Goal: Information Seeking & Learning: Learn about a topic

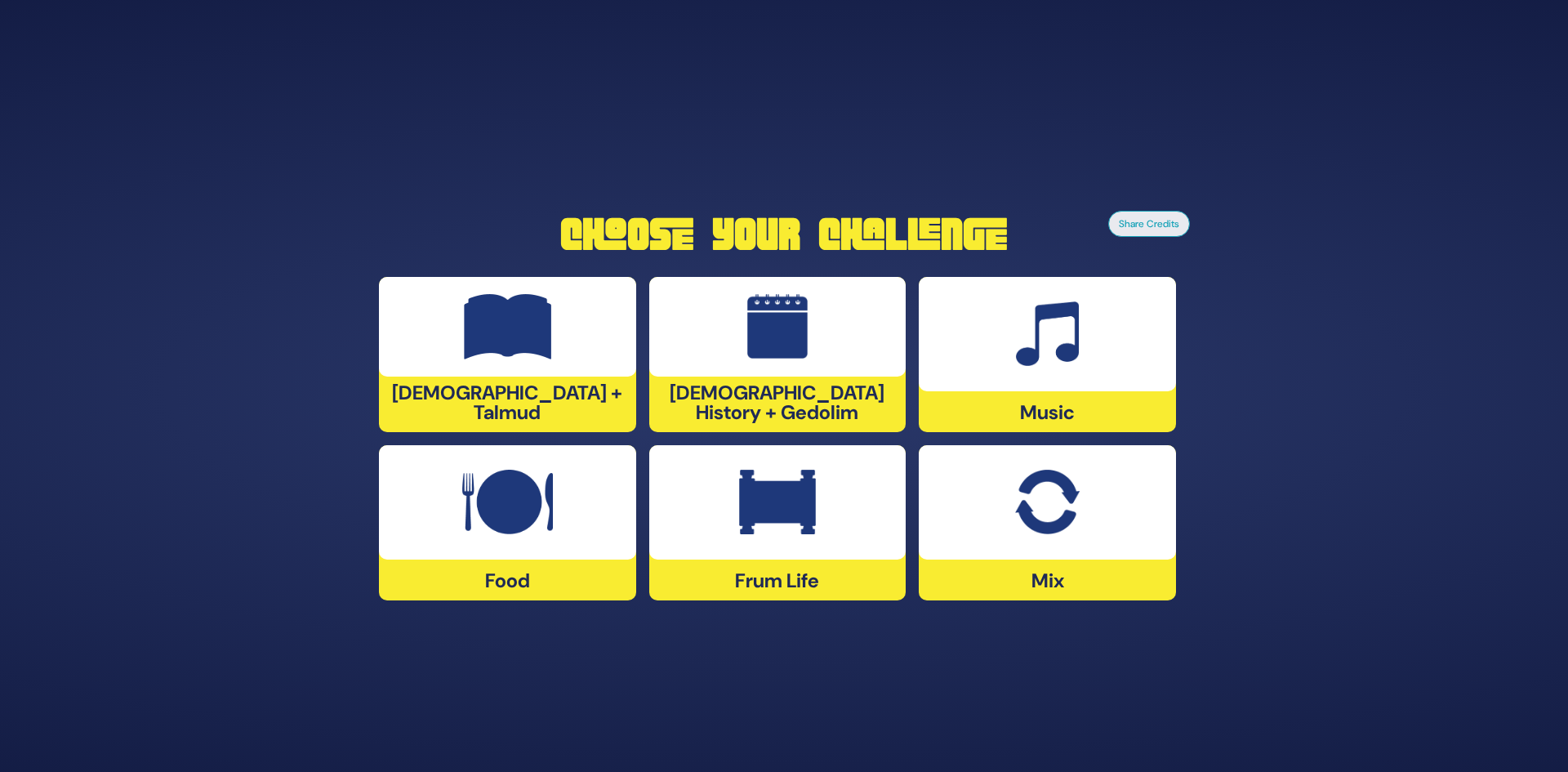
click at [733, 347] on div at bounding box center [778, 327] width 257 height 100
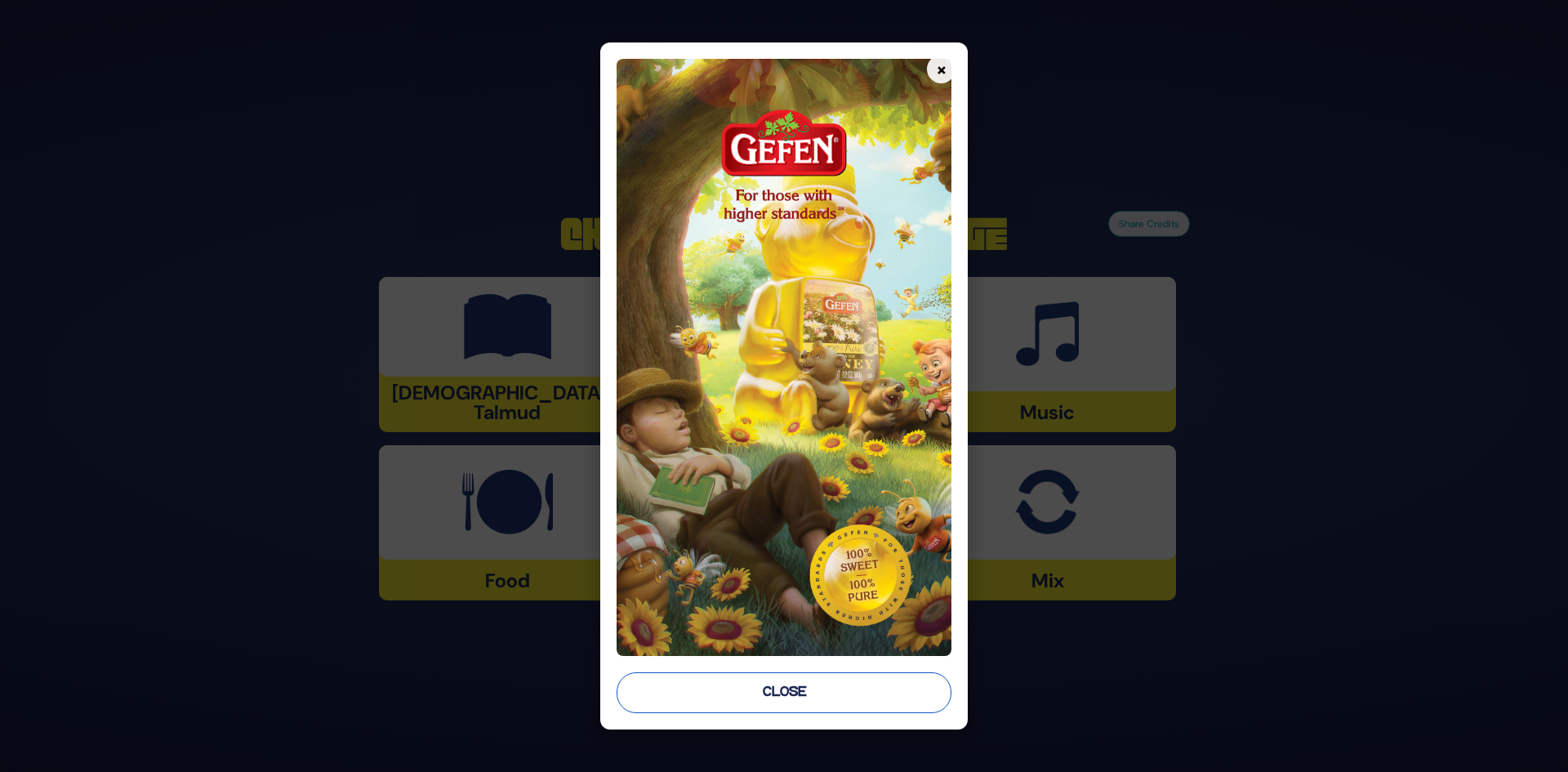
click at [769, 686] on button "Close" at bounding box center [784, 692] width 336 height 41
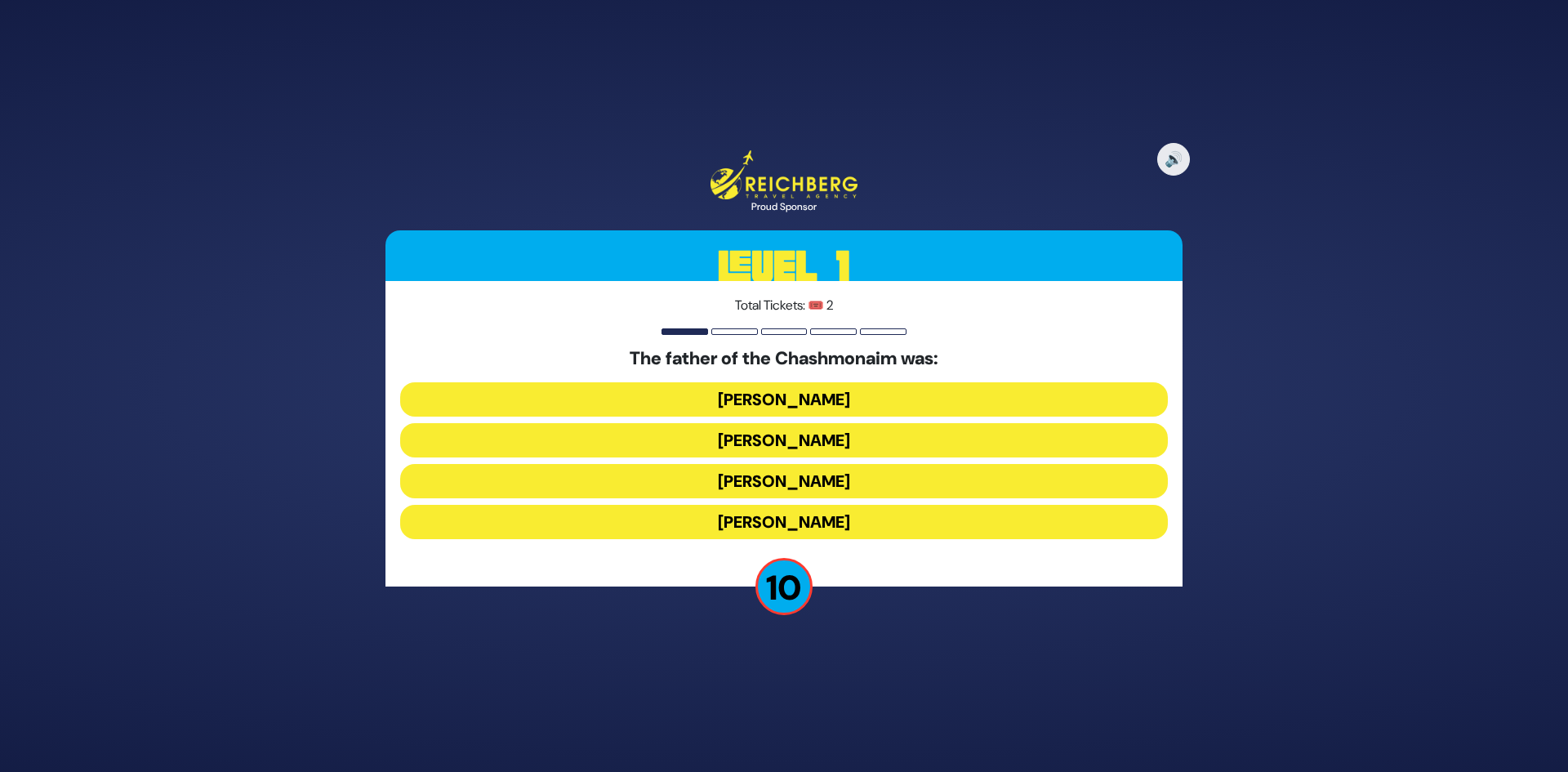
click at [756, 397] on button "[PERSON_NAME]" at bounding box center [784, 399] width 768 height 34
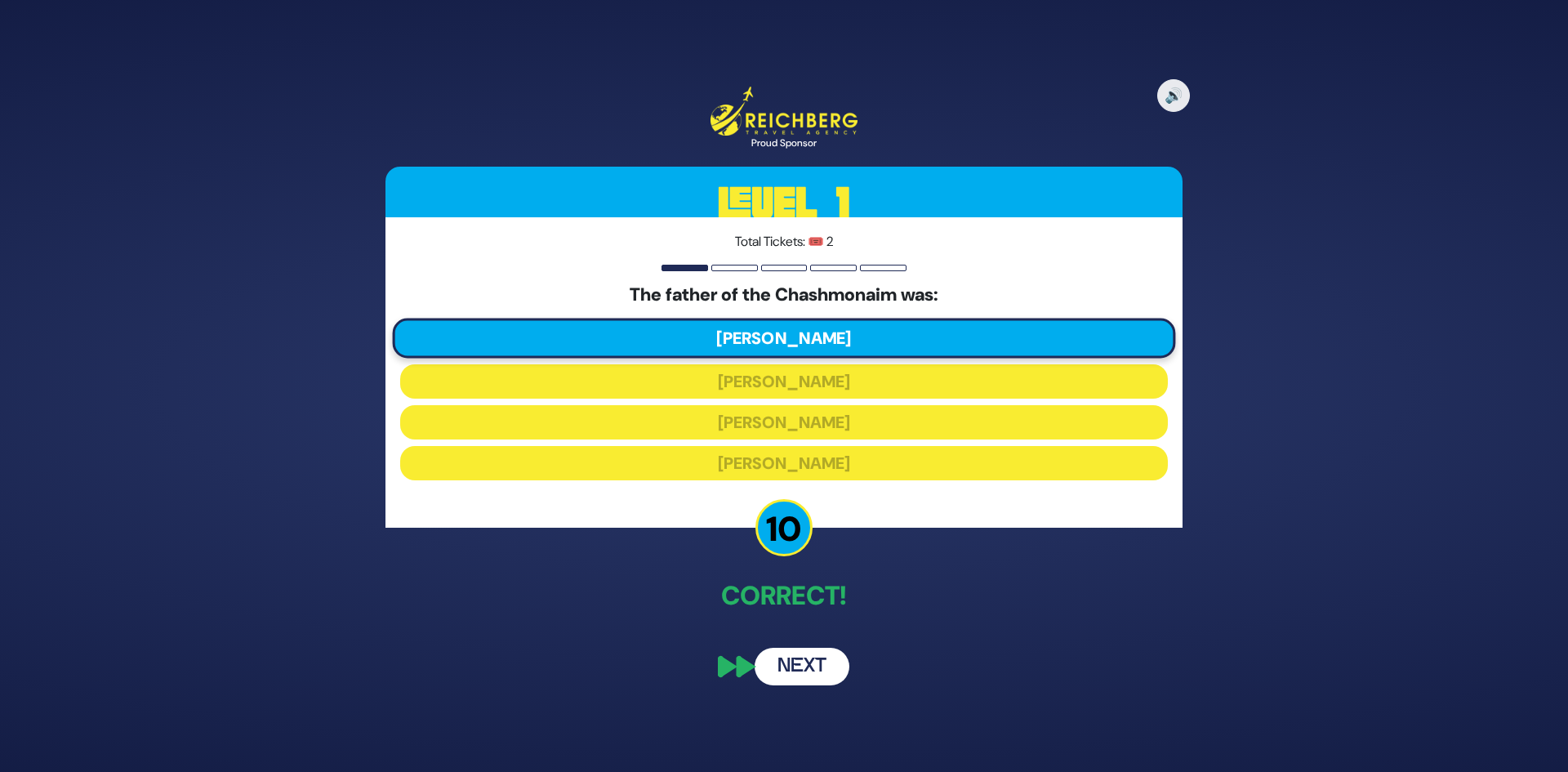
click at [797, 655] on button "Next" at bounding box center [801, 666] width 95 height 38
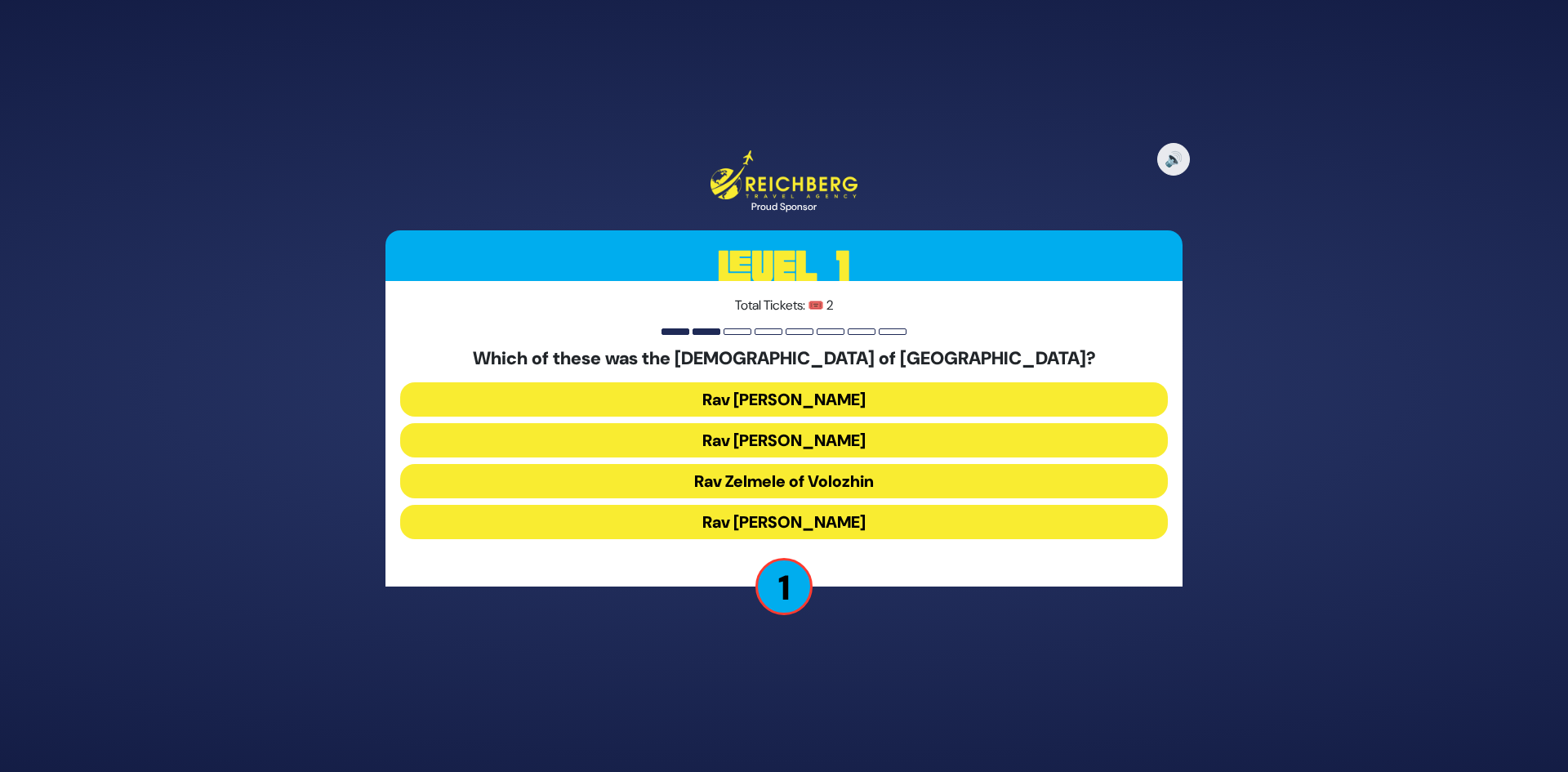
click at [772, 393] on button "Rav [PERSON_NAME]" at bounding box center [784, 399] width 768 height 34
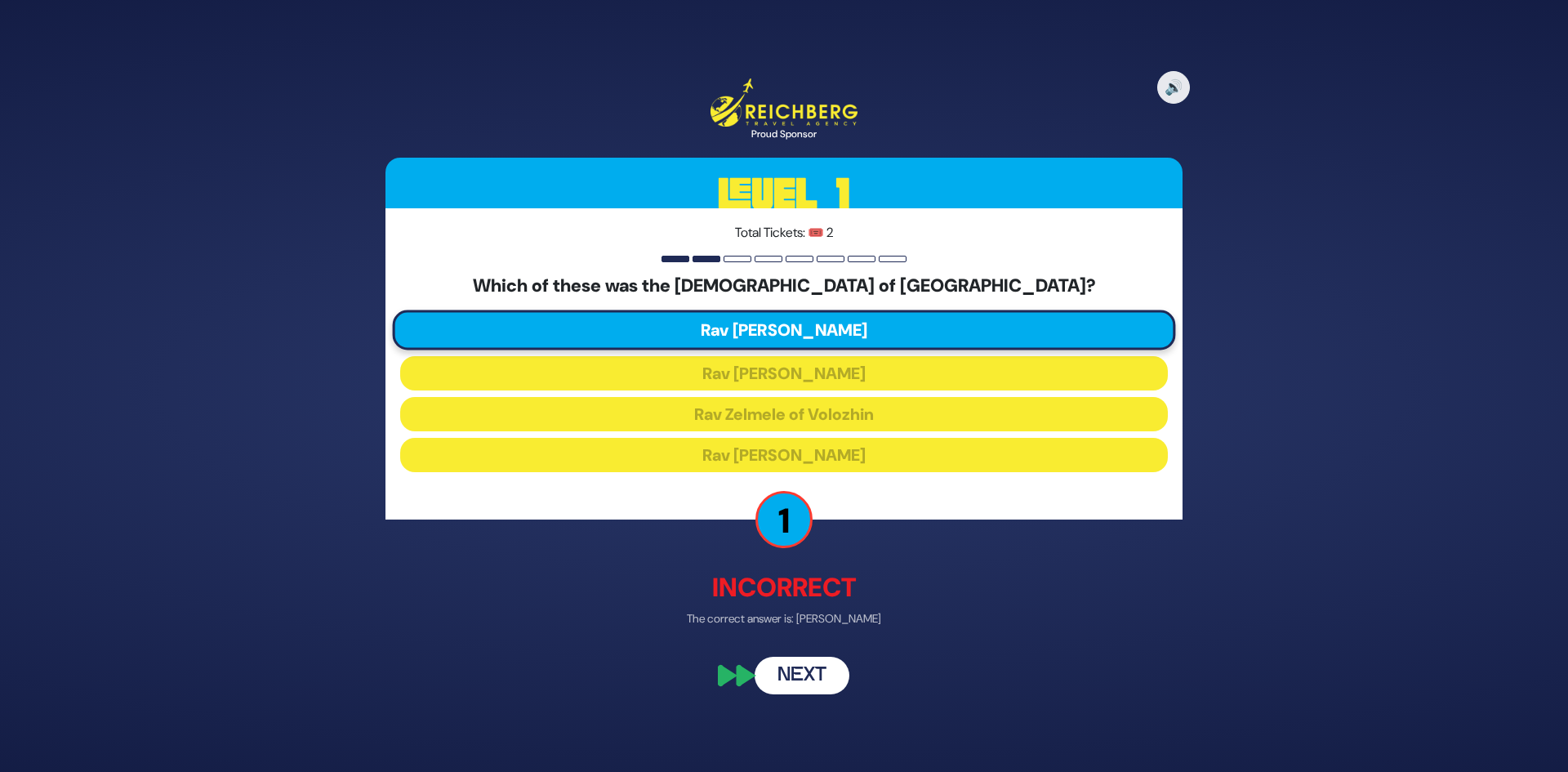
click at [788, 672] on button "Next" at bounding box center [801, 674] width 95 height 38
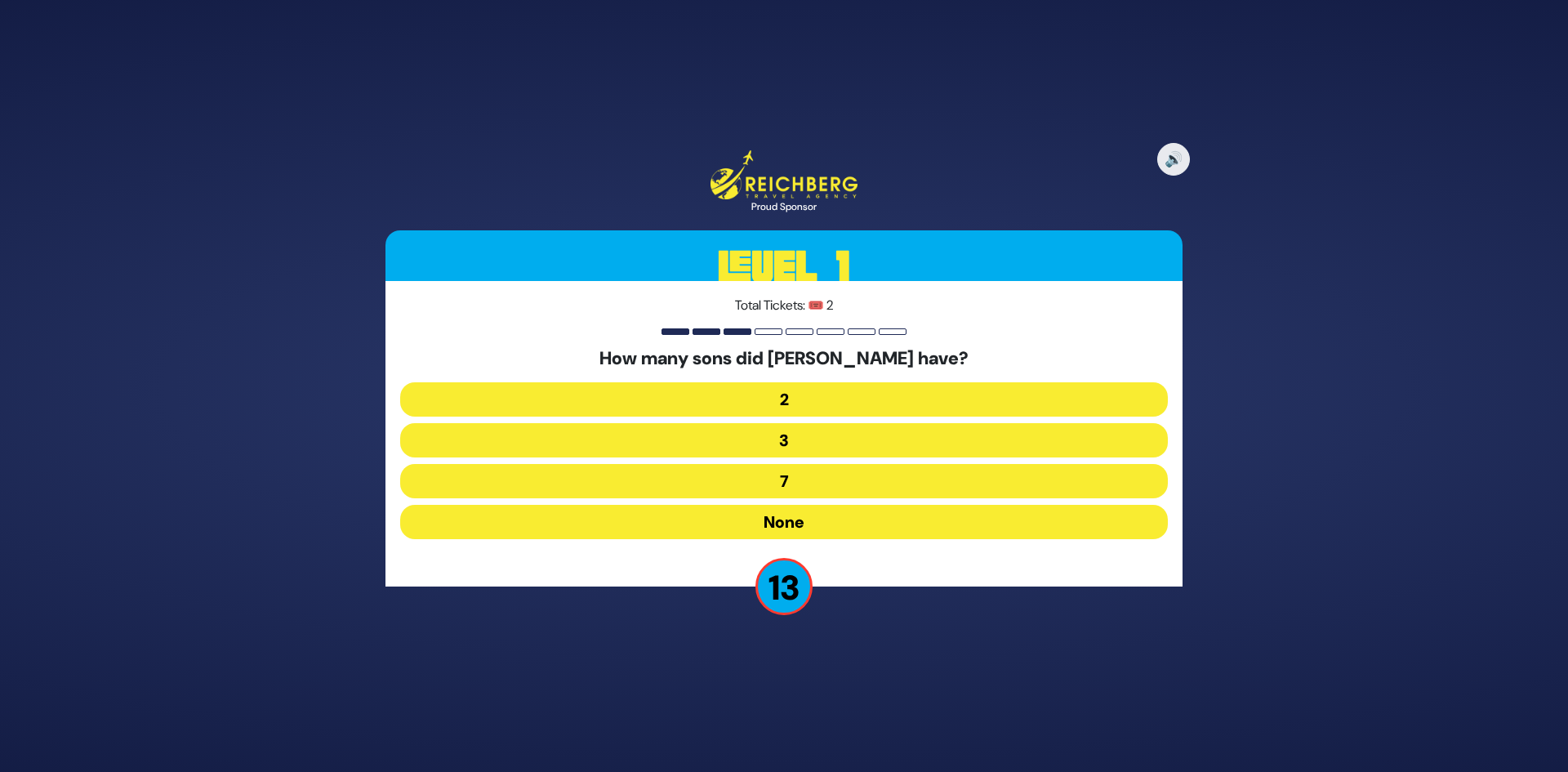
click at [795, 527] on button "None" at bounding box center [784, 522] width 768 height 34
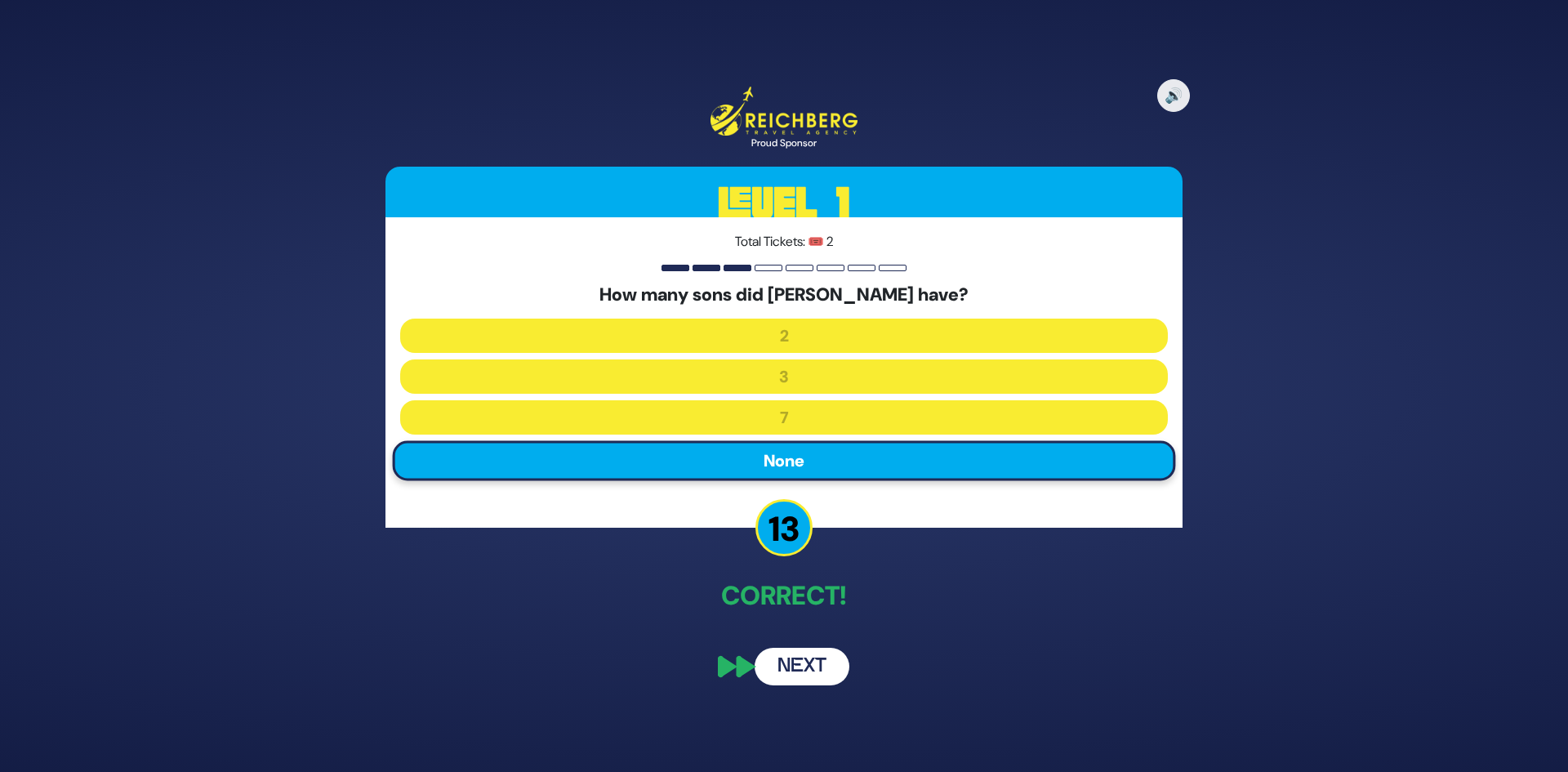
click at [798, 658] on button "Next" at bounding box center [801, 666] width 95 height 38
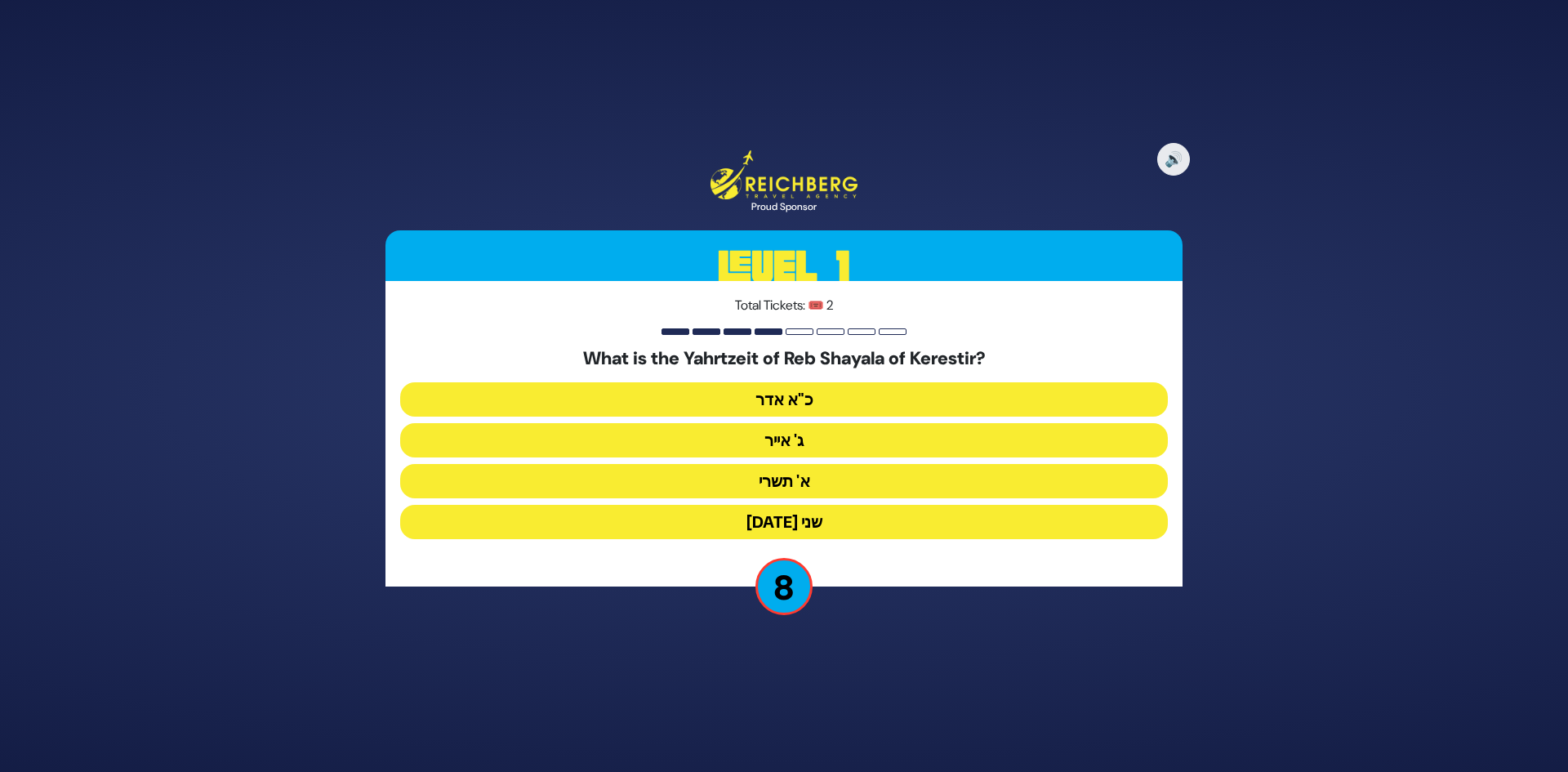
click at [809, 398] on button "כ"א אדר" at bounding box center [784, 399] width 768 height 34
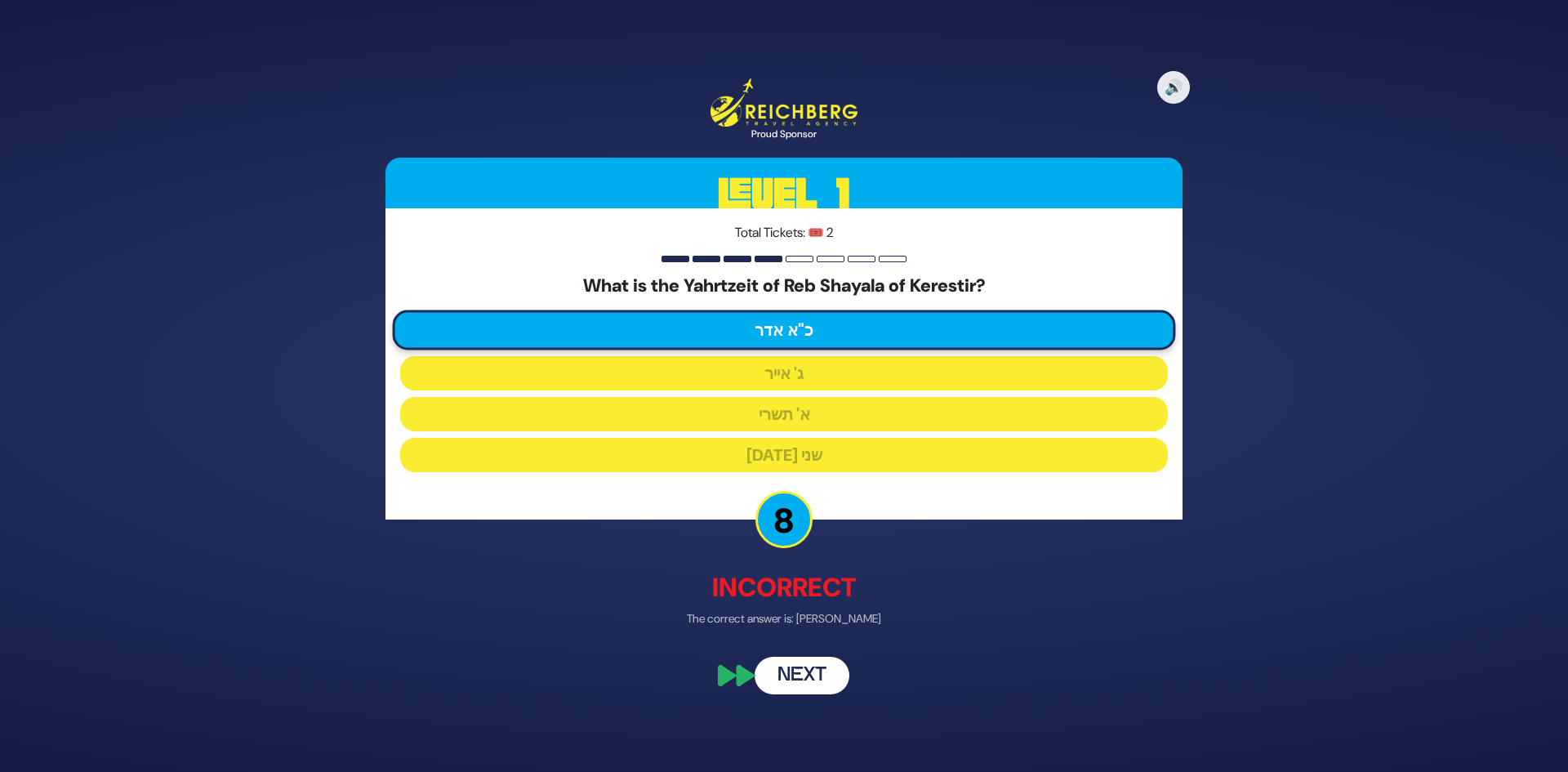
click at [778, 680] on button "Next" at bounding box center [801, 674] width 95 height 38
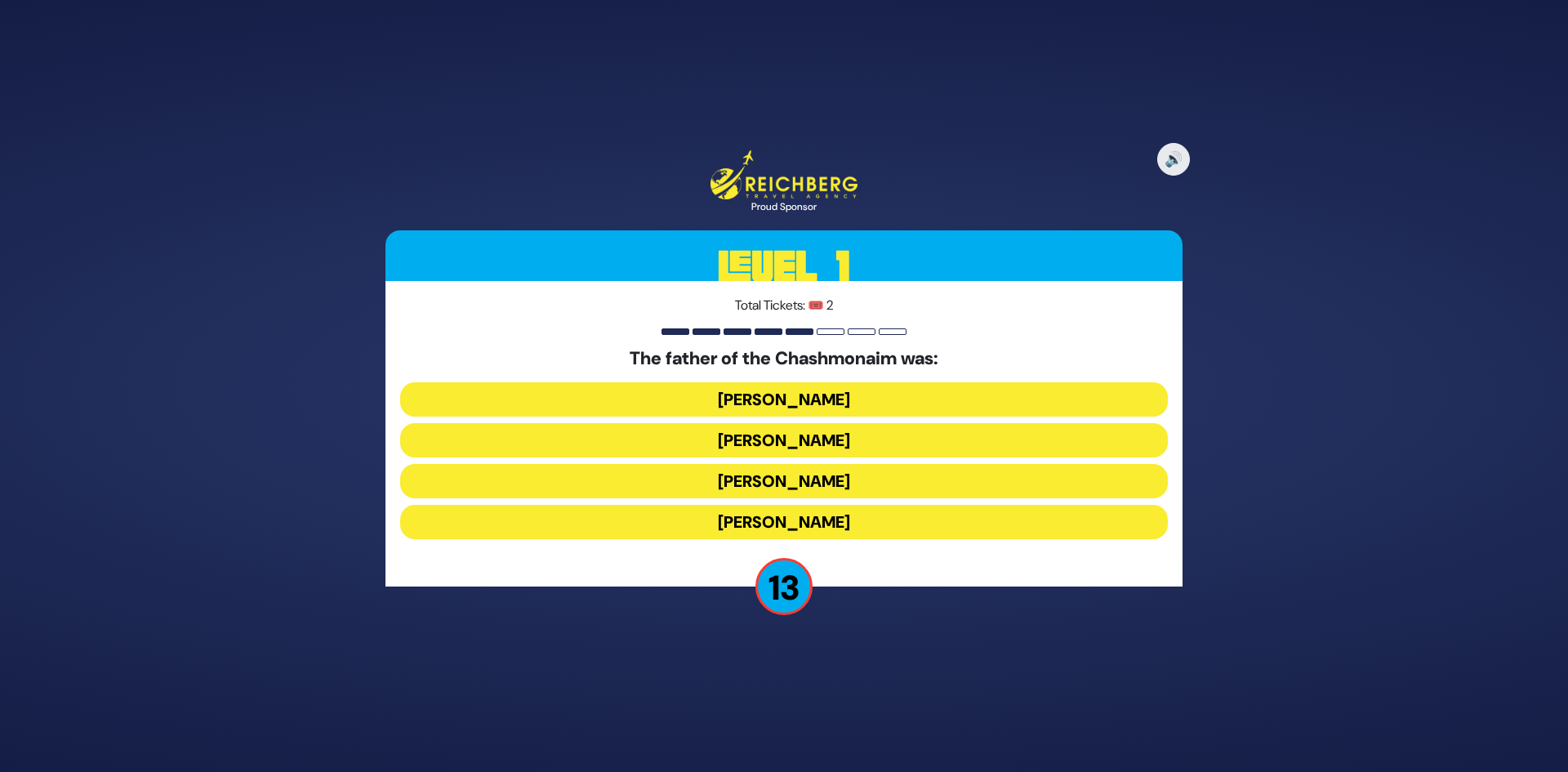
click at [798, 396] on button "[PERSON_NAME]" at bounding box center [784, 399] width 768 height 34
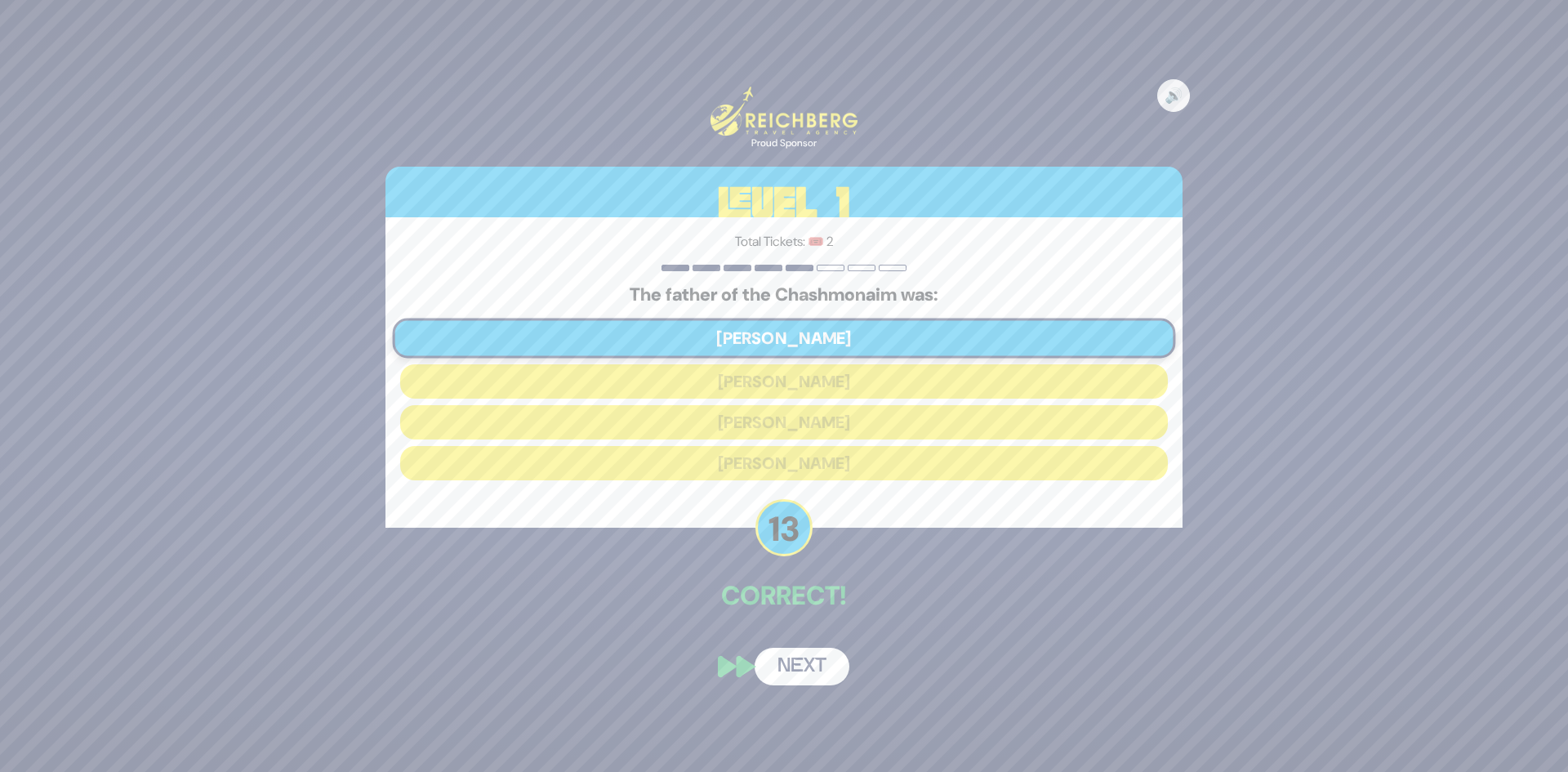
click at [798, 661] on button "Next" at bounding box center [801, 666] width 95 height 38
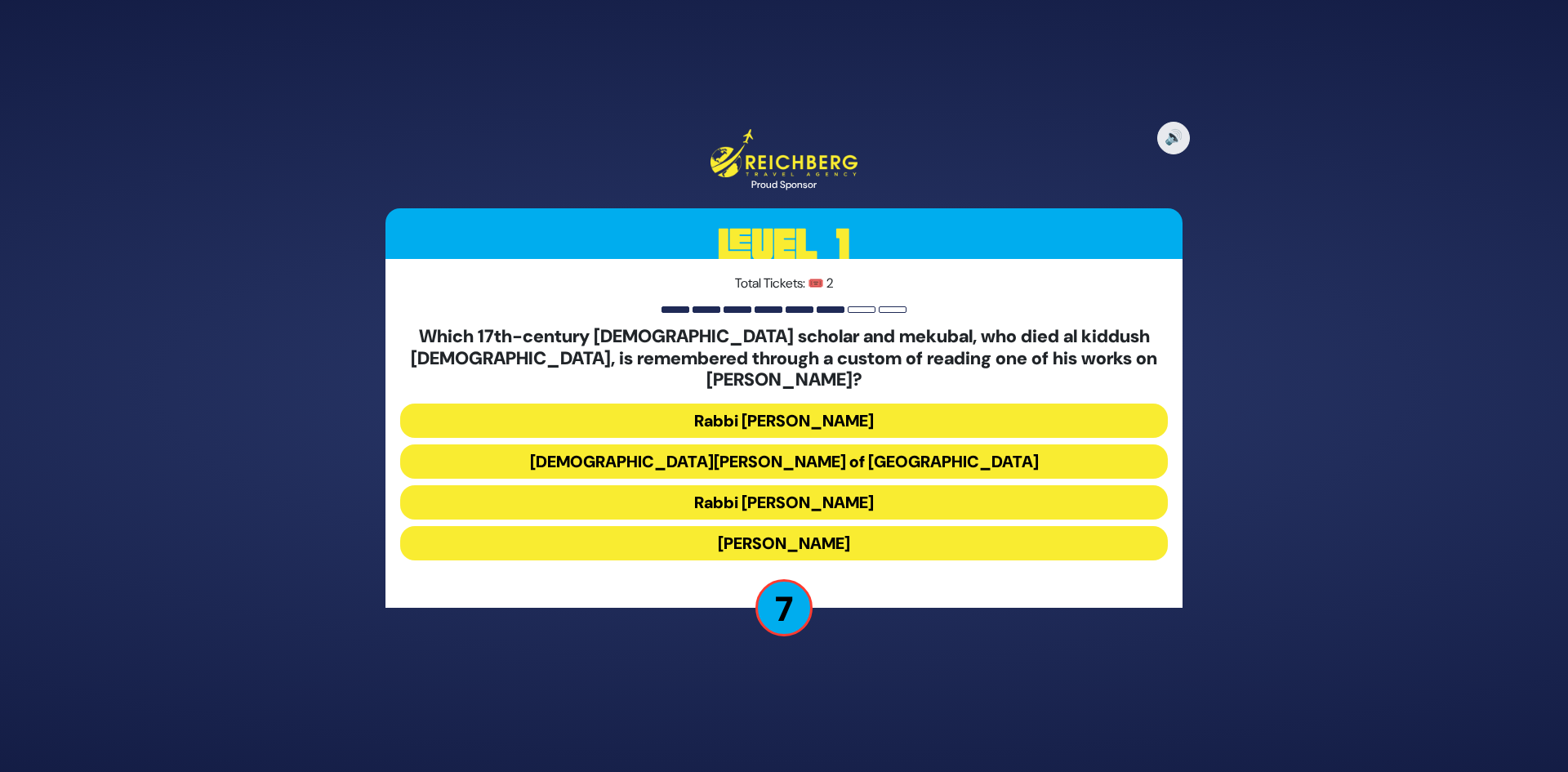
click at [784, 455] on button "[DEMOGRAPHIC_DATA][PERSON_NAME] of [GEOGRAPHIC_DATA]" at bounding box center [784, 461] width 768 height 34
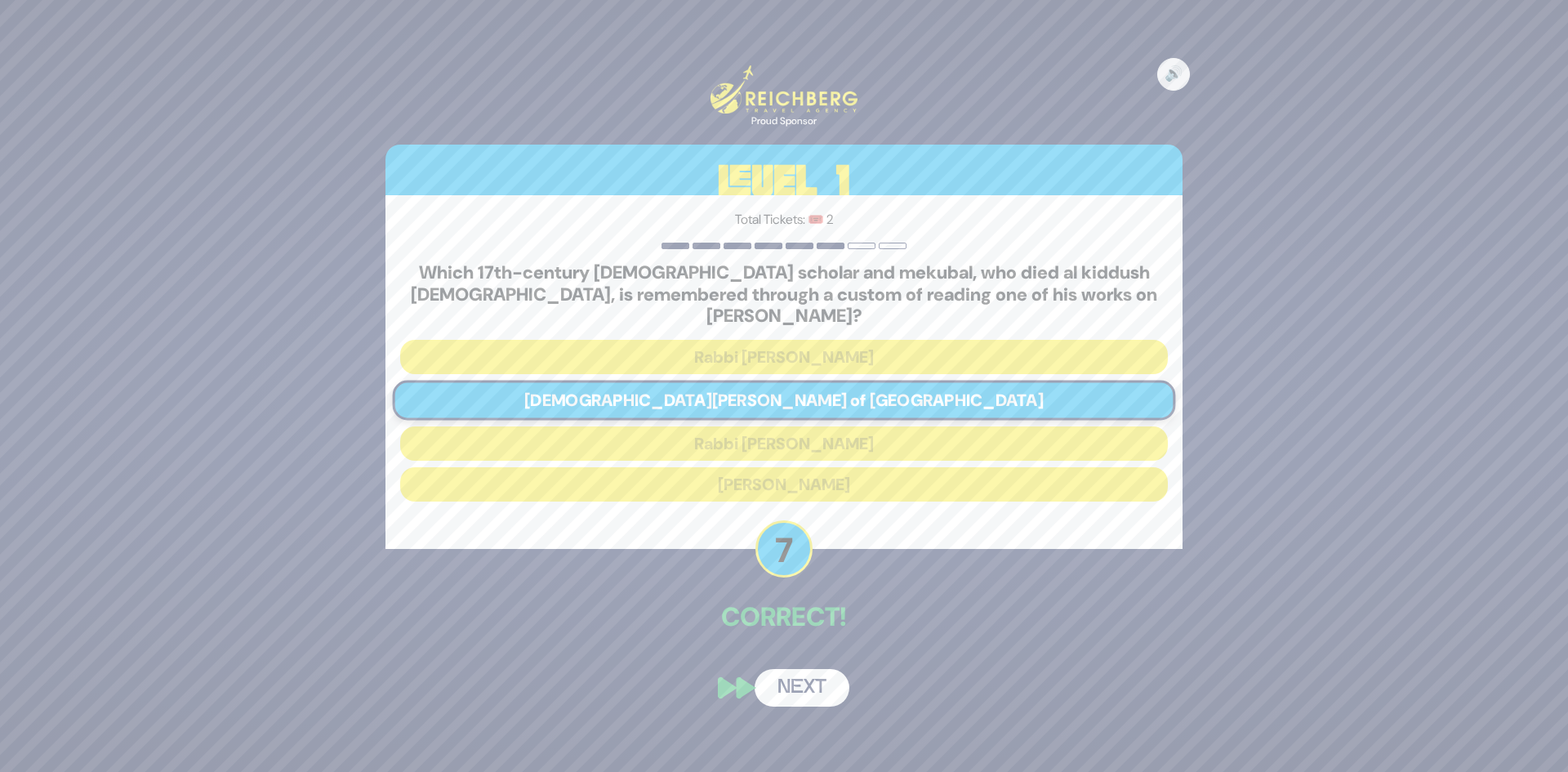
click at [791, 669] on button "Next" at bounding box center [801, 687] width 95 height 38
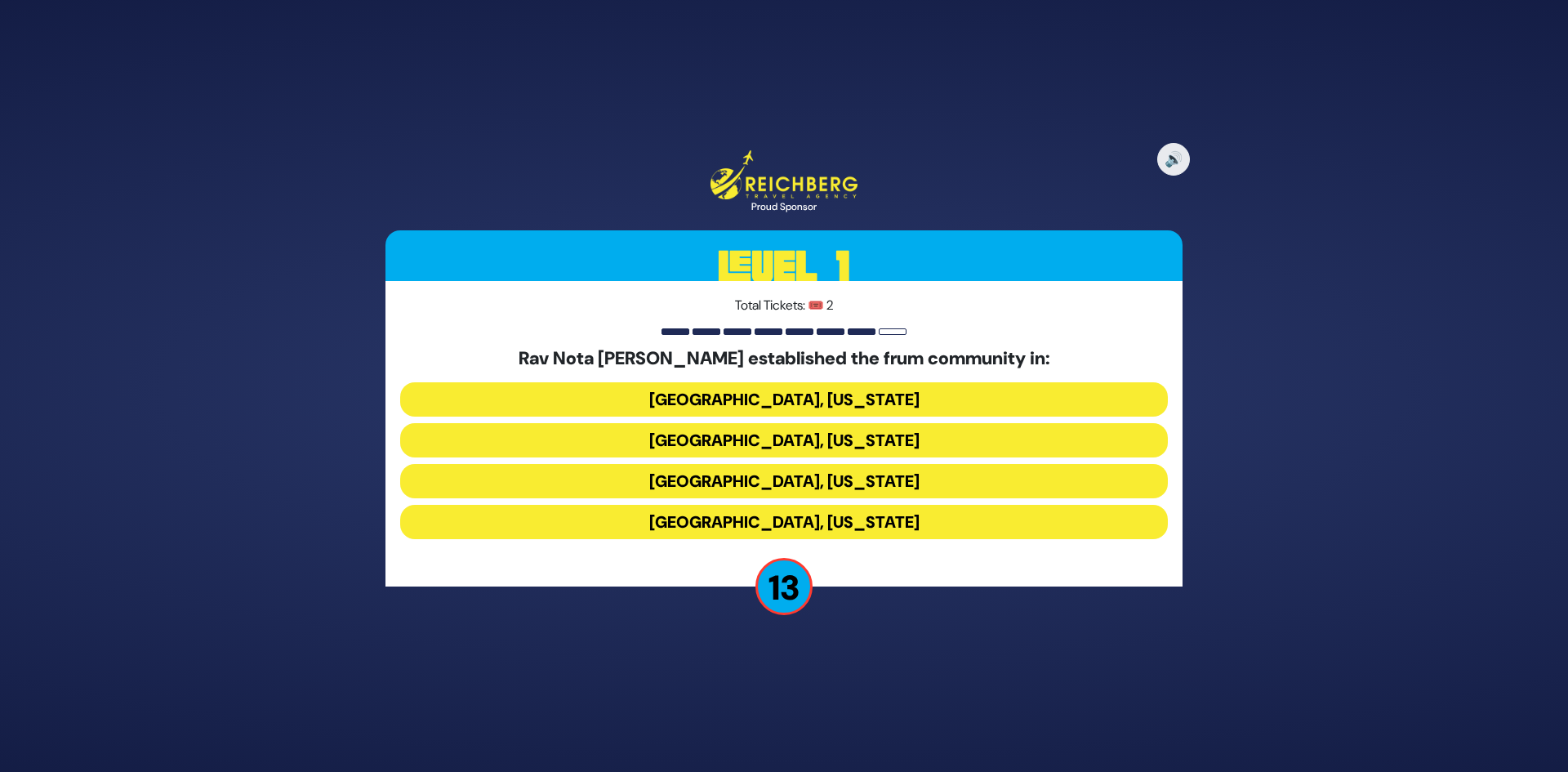
click at [782, 437] on button "[GEOGRAPHIC_DATA], [US_STATE]" at bounding box center [784, 440] width 768 height 34
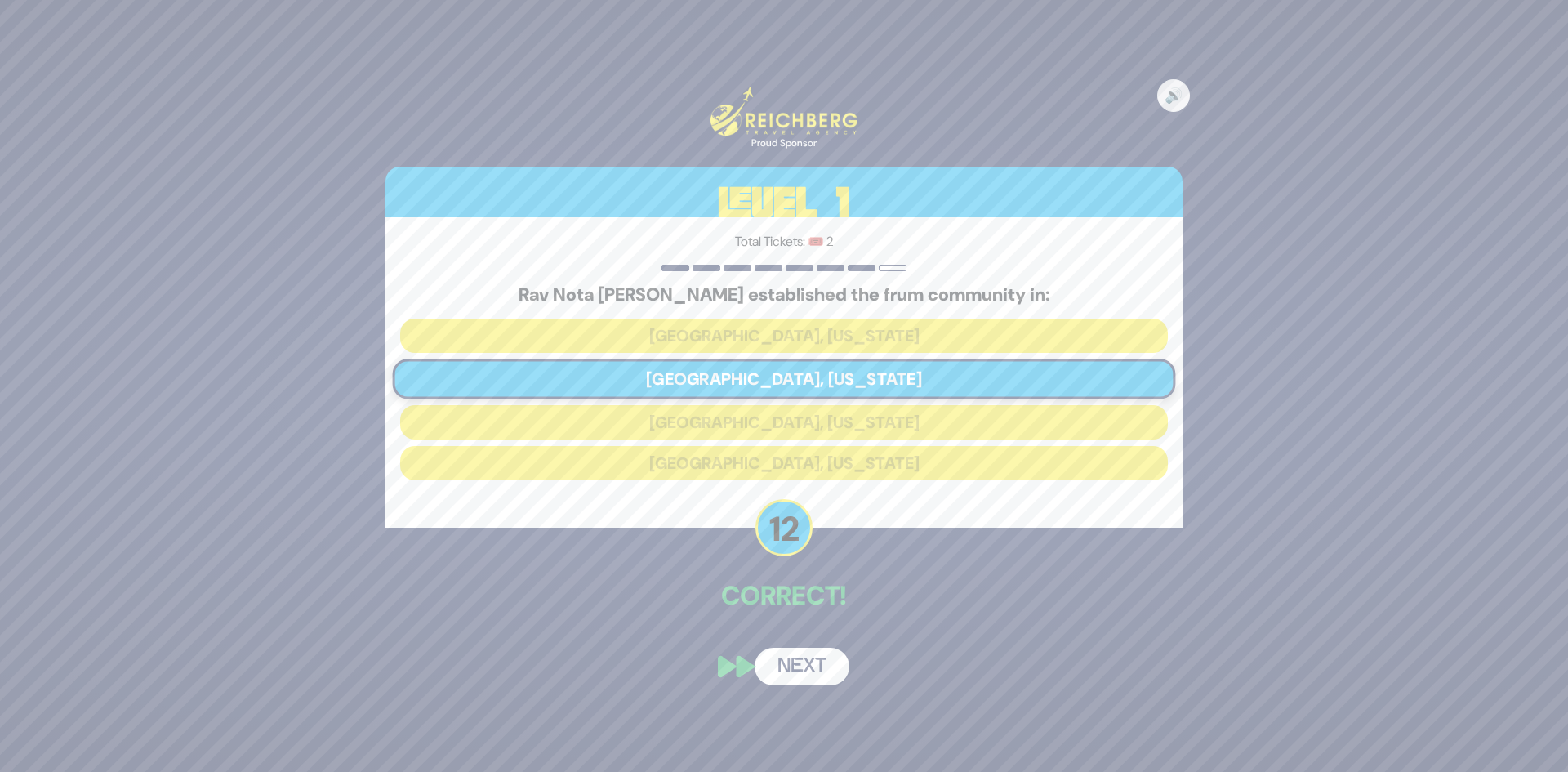
click at [781, 666] on button "Next" at bounding box center [801, 666] width 95 height 38
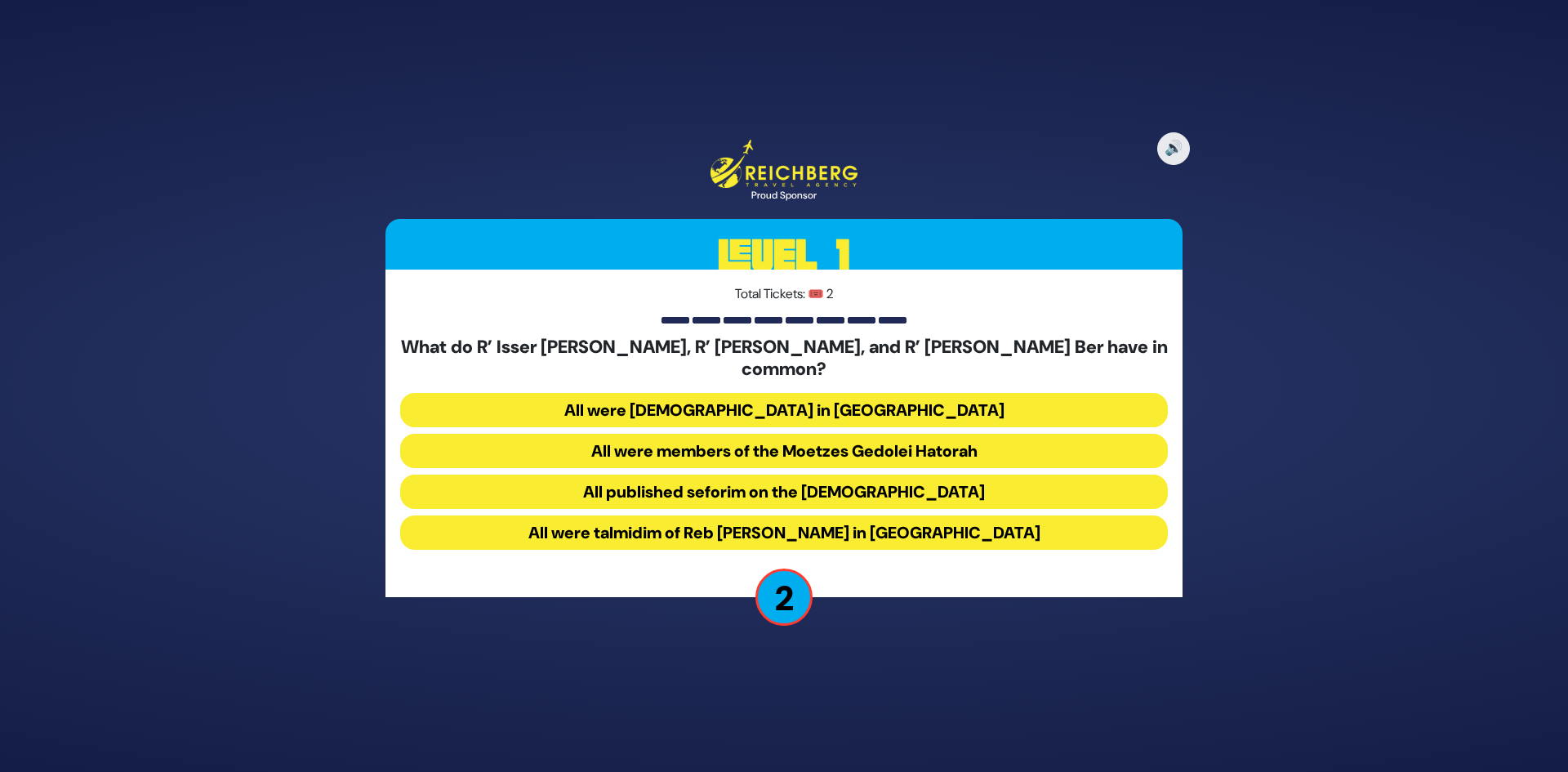
click at [763, 525] on button "All were talmidim of Reb [PERSON_NAME] in [GEOGRAPHIC_DATA]" at bounding box center [784, 532] width 768 height 34
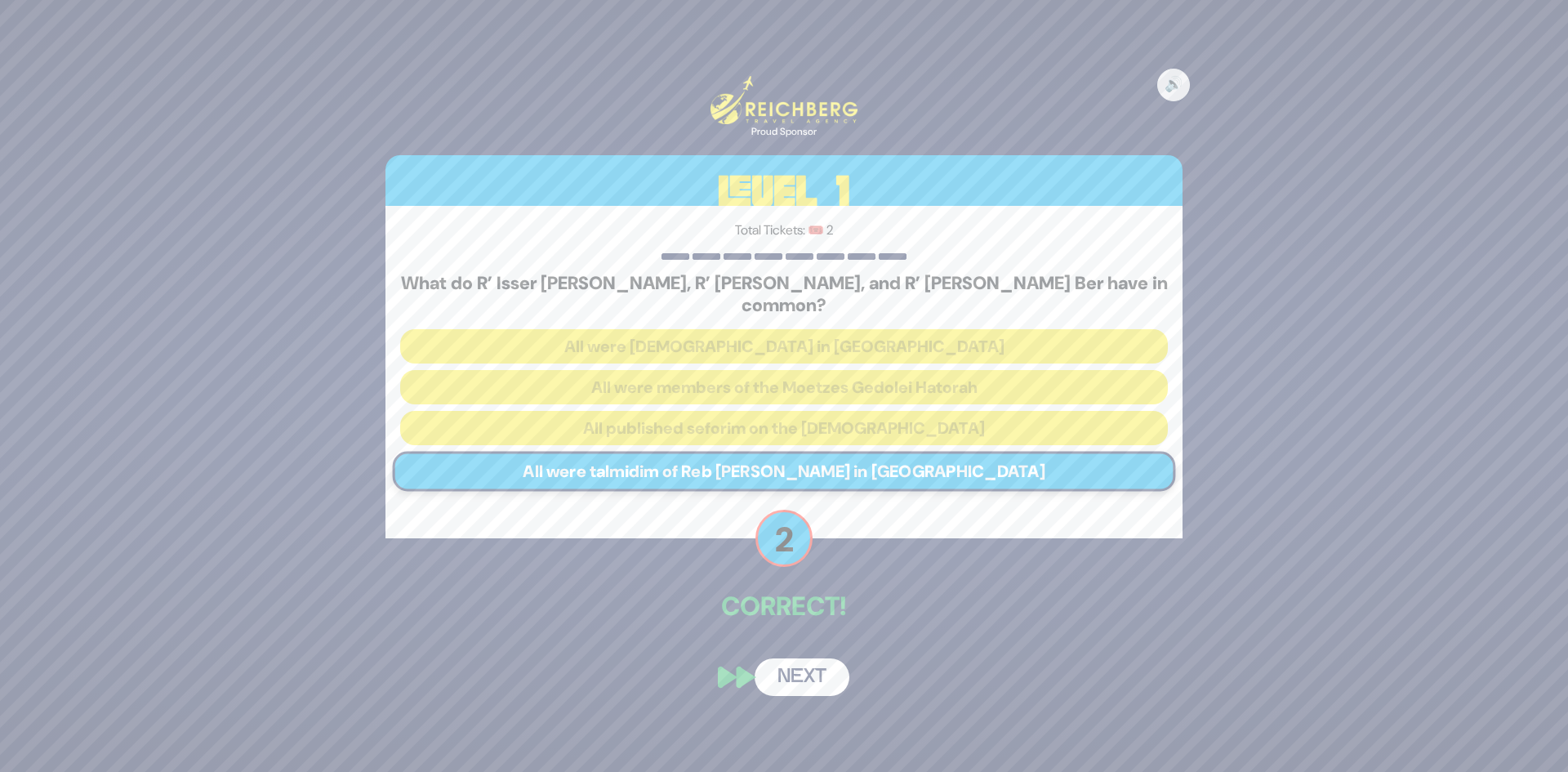
click at [794, 658] on button "Next" at bounding box center [801, 677] width 95 height 38
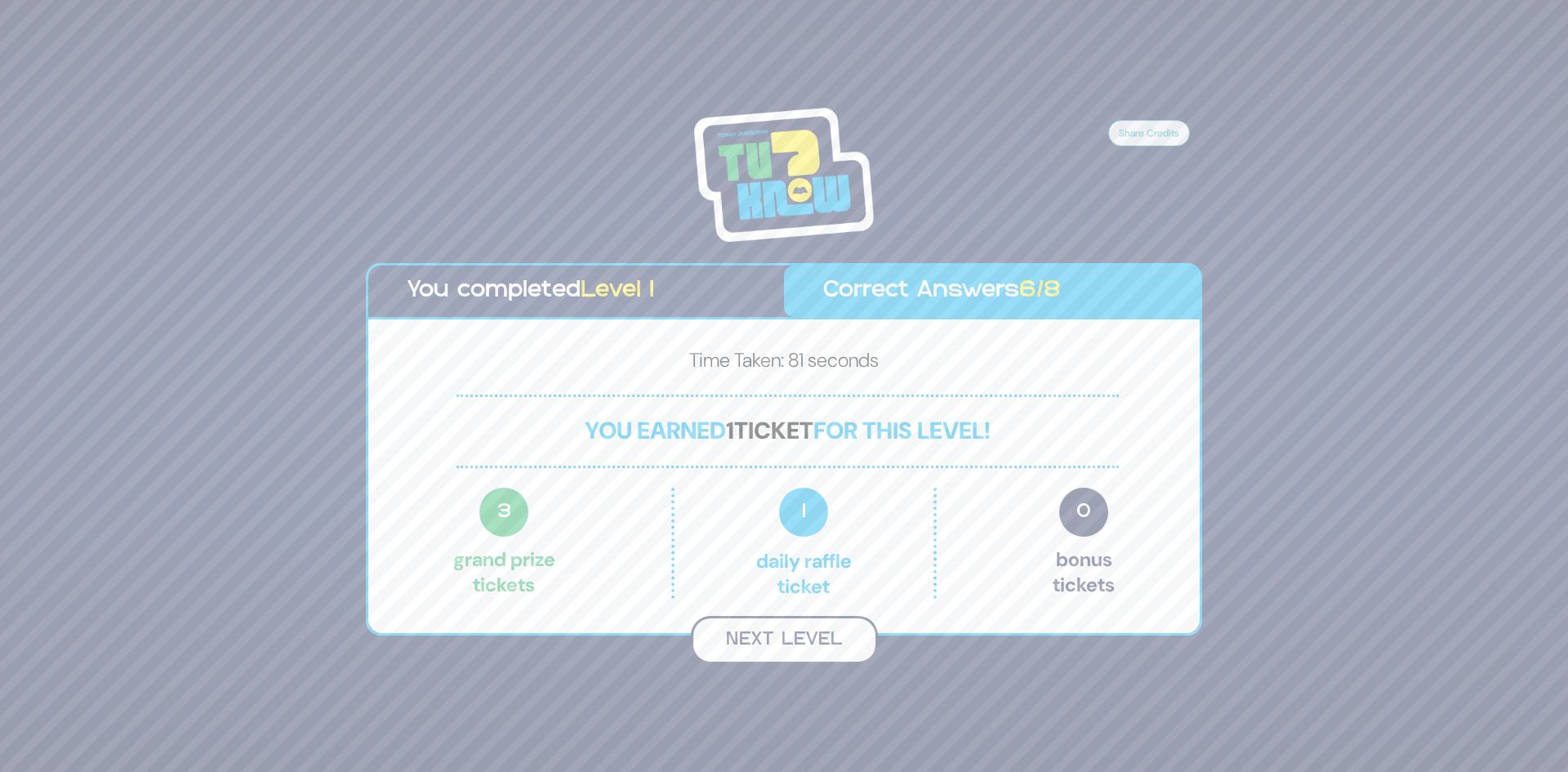
click at [786, 638] on button "Next Level" at bounding box center [784, 640] width 187 height 48
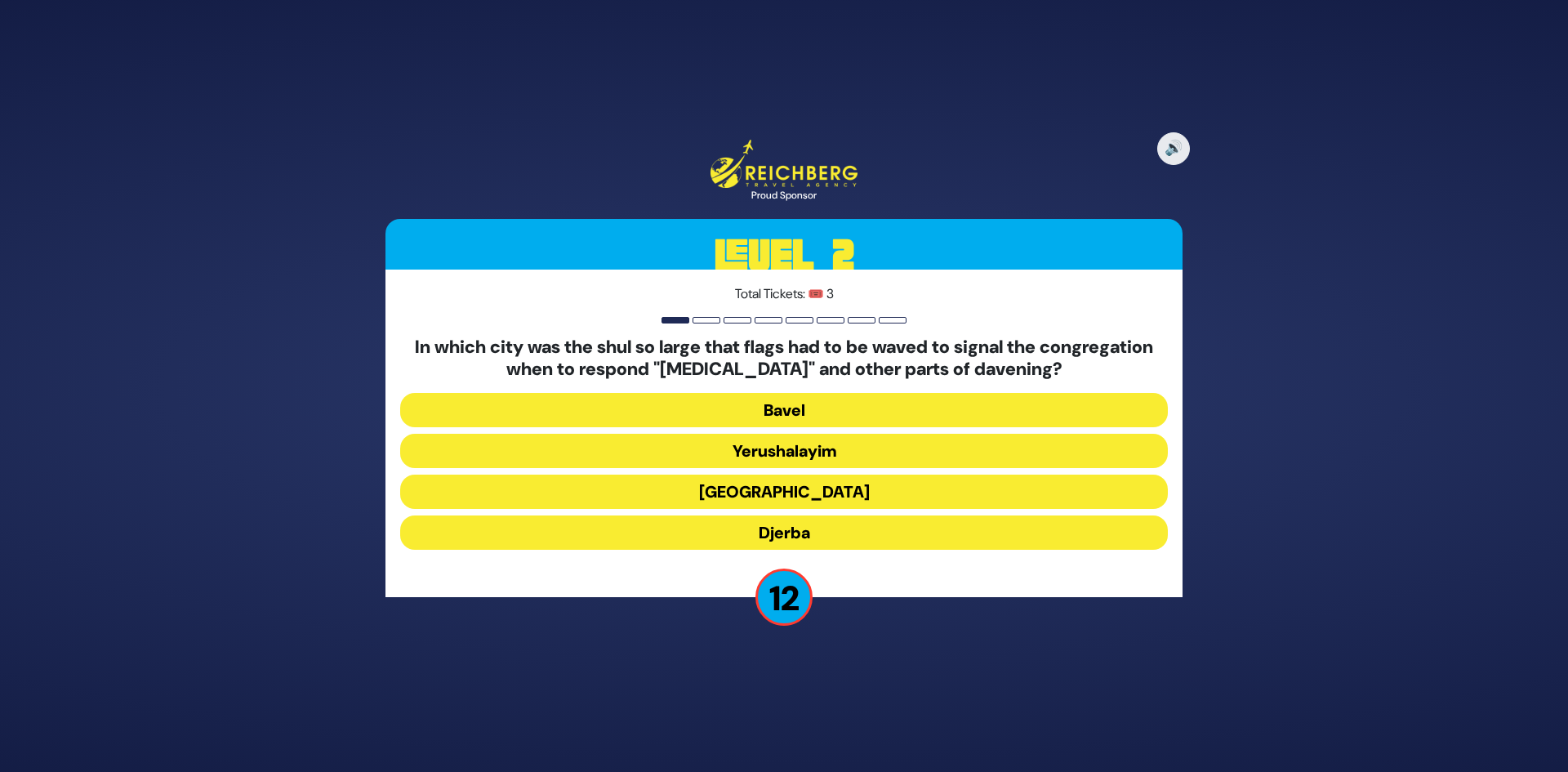
click at [789, 490] on button "[GEOGRAPHIC_DATA]" at bounding box center [784, 491] width 768 height 34
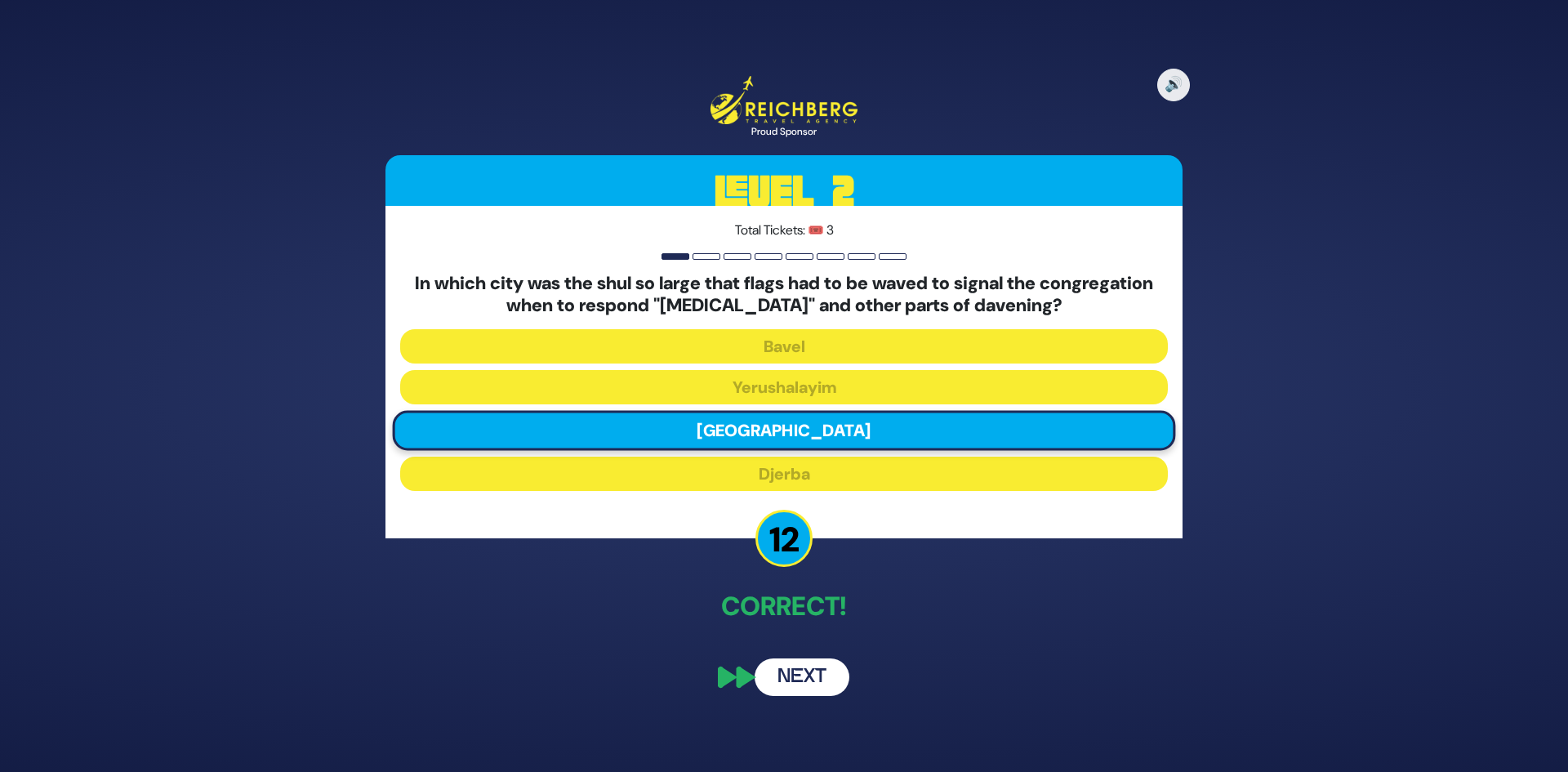
click at [804, 668] on button "Next" at bounding box center [801, 677] width 95 height 38
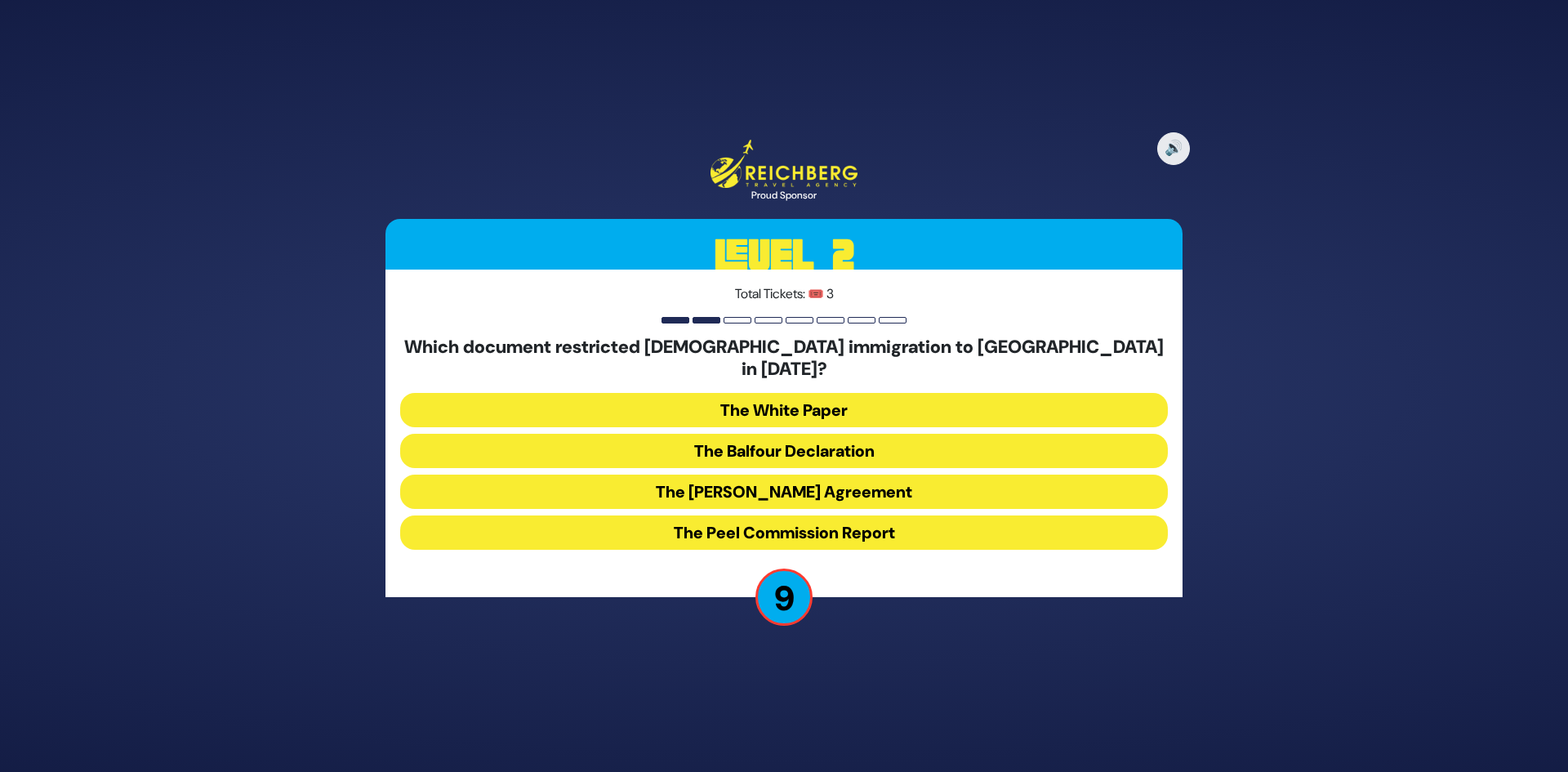
click at [772, 433] on button "The Balfour Declaration" at bounding box center [784, 450] width 768 height 34
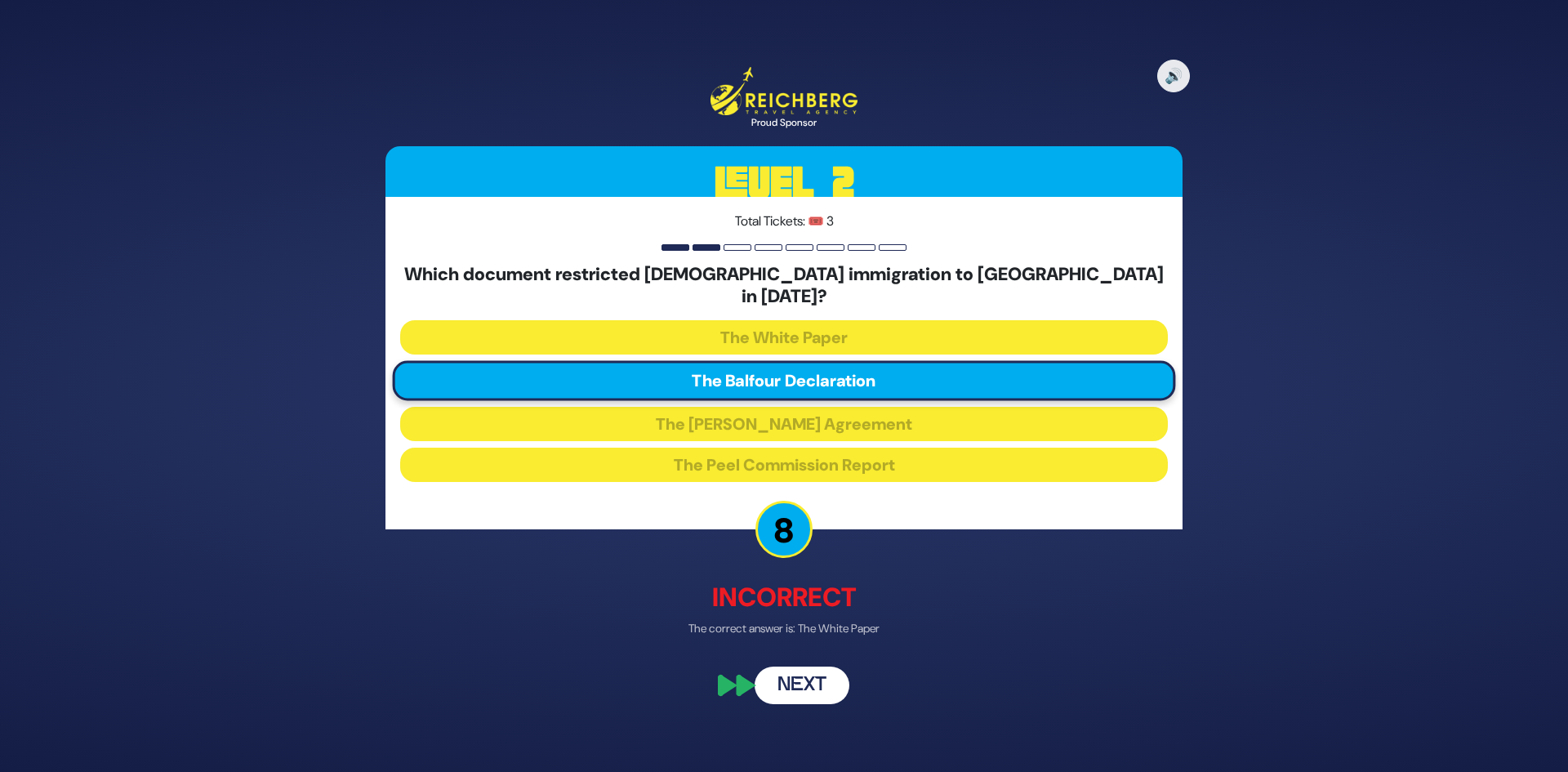
click at [813, 669] on button "Next" at bounding box center [801, 686] width 95 height 38
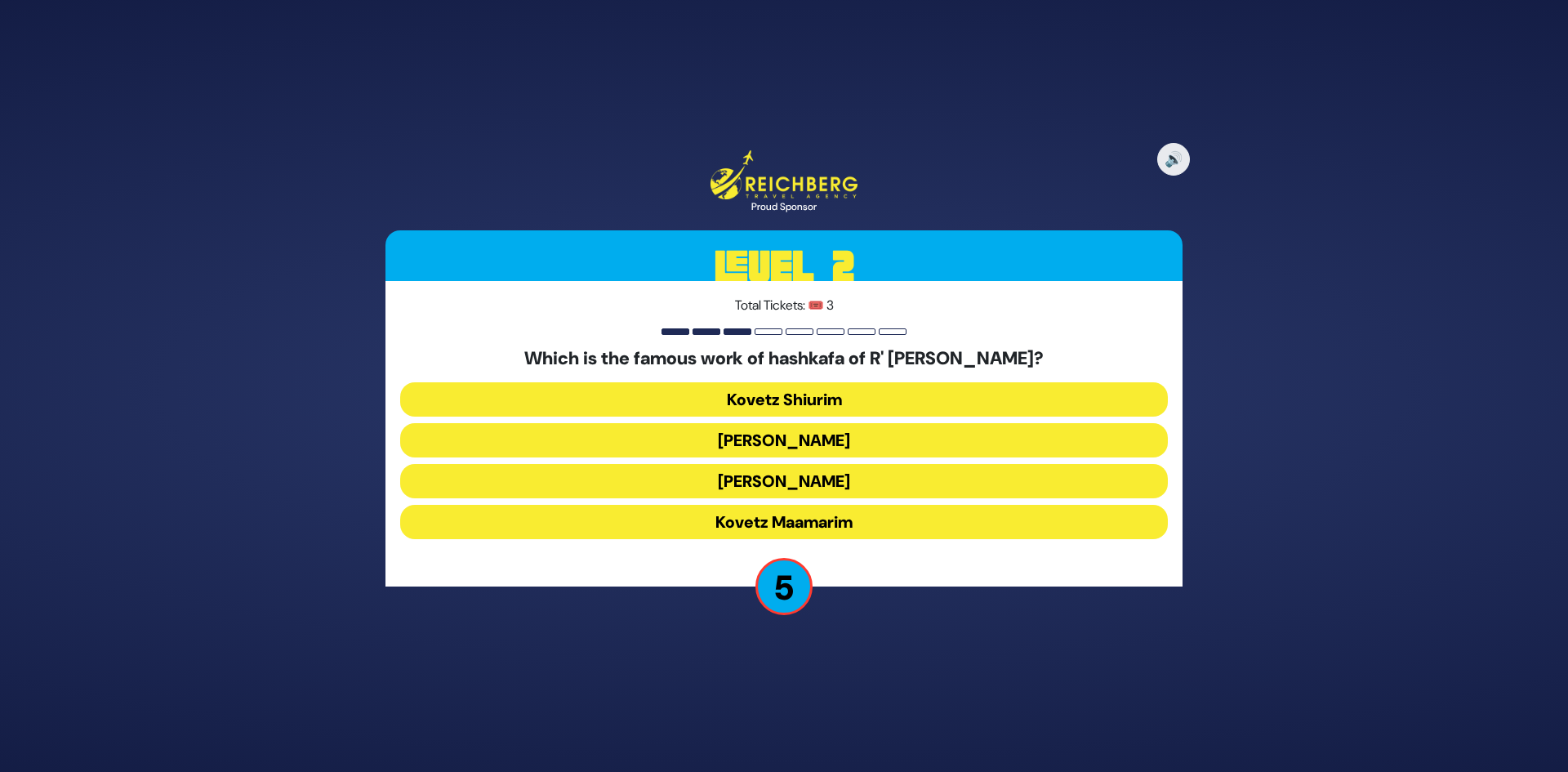
click at [763, 477] on button "[PERSON_NAME]" at bounding box center [784, 481] width 768 height 34
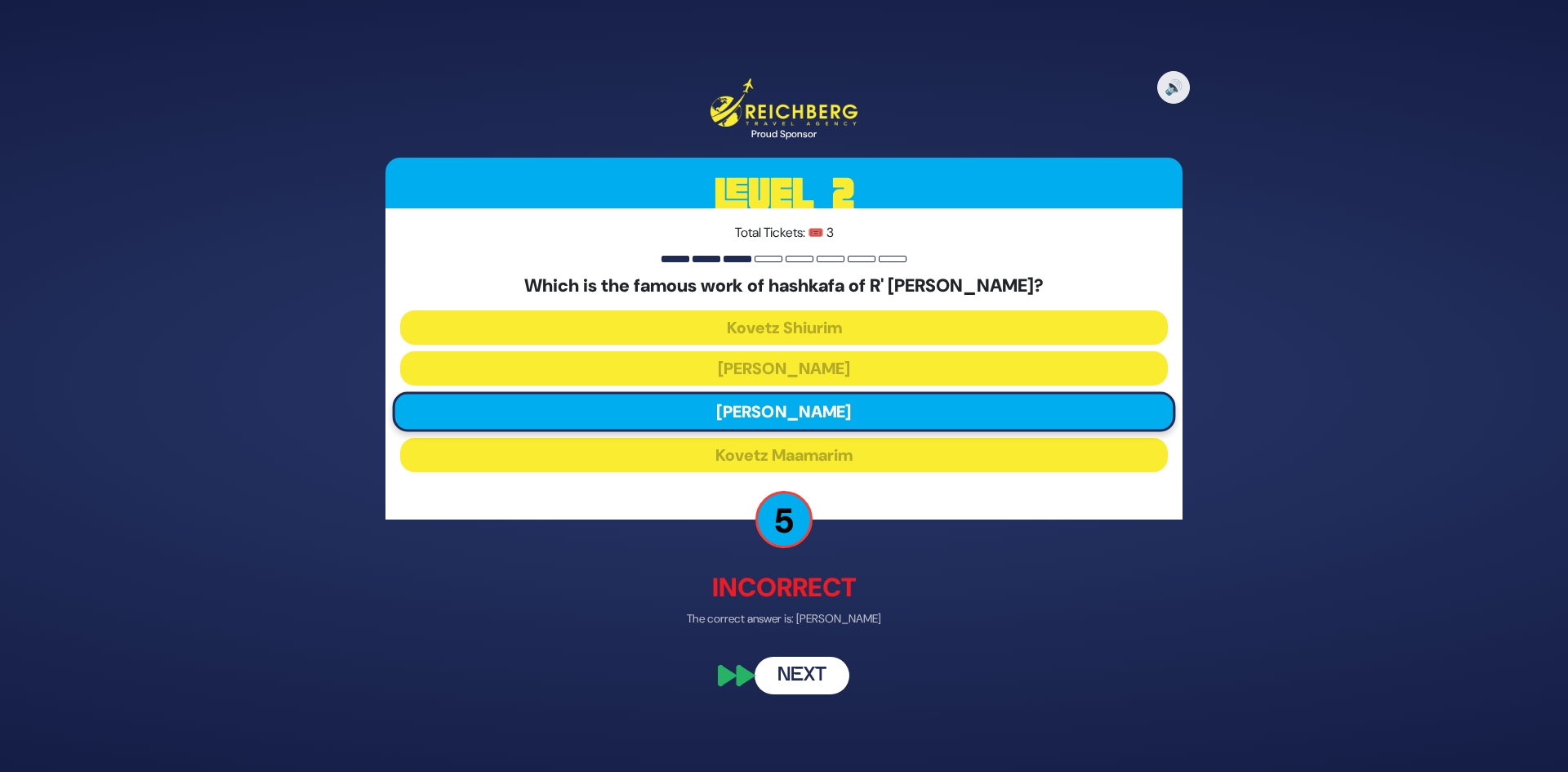
click at [821, 696] on div "🔊 Proud Sponsor Level 2 Total Tickets: 🎟️ 3 Which is the famous work of hashkaf…" at bounding box center [783, 386] width 836 height 654
click at [824, 687] on button "Next" at bounding box center [801, 674] width 95 height 38
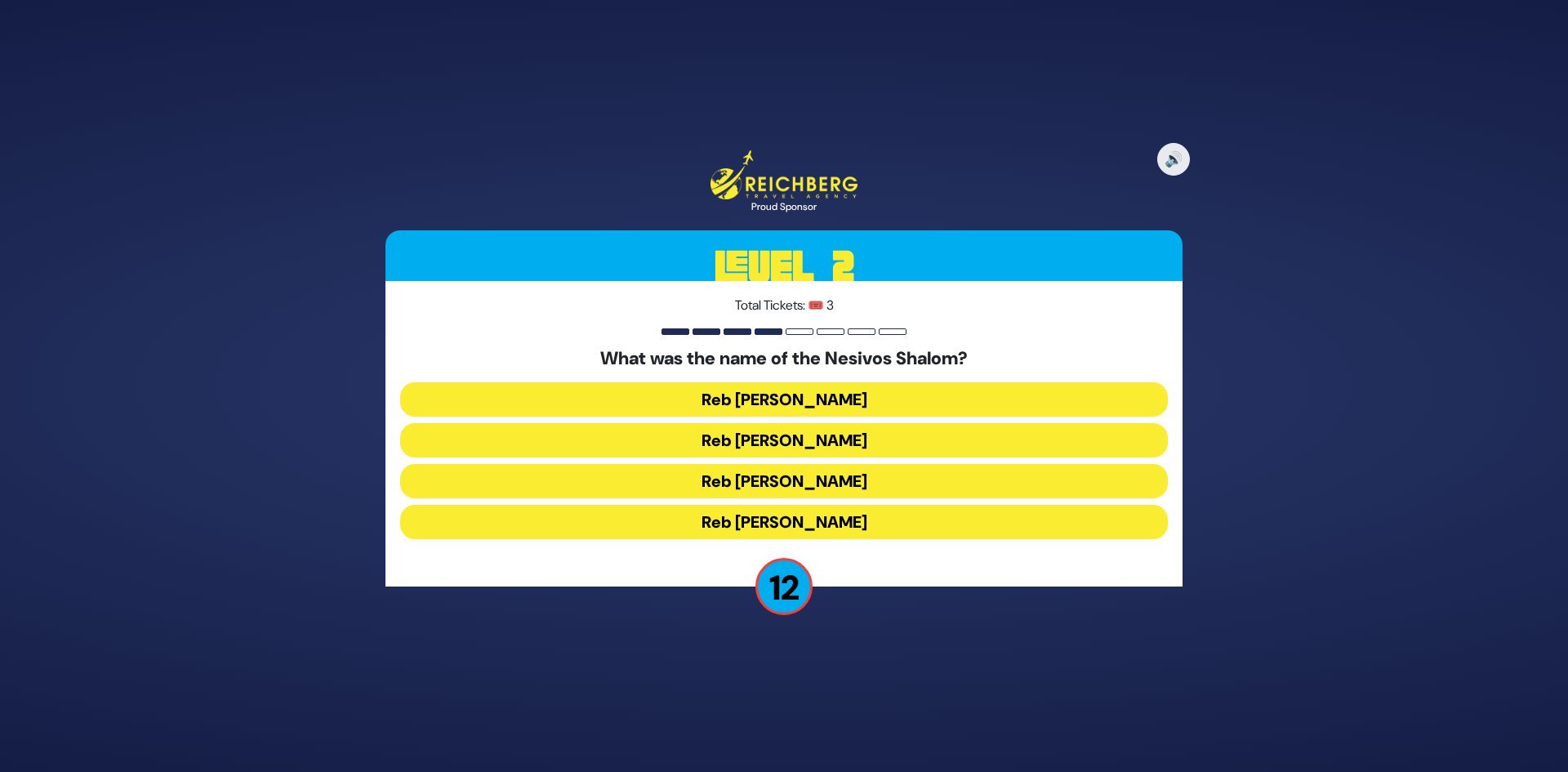
click at [782, 478] on button "Reb [PERSON_NAME]" at bounding box center [784, 481] width 768 height 34
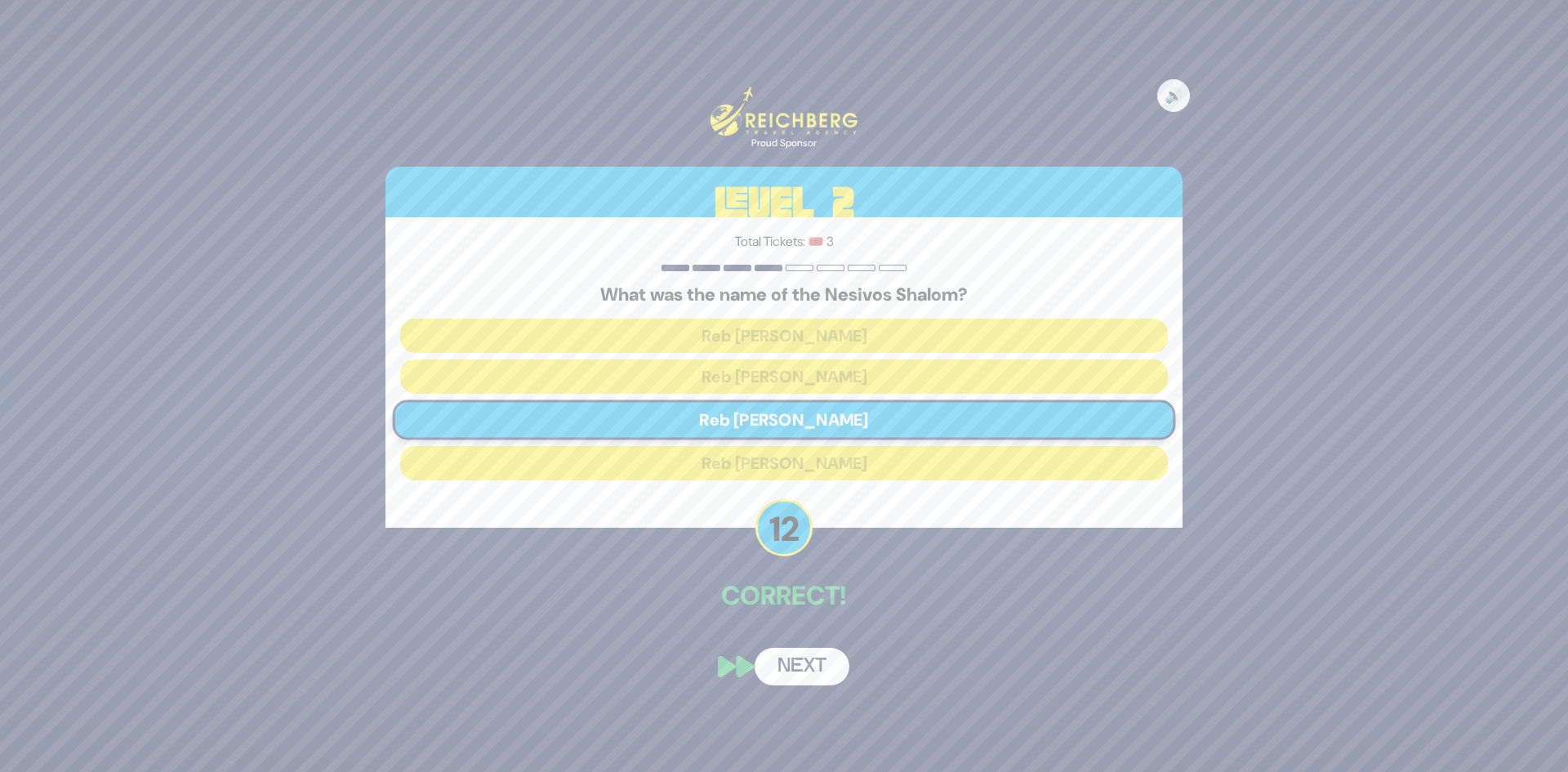
click at [781, 671] on button "Next" at bounding box center [801, 666] width 95 height 38
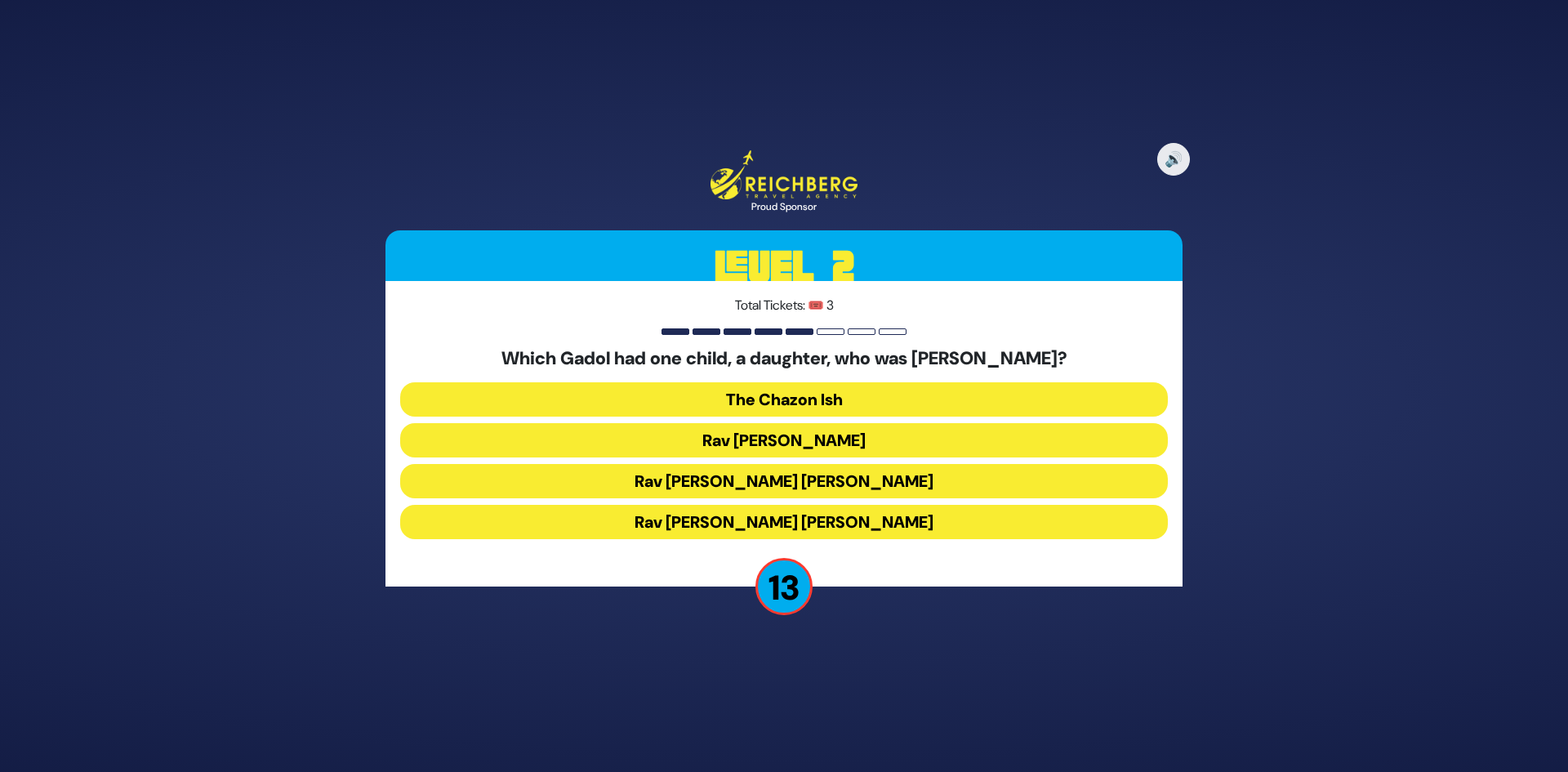
click at [774, 478] on button "Rav [PERSON_NAME] [PERSON_NAME]" at bounding box center [784, 481] width 768 height 34
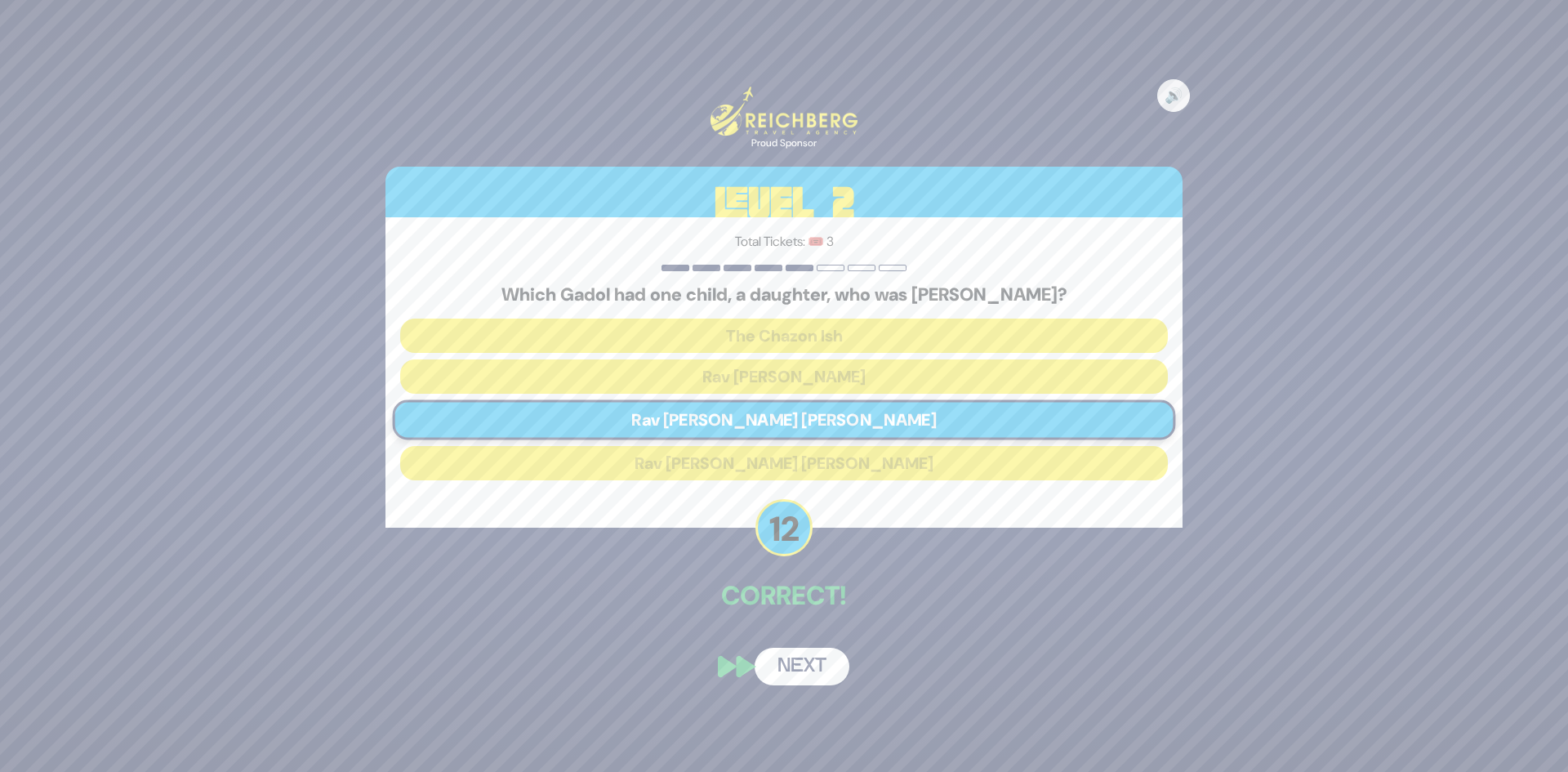
click at [777, 654] on button "Next" at bounding box center [801, 666] width 95 height 38
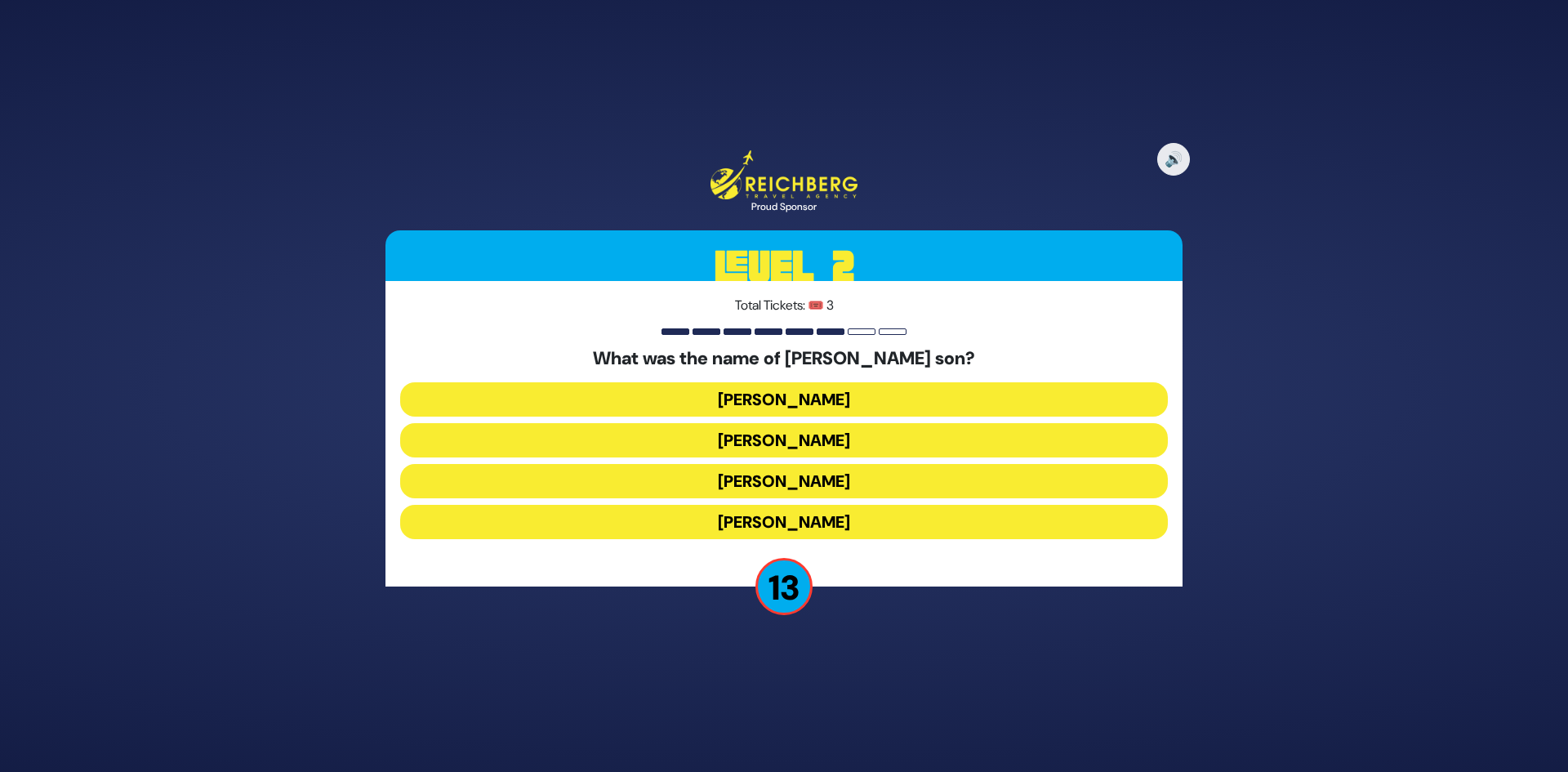
click at [773, 472] on button "[PERSON_NAME]" at bounding box center [784, 481] width 768 height 34
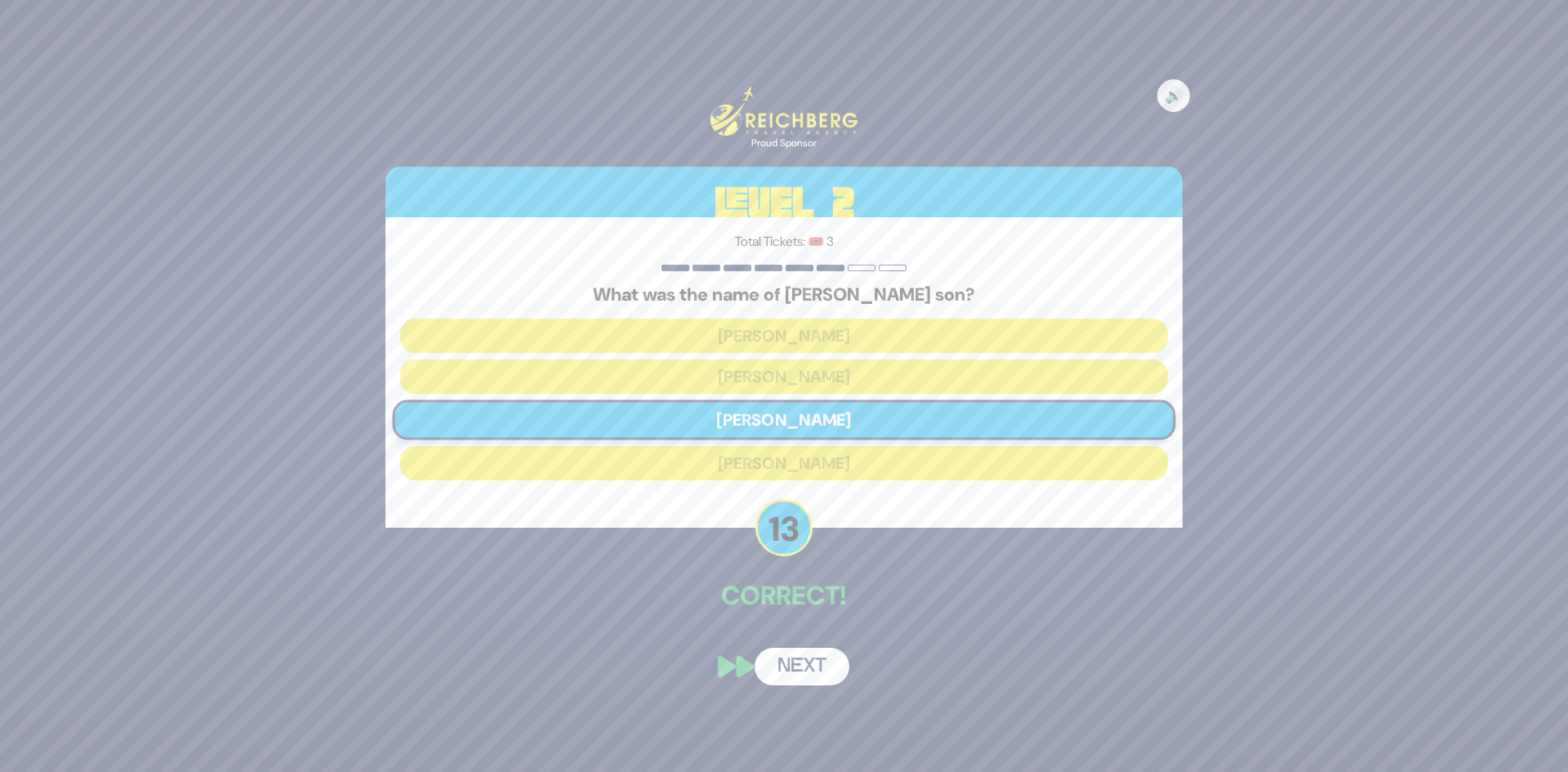
click at [801, 673] on button "Next" at bounding box center [801, 666] width 95 height 38
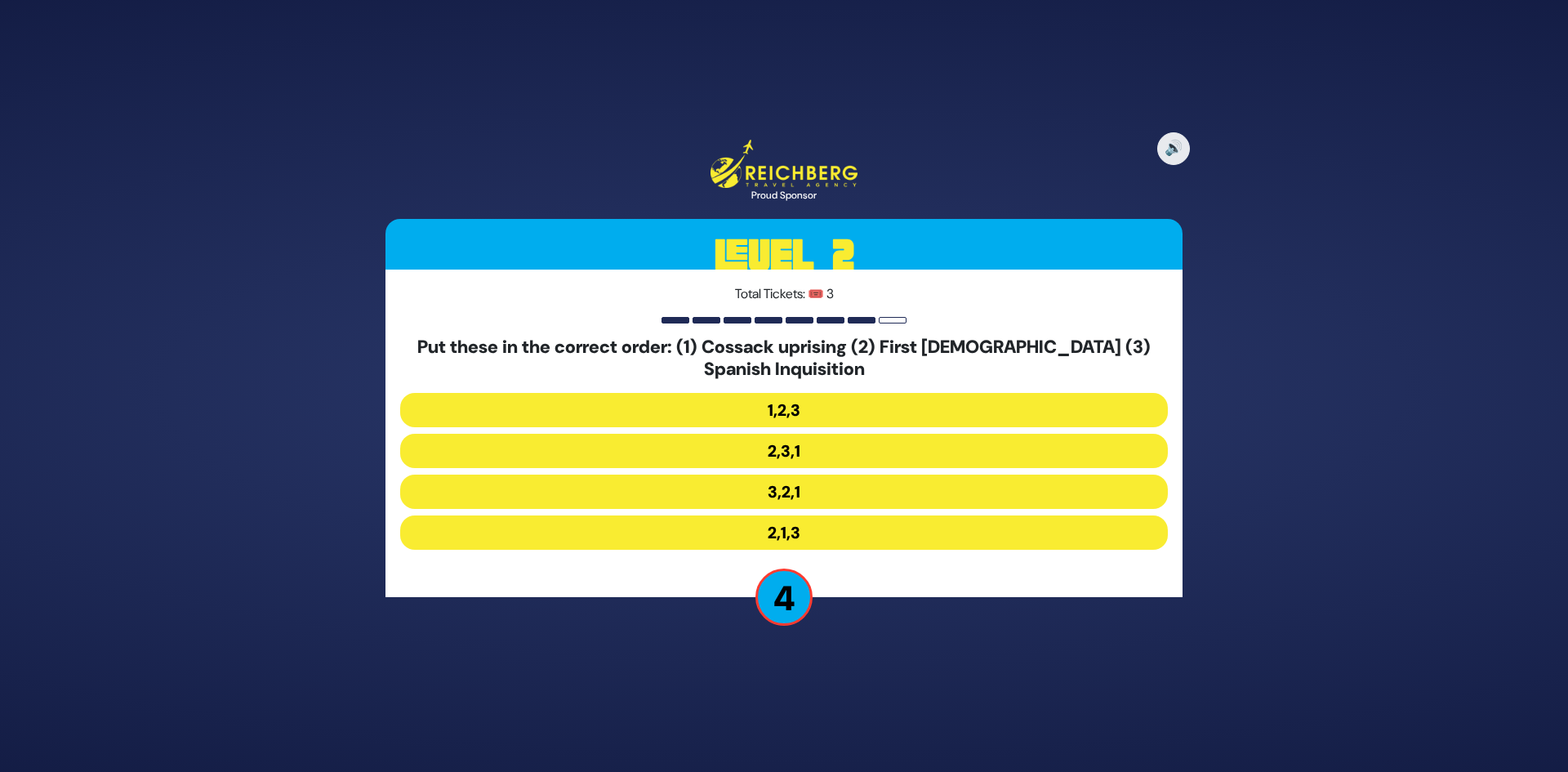
click at [786, 490] on button "3,2,1" at bounding box center [784, 491] width 768 height 34
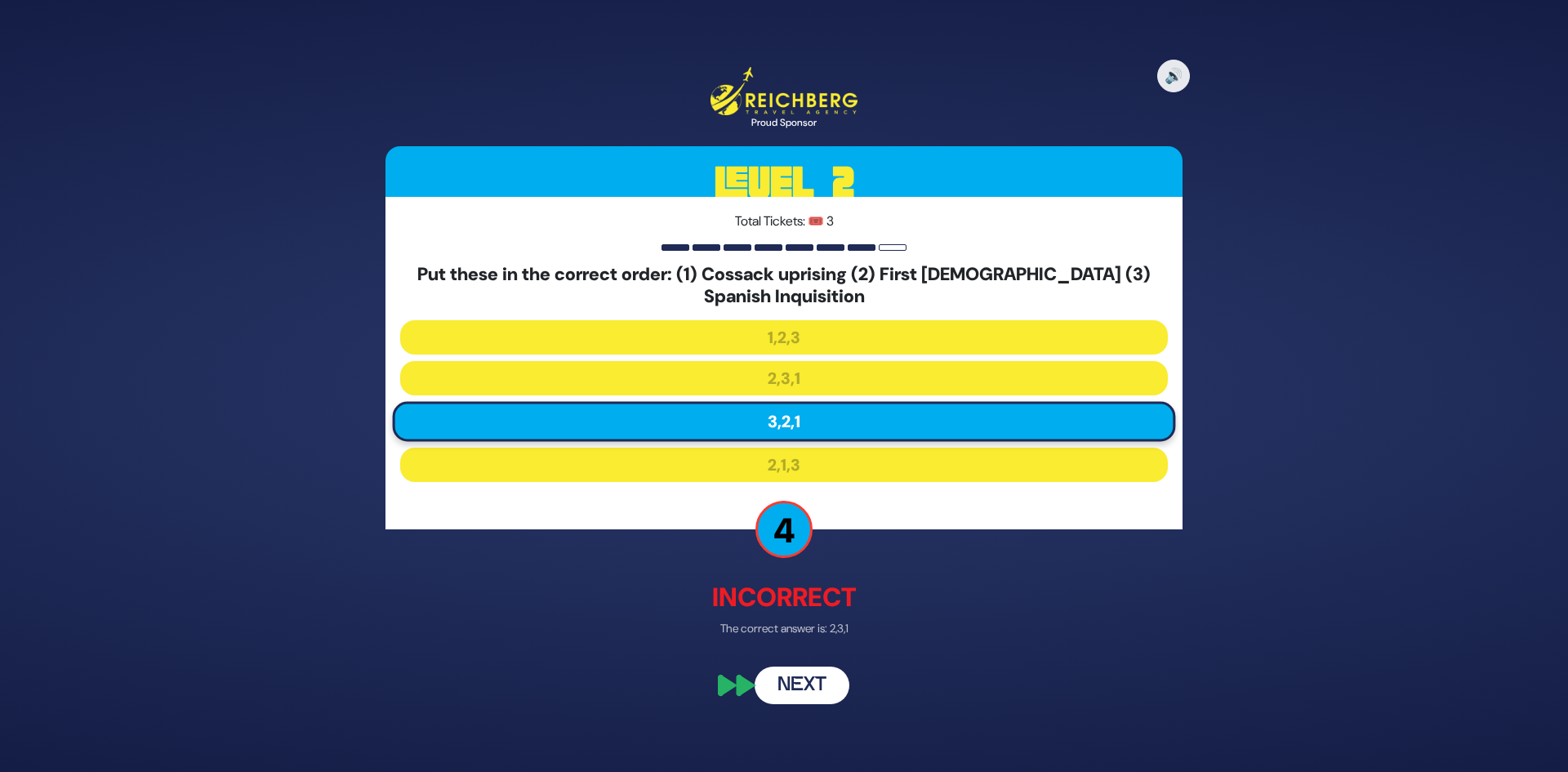
click at [799, 698] on button "Next" at bounding box center [801, 686] width 95 height 38
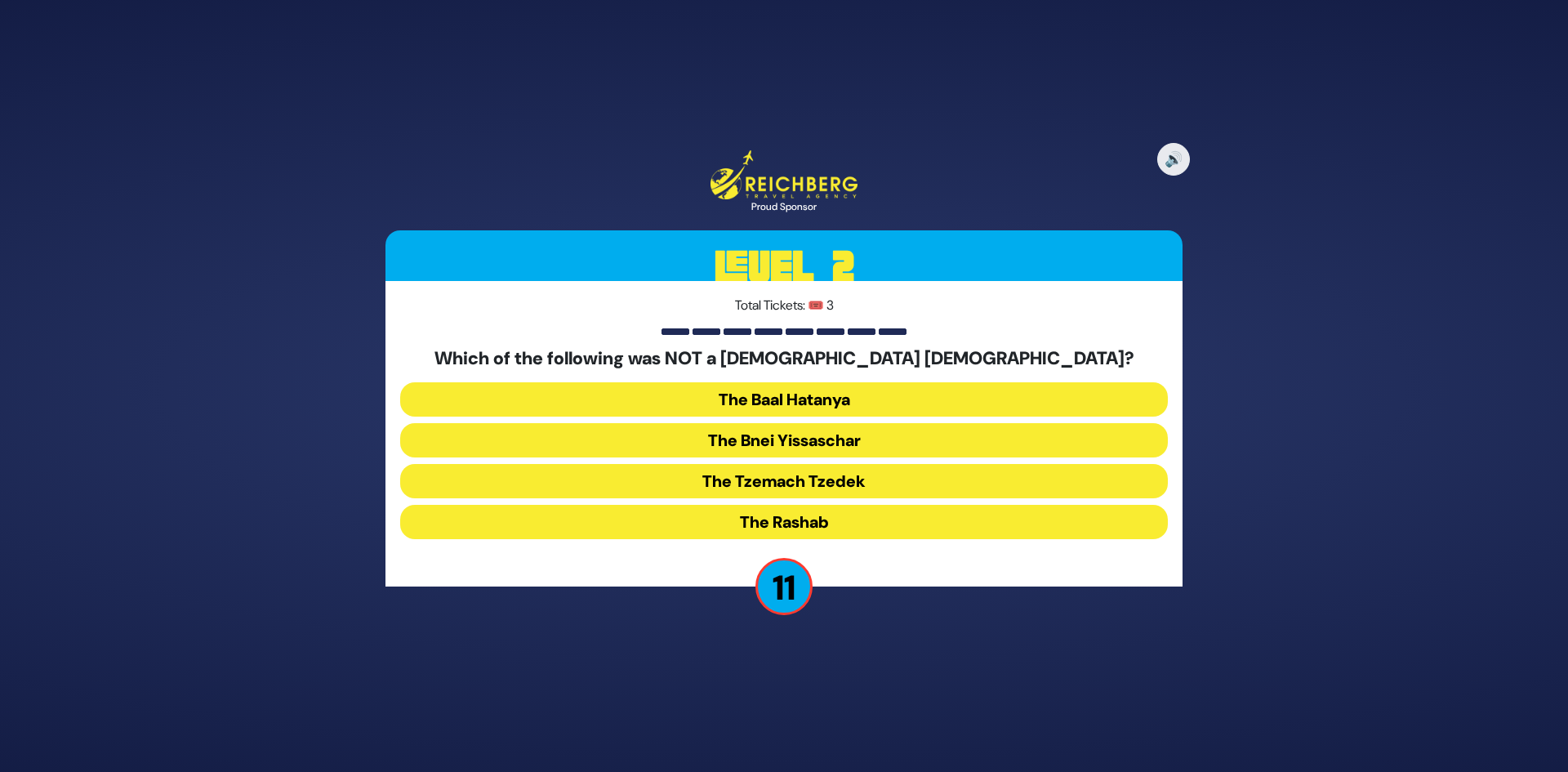
click at [768, 431] on button "The Bnei Yissaschar" at bounding box center [784, 440] width 768 height 34
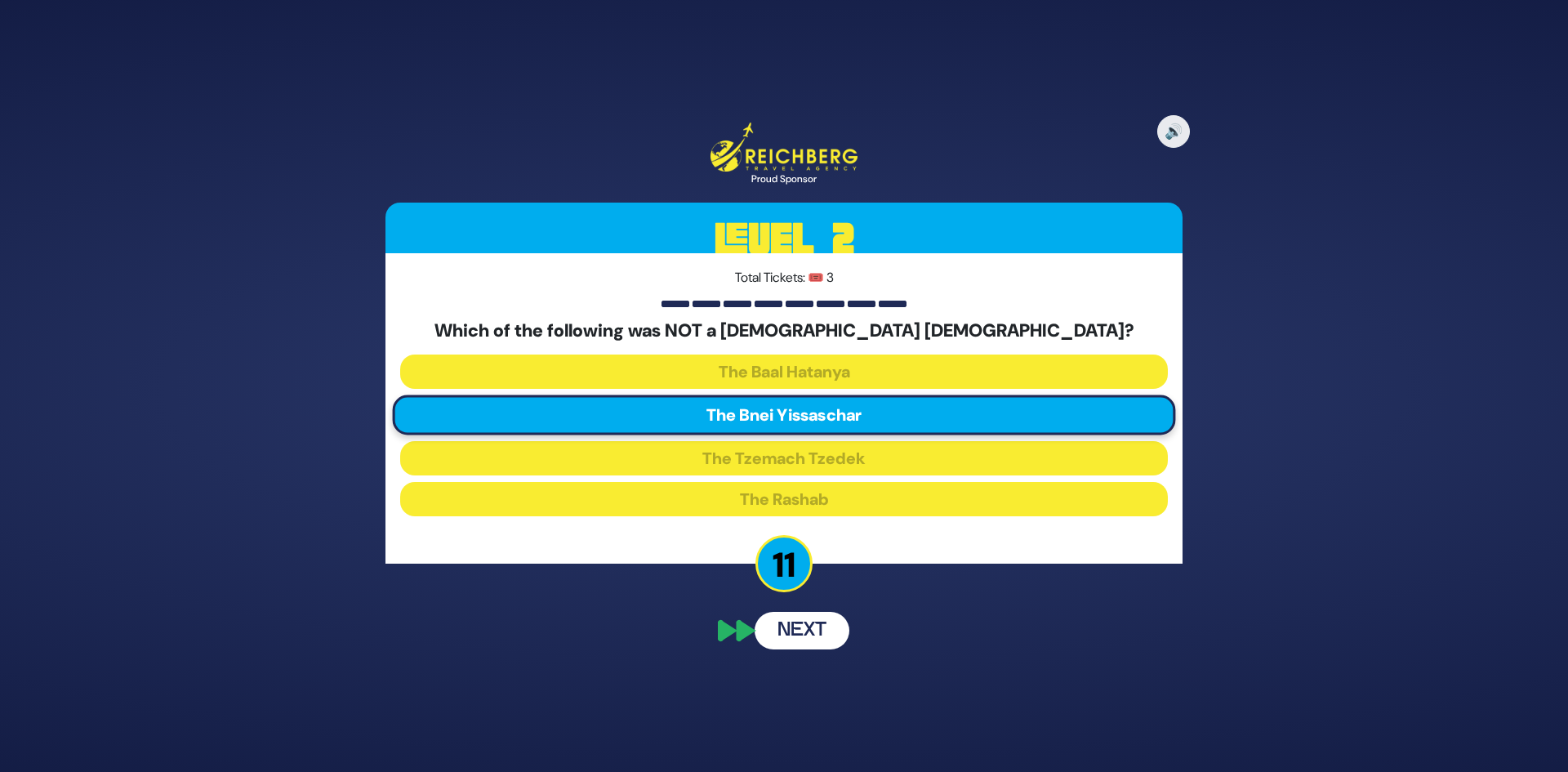
click at [793, 628] on div "🔊 Proud Sponsor Level 2 Total Tickets: 🎟️ 3 Which of the following was NOT a Lu…" at bounding box center [783, 386] width 836 height 566
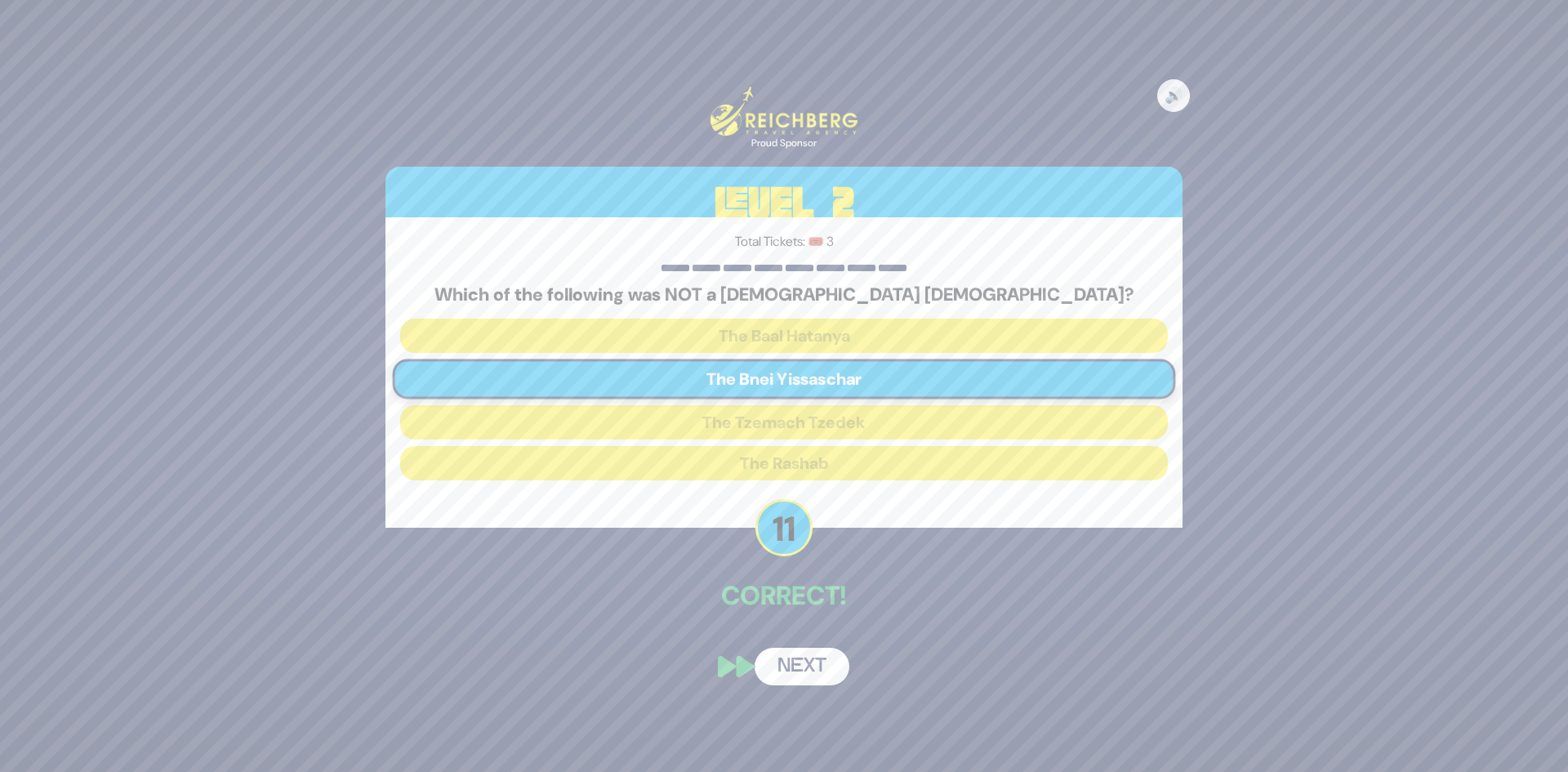
click at [795, 661] on button "Next" at bounding box center [801, 666] width 95 height 38
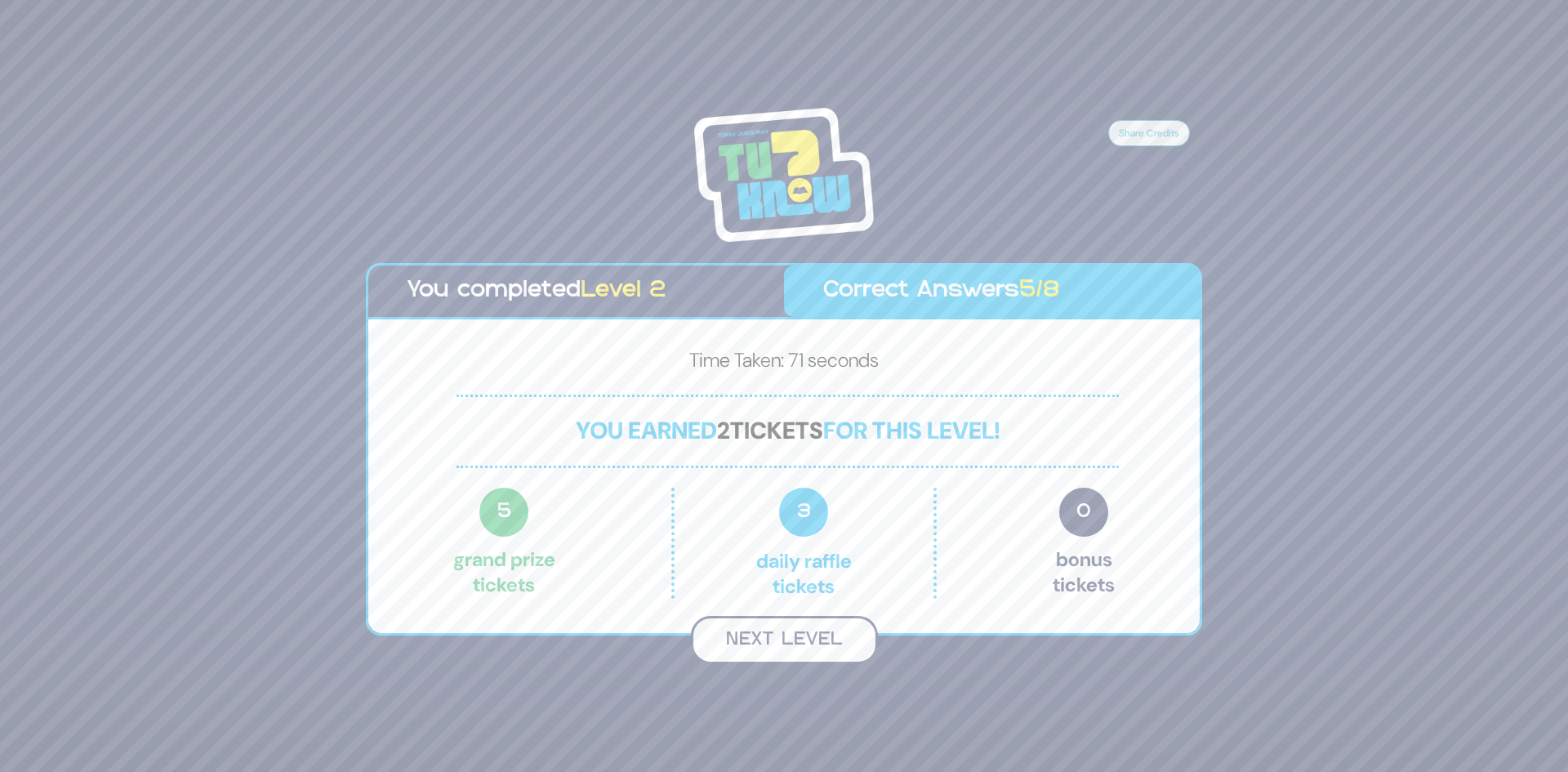
click at [799, 633] on button "Next Level" at bounding box center [784, 640] width 187 height 48
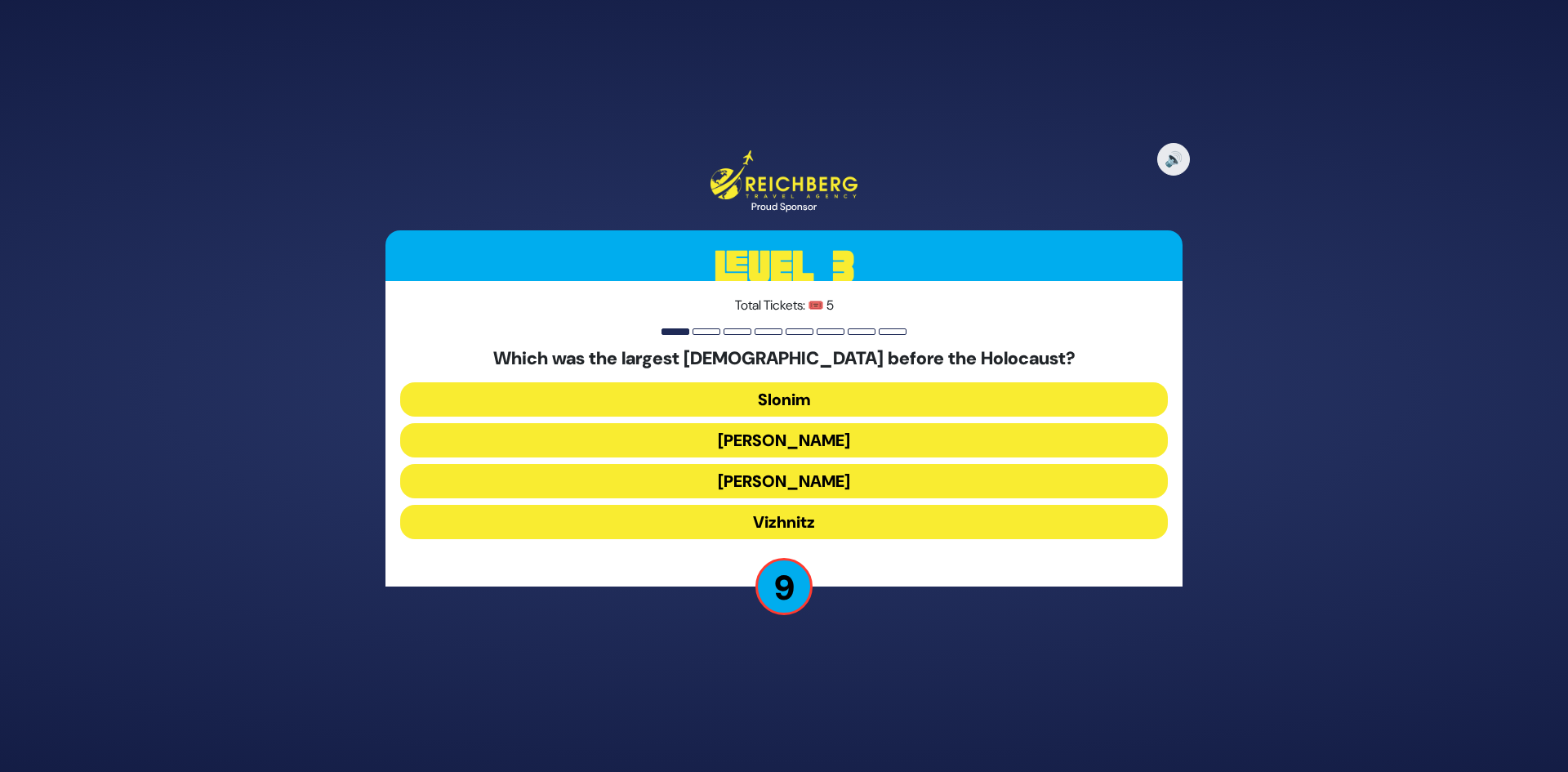
click at [782, 437] on button "[PERSON_NAME]" at bounding box center [784, 440] width 768 height 34
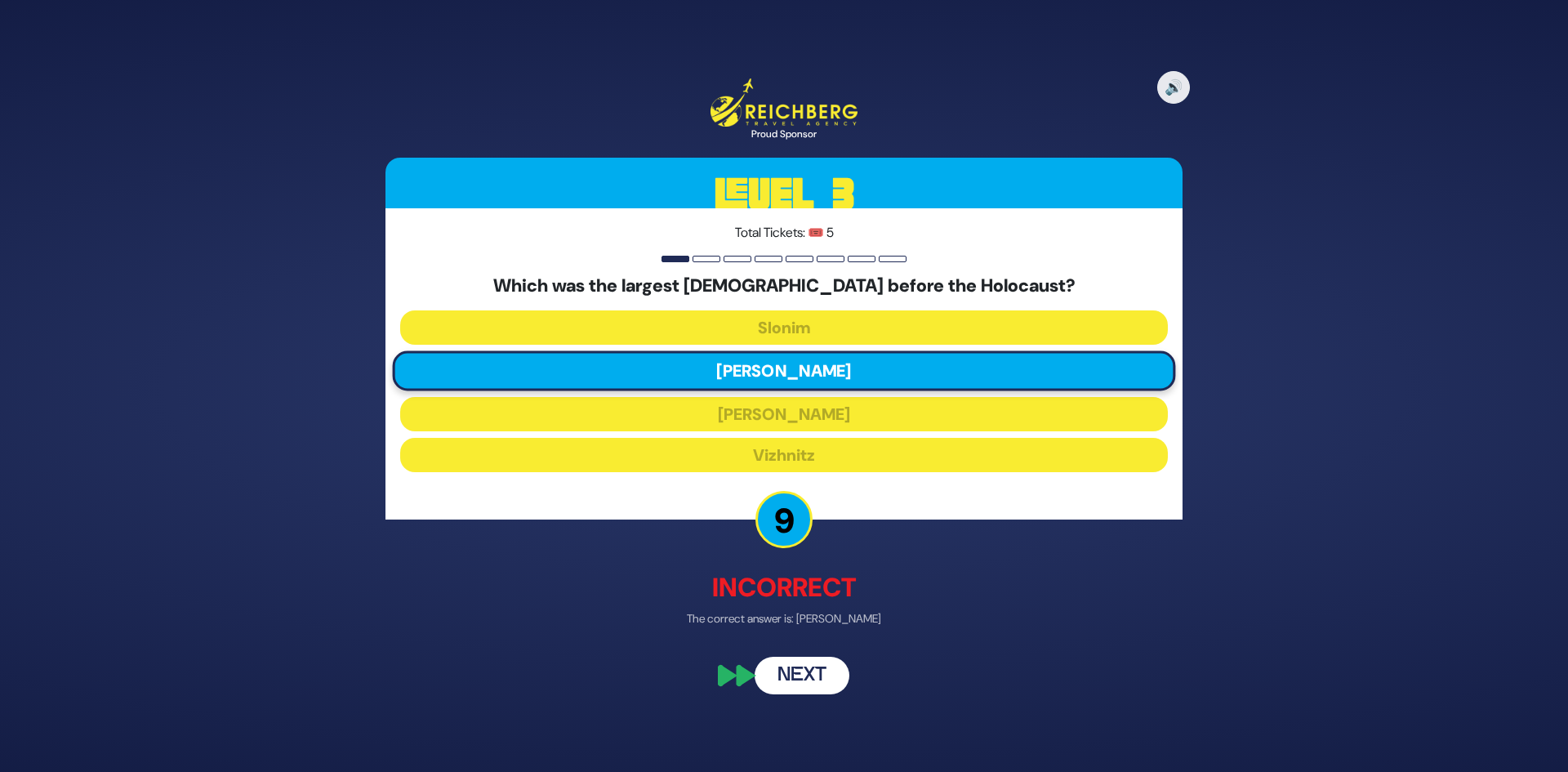
click at [804, 681] on button "Next" at bounding box center [801, 674] width 95 height 38
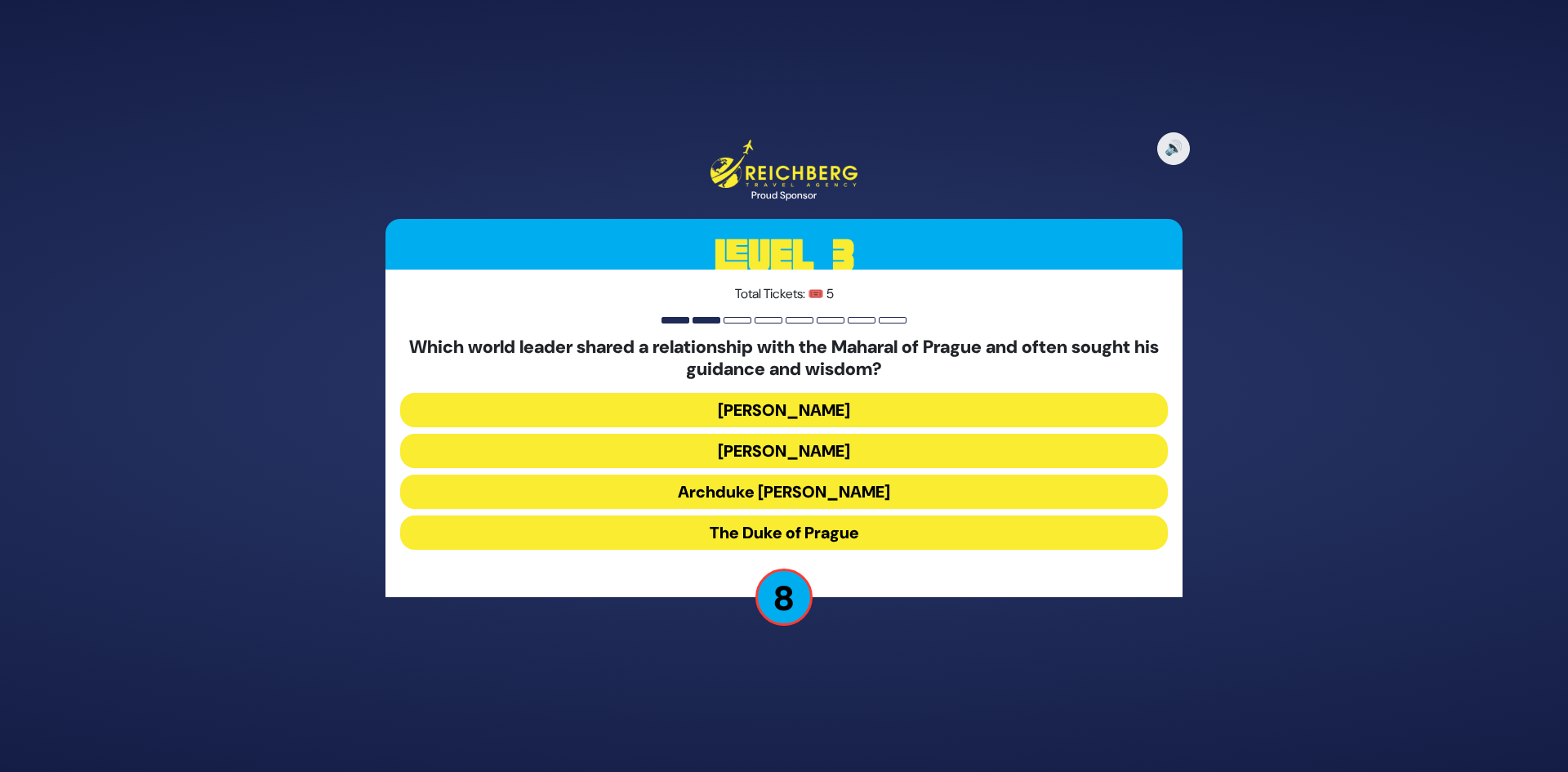
click at [768, 540] on button "The Duke of Prague" at bounding box center [784, 532] width 768 height 34
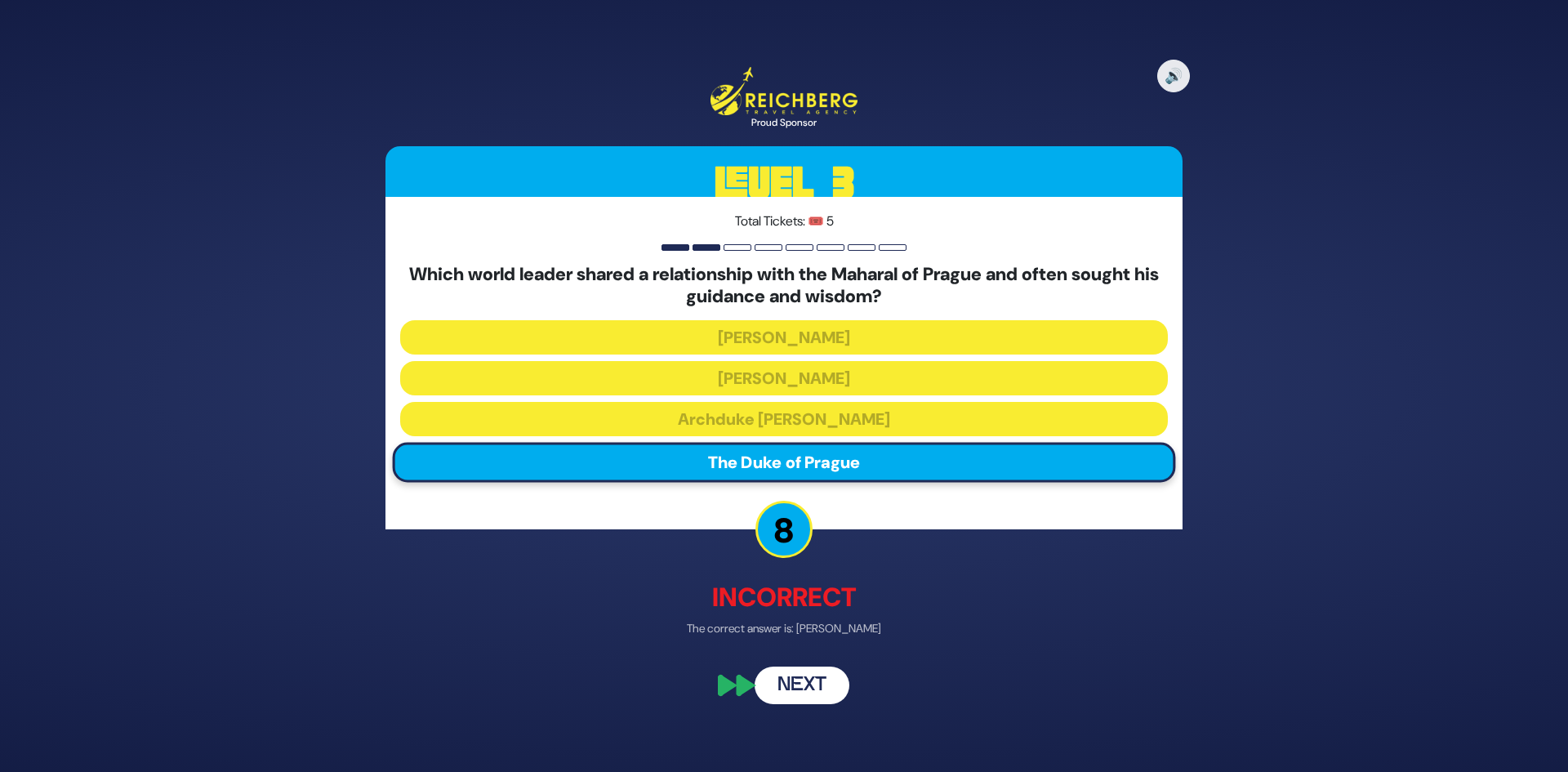
click at [795, 677] on button "Next" at bounding box center [801, 686] width 95 height 38
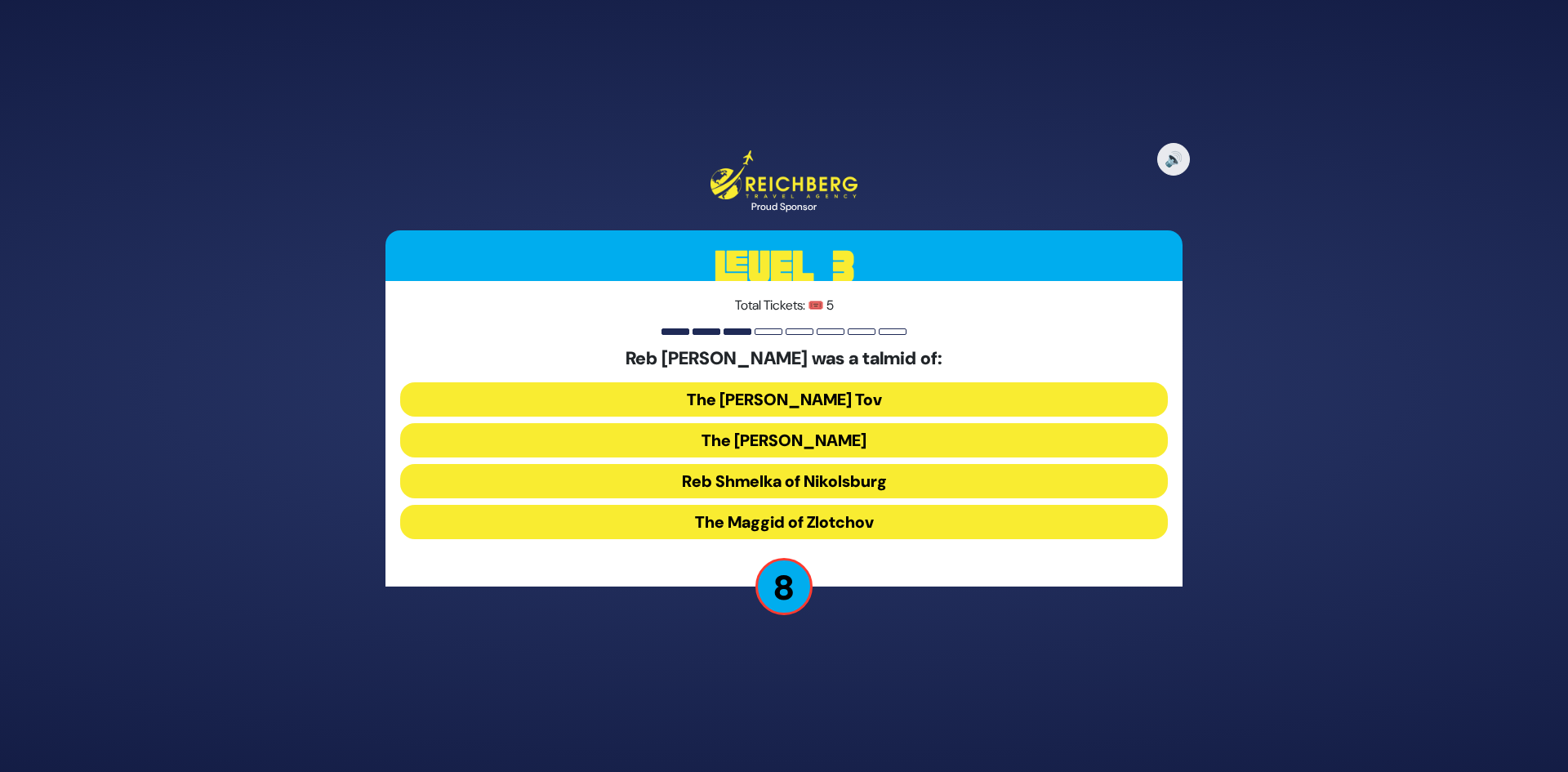
click at [756, 442] on button "The [PERSON_NAME]" at bounding box center [784, 440] width 768 height 34
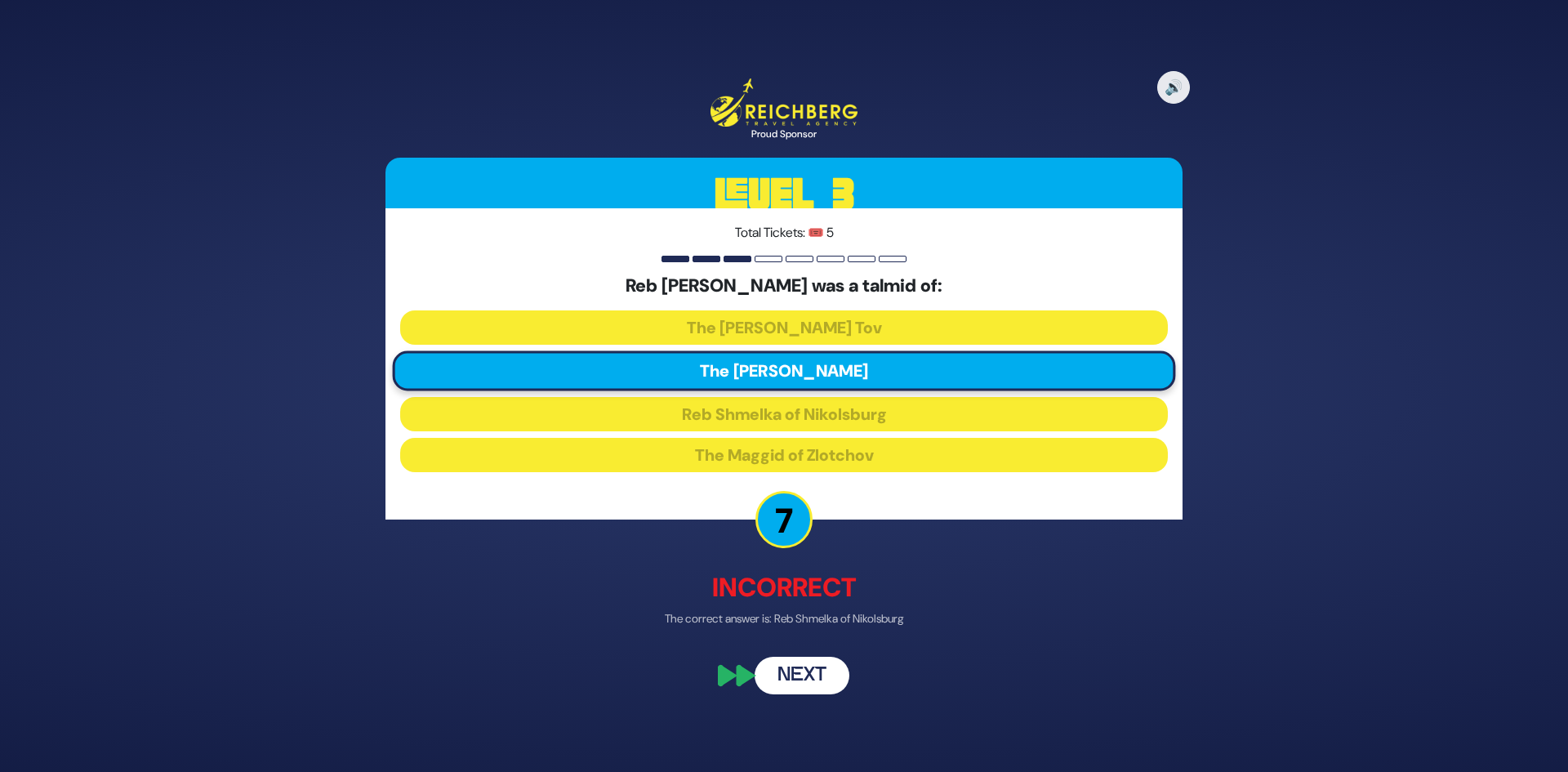
click at [778, 672] on button "Next" at bounding box center [801, 674] width 95 height 38
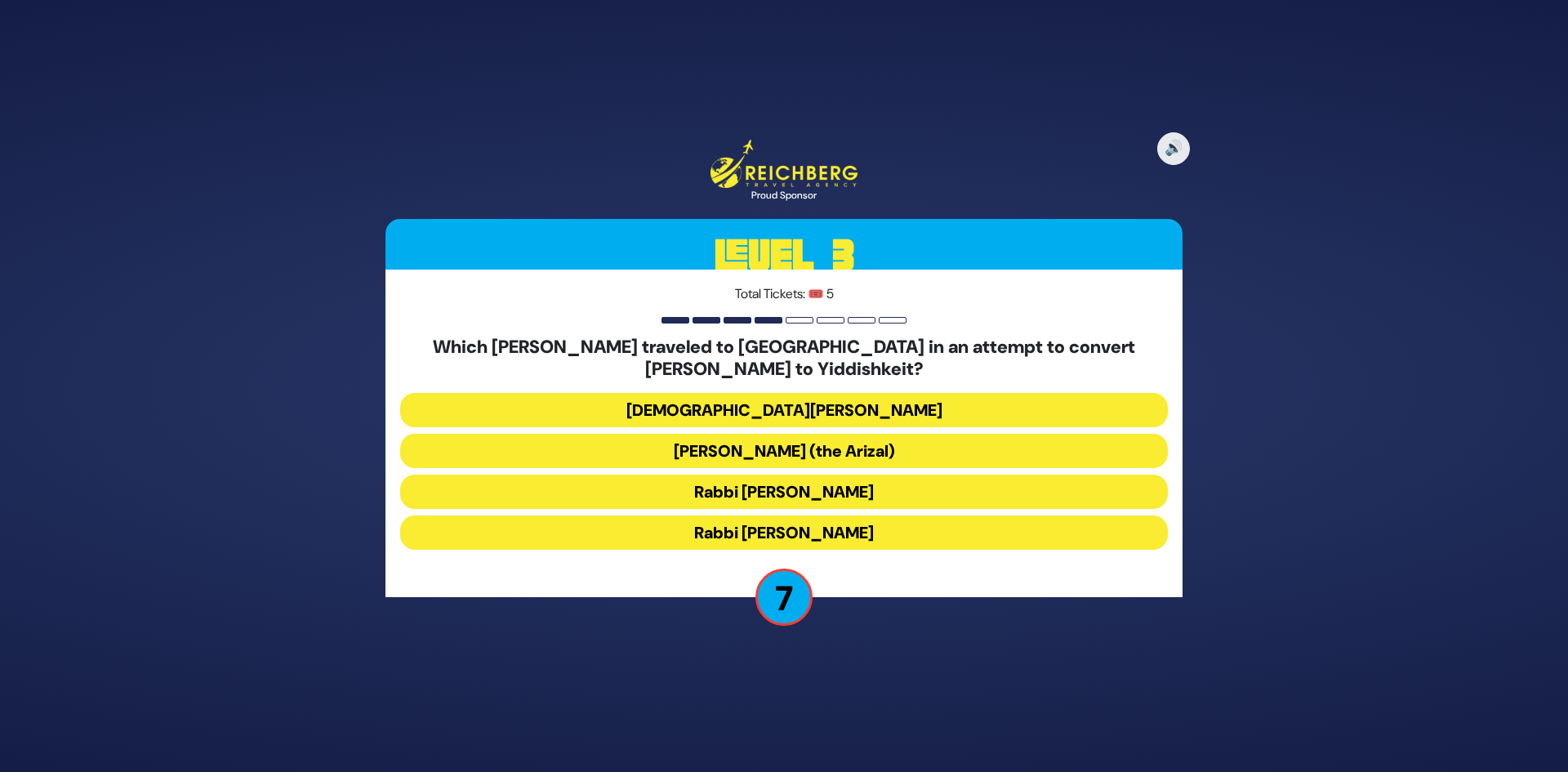
click at [745, 489] on button "Rabbi [PERSON_NAME]" at bounding box center [784, 491] width 768 height 34
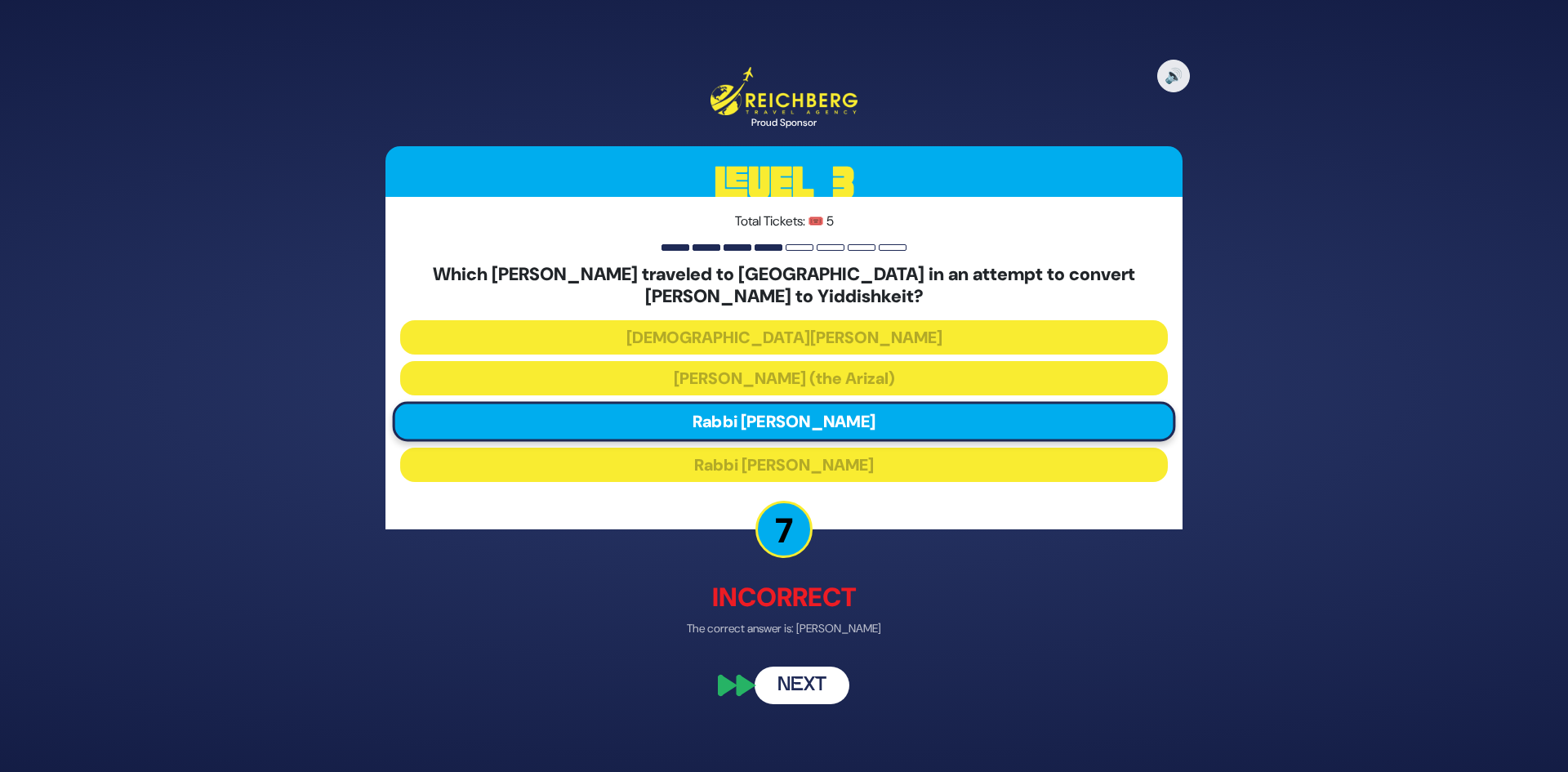
click at [802, 688] on button "Next" at bounding box center [801, 686] width 95 height 38
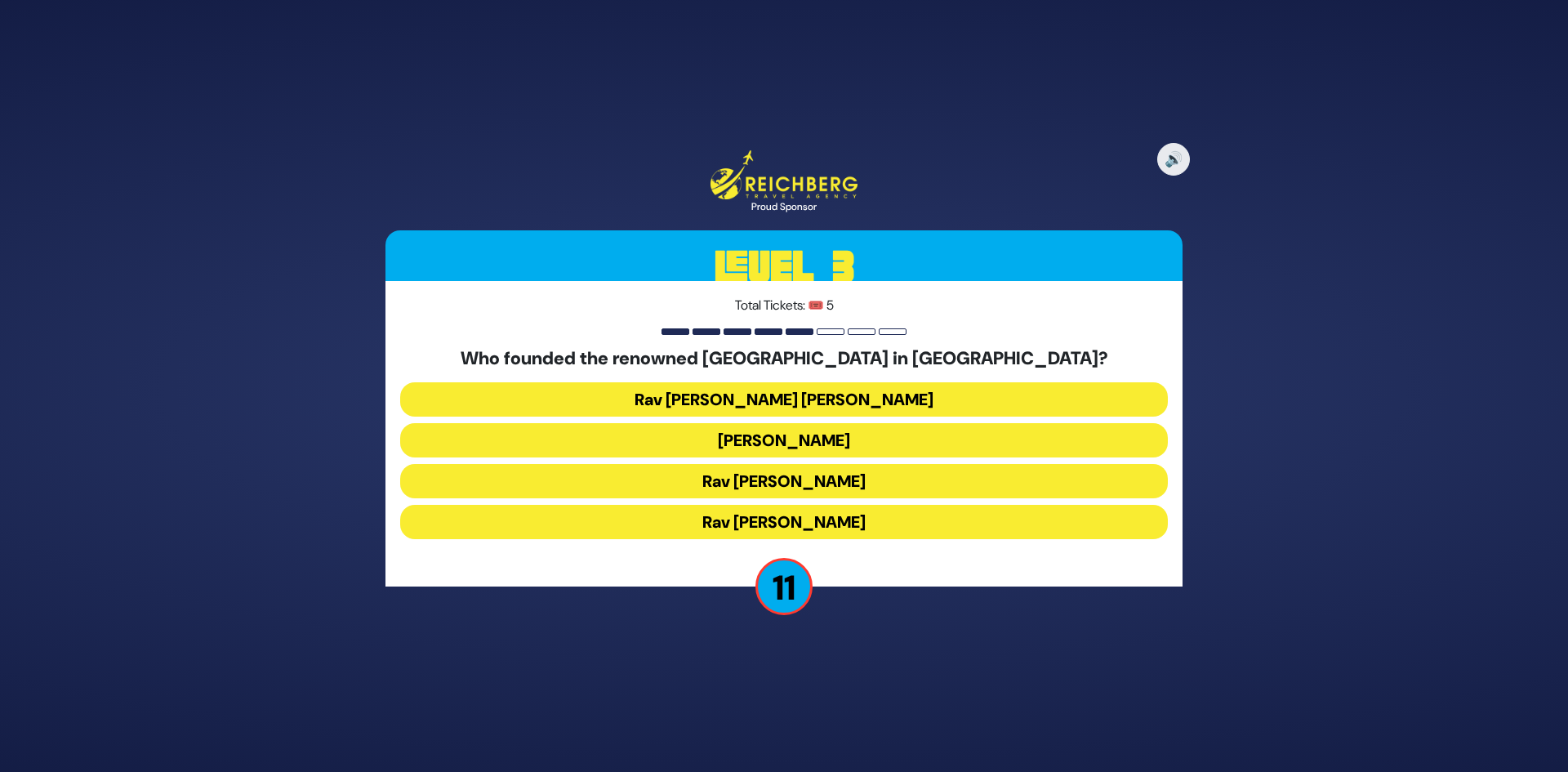
click at [780, 396] on button "Rav [PERSON_NAME] [PERSON_NAME]" at bounding box center [784, 399] width 768 height 34
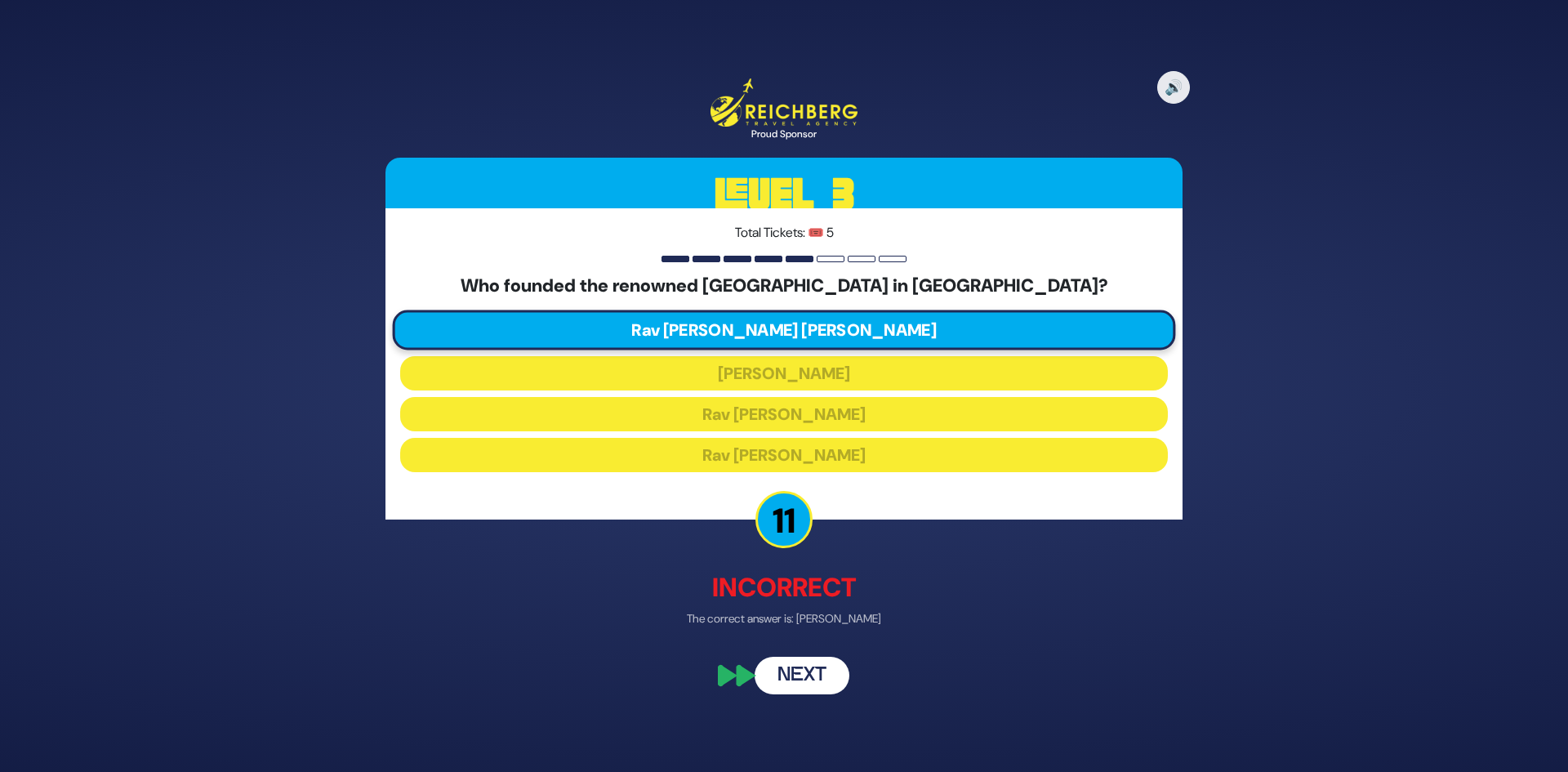
click at [796, 665] on button "Next" at bounding box center [801, 674] width 95 height 38
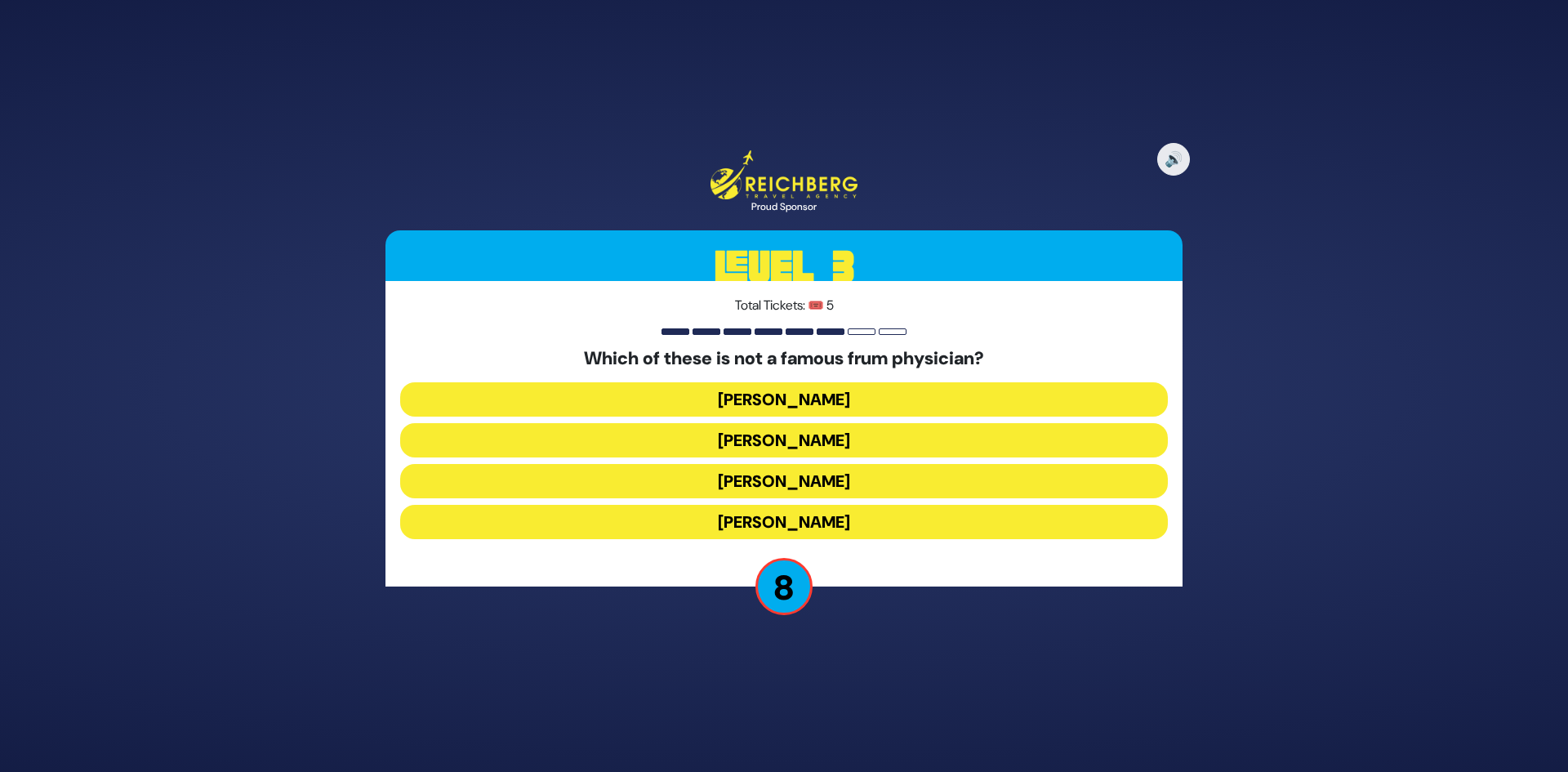
click at [770, 391] on button "[PERSON_NAME]" at bounding box center [784, 399] width 768 height 34
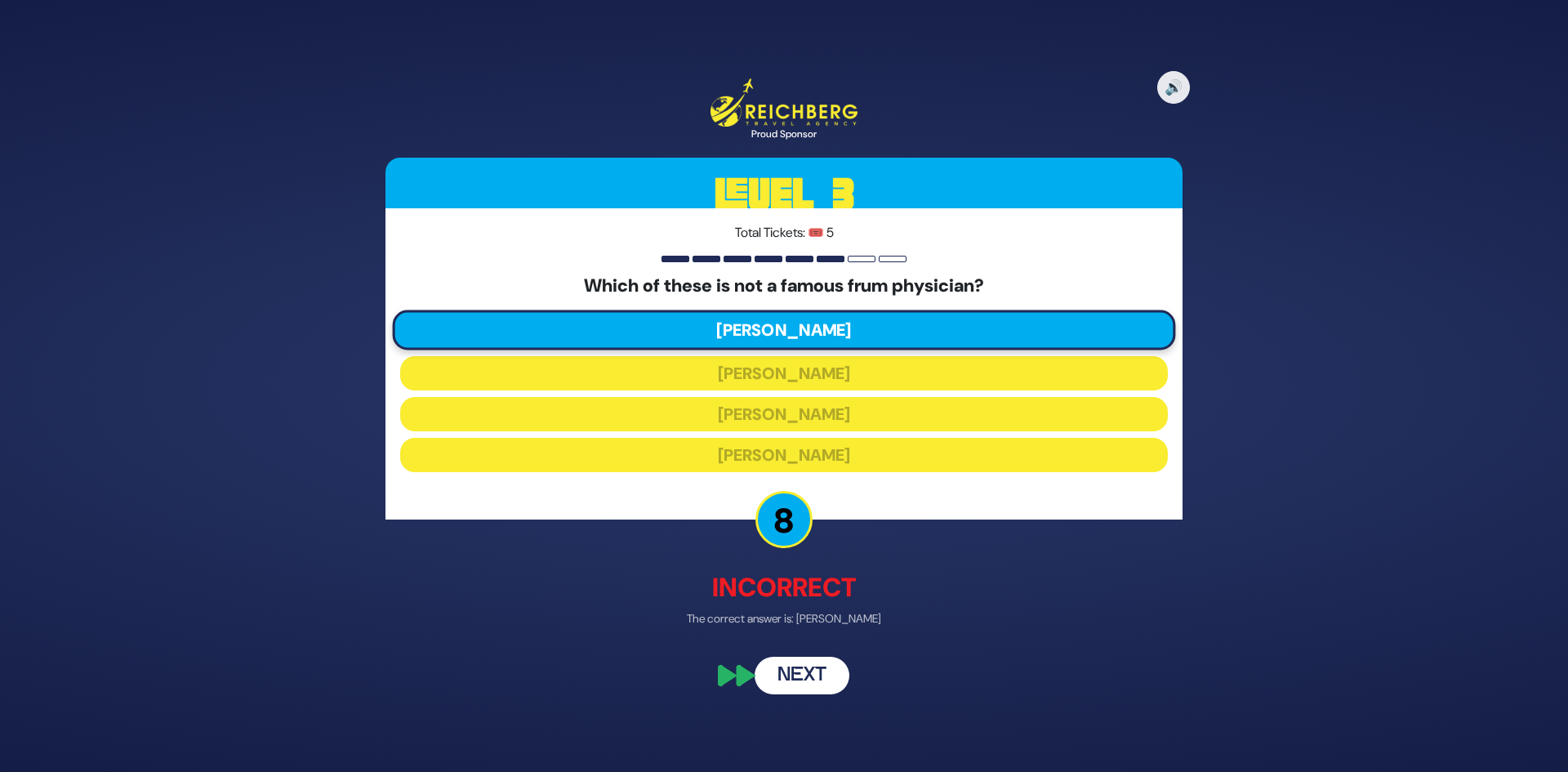
click at [781, 672] on button "Next" at bounding box center [801, 674] width 95 height 38
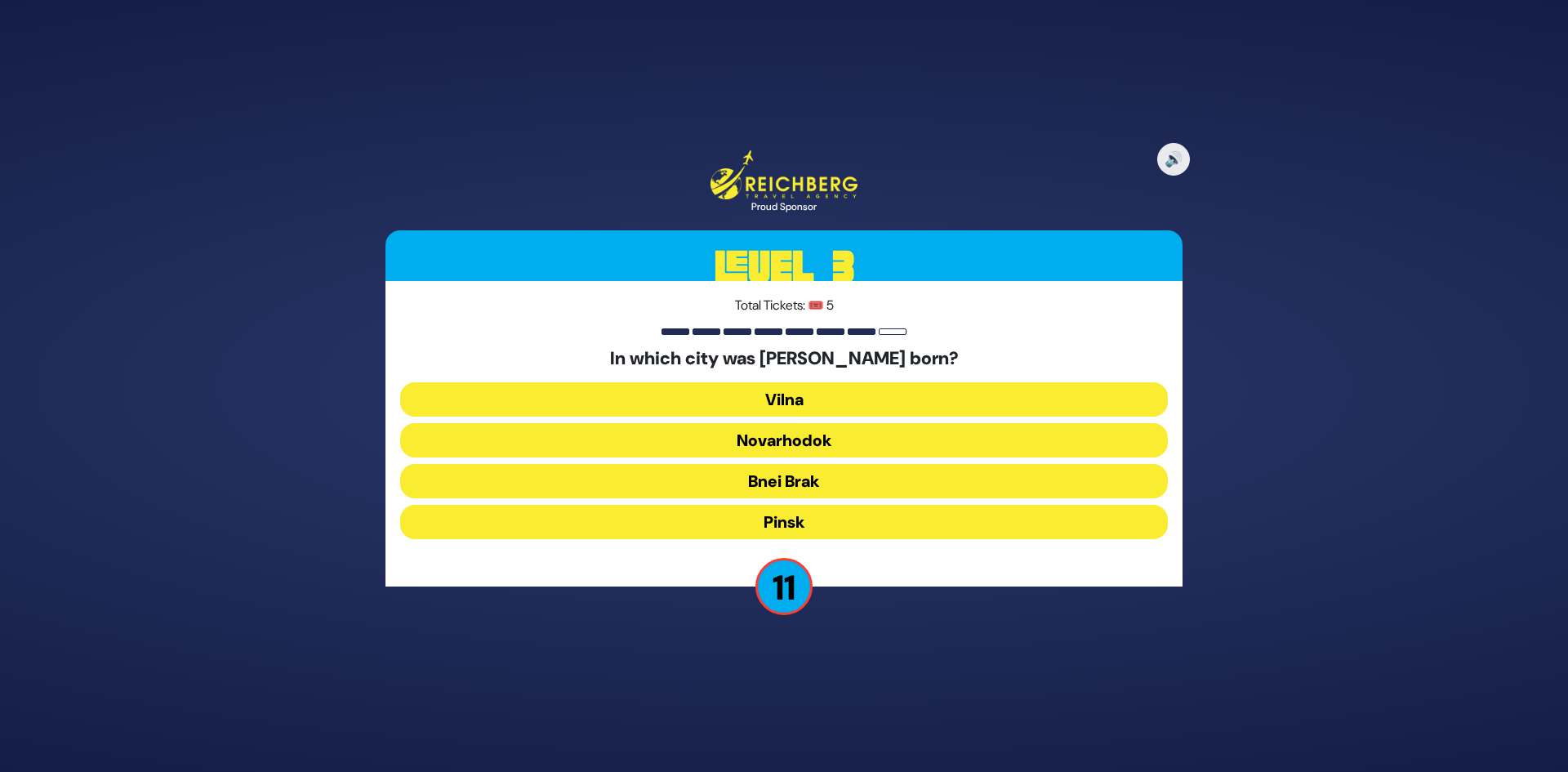
click at [784, 521] on button "Pinsk" at bounding box center [784, 522] width 768 height 34
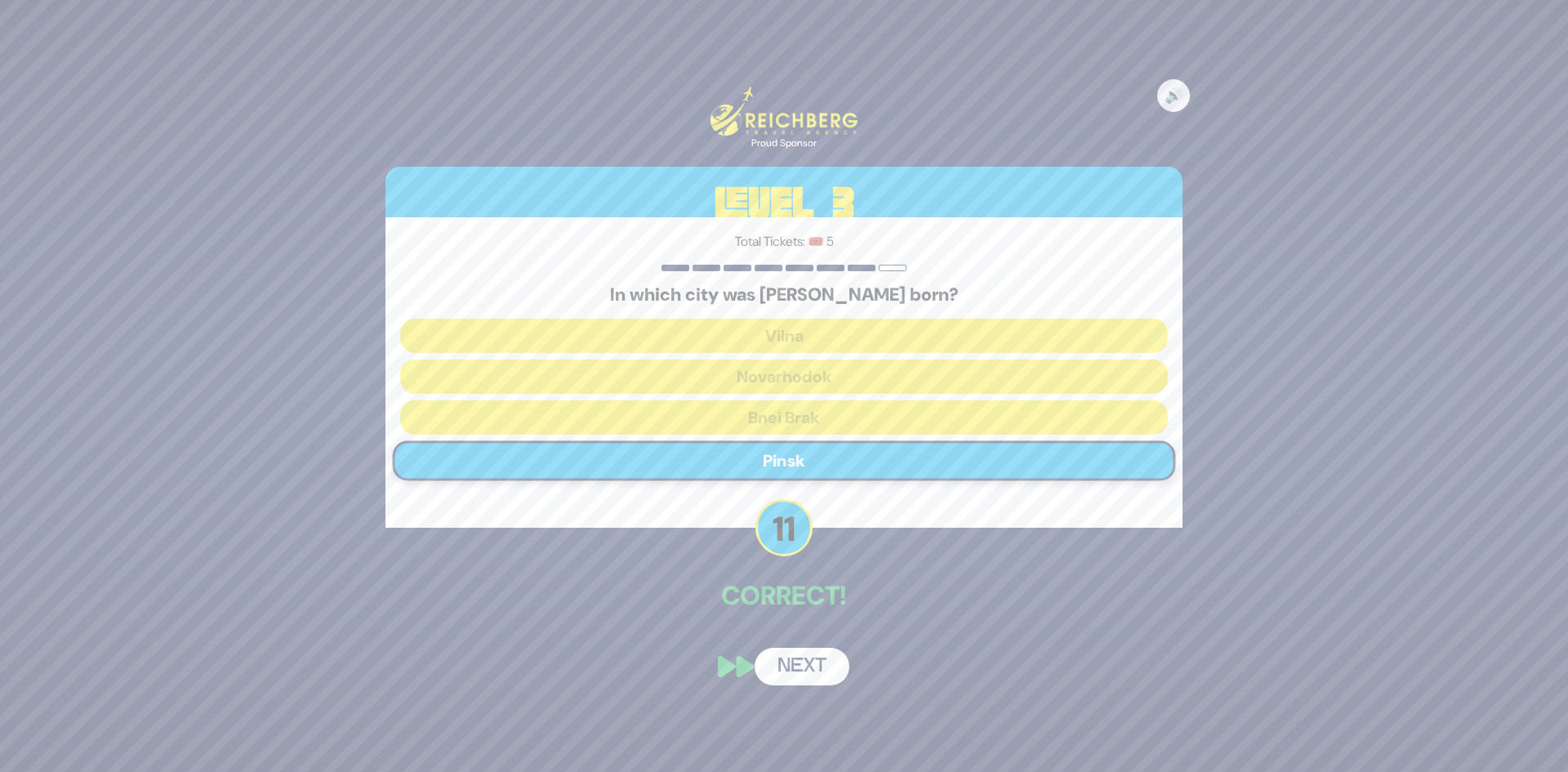
click at [775, 660] on button "Next" at bounding box center [801, 666] width 95 height 38
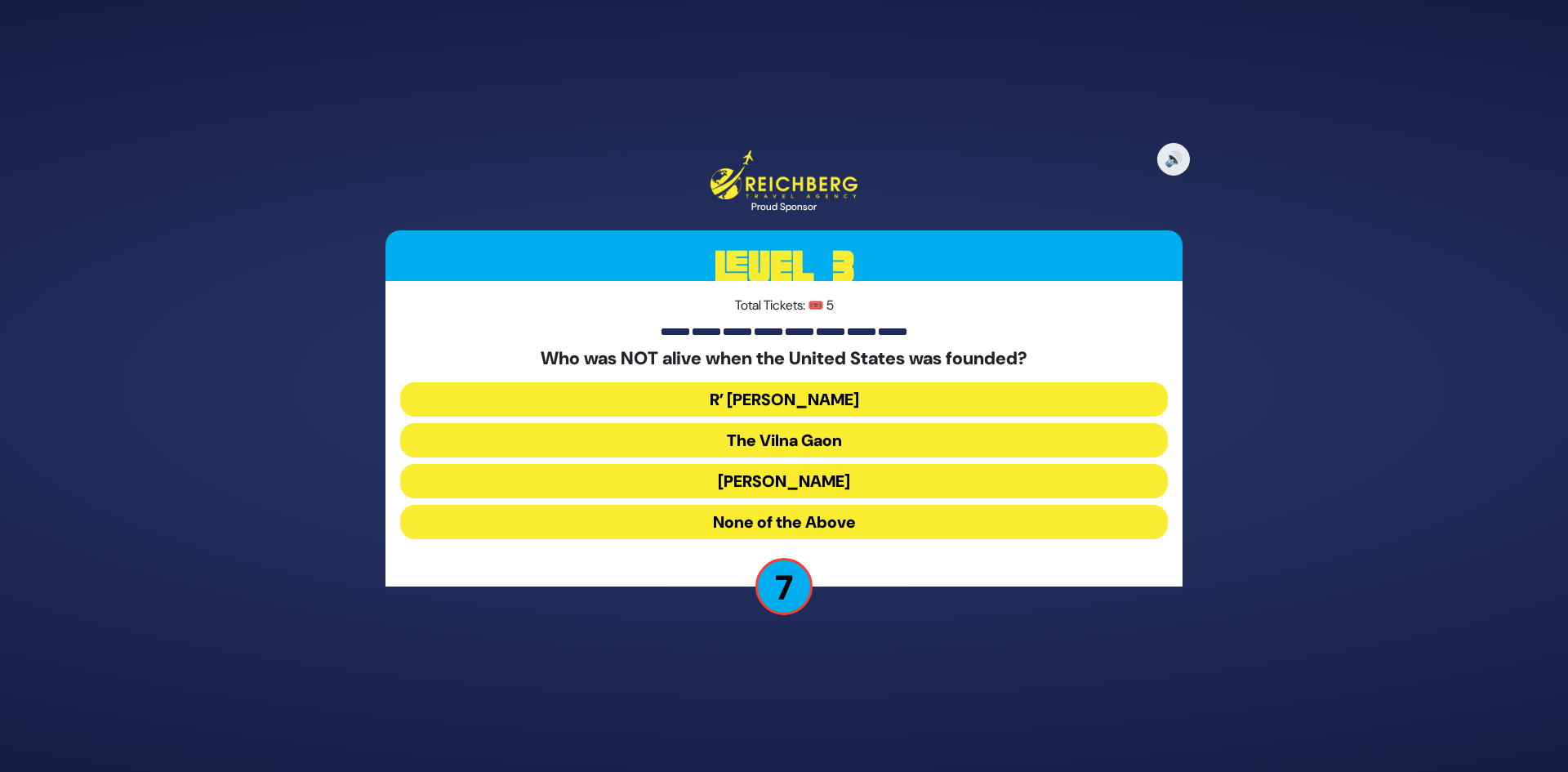
click at [782, 514] on button "None of the Above" at bounding box center [784, 522] width 768 height 34
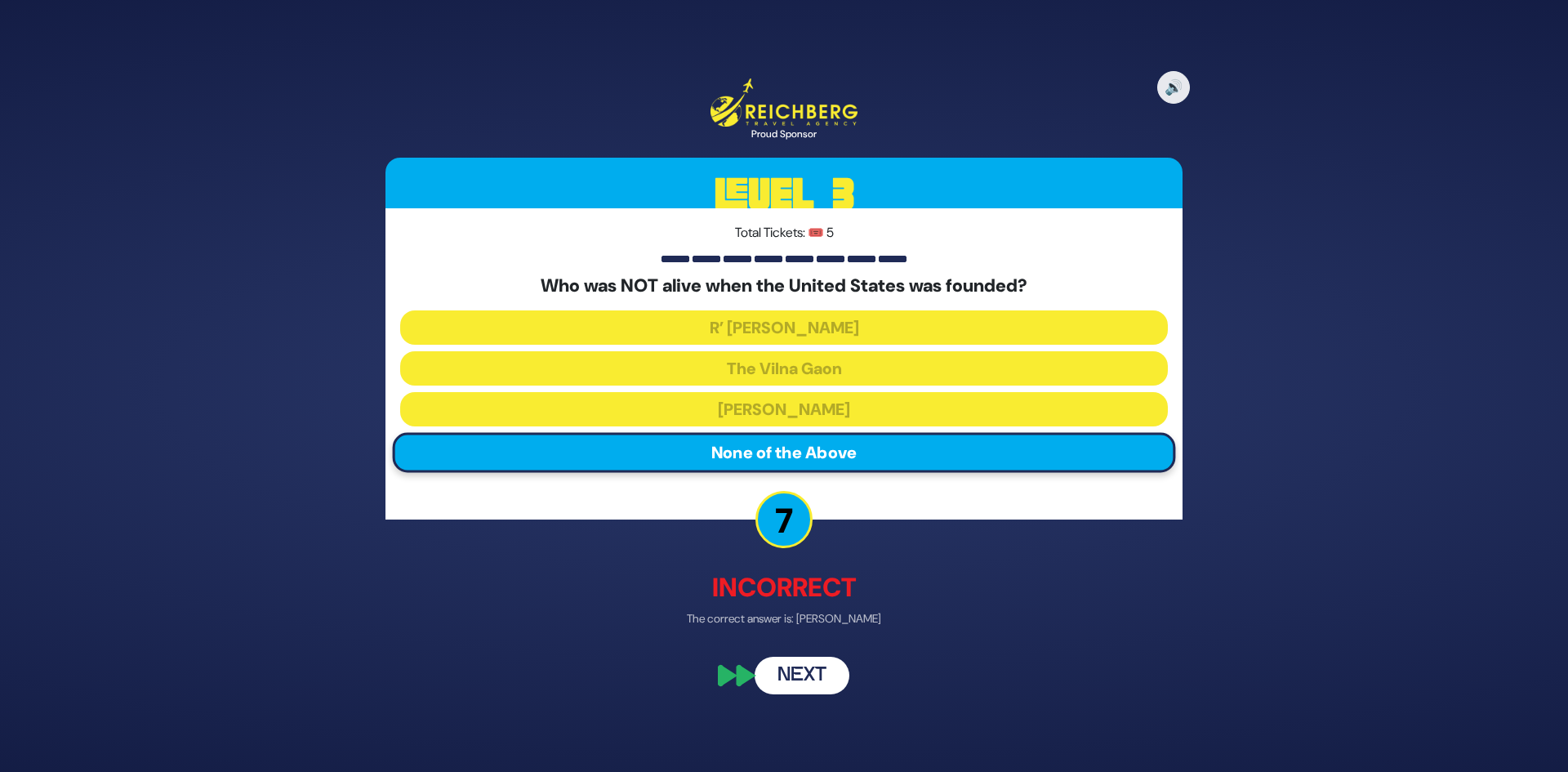
click at [795, 673] on button "Next" at bounding box center [801, 674] width 95 height 38
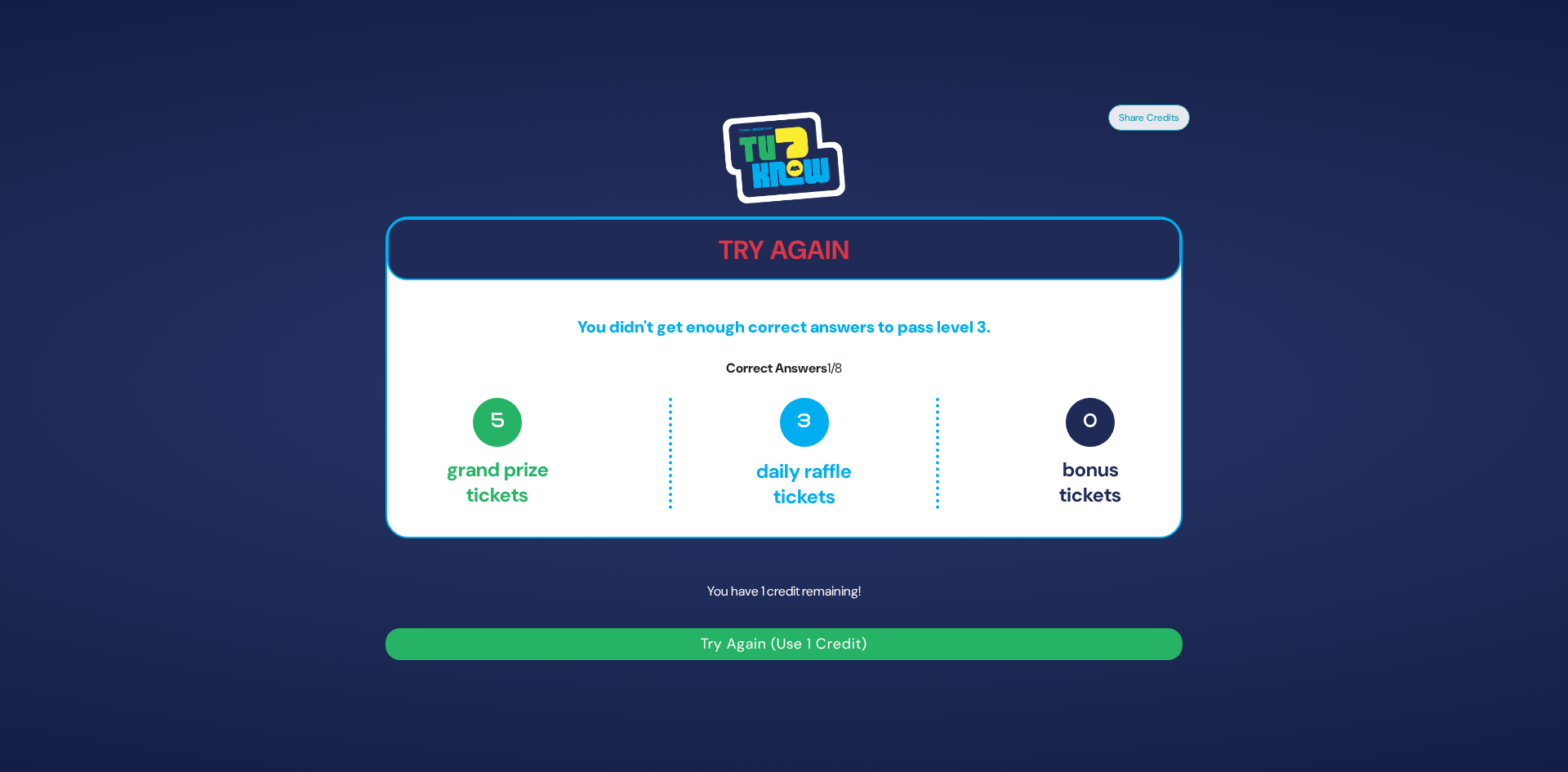
click at [718, 641] on button "Try Again (Use 1 Credit)" at bounding box center [784, 643] width 797 height 32
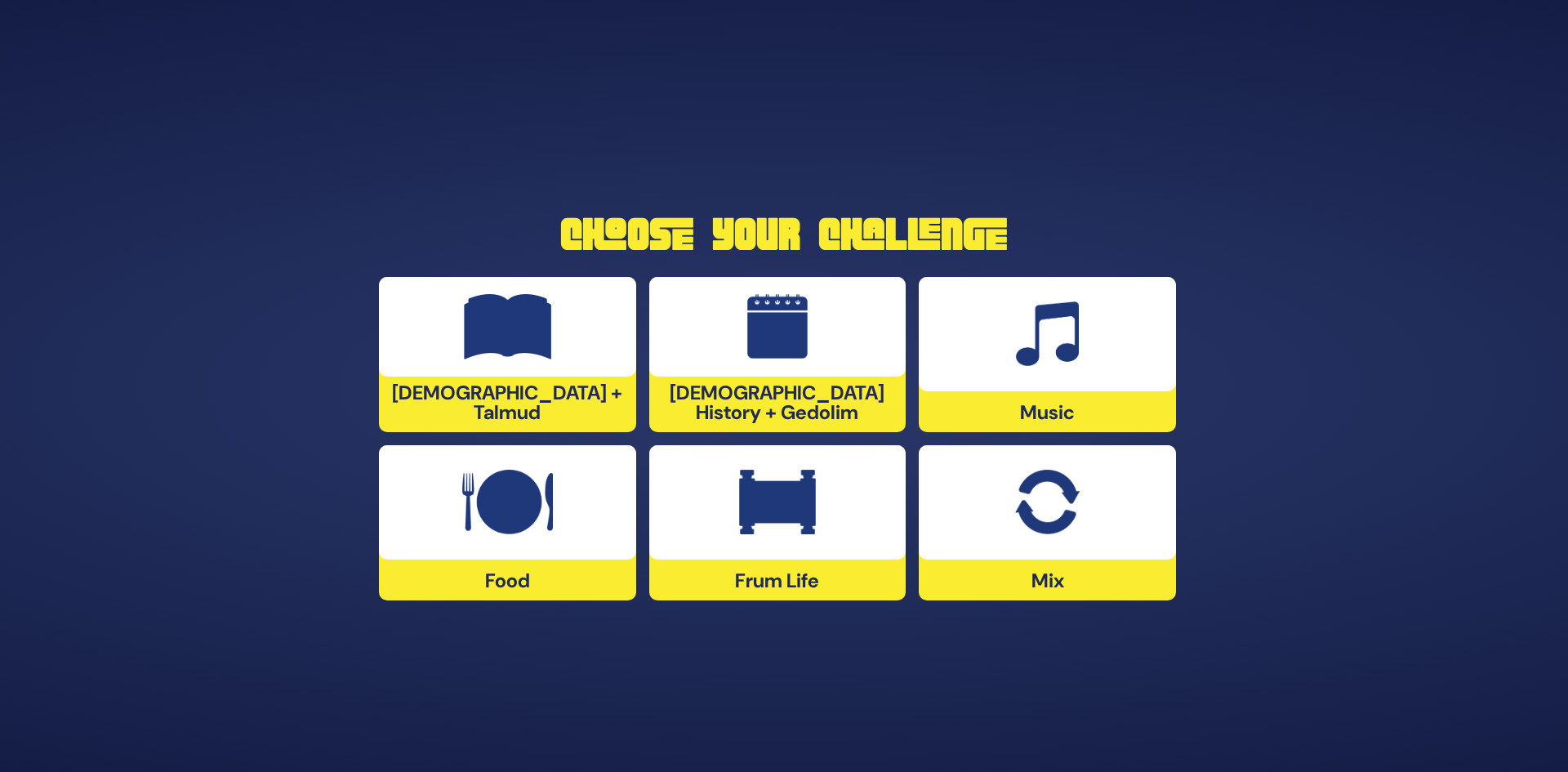
click at [759, 354] on img at bounding box center [777, 327] width 61 height 66
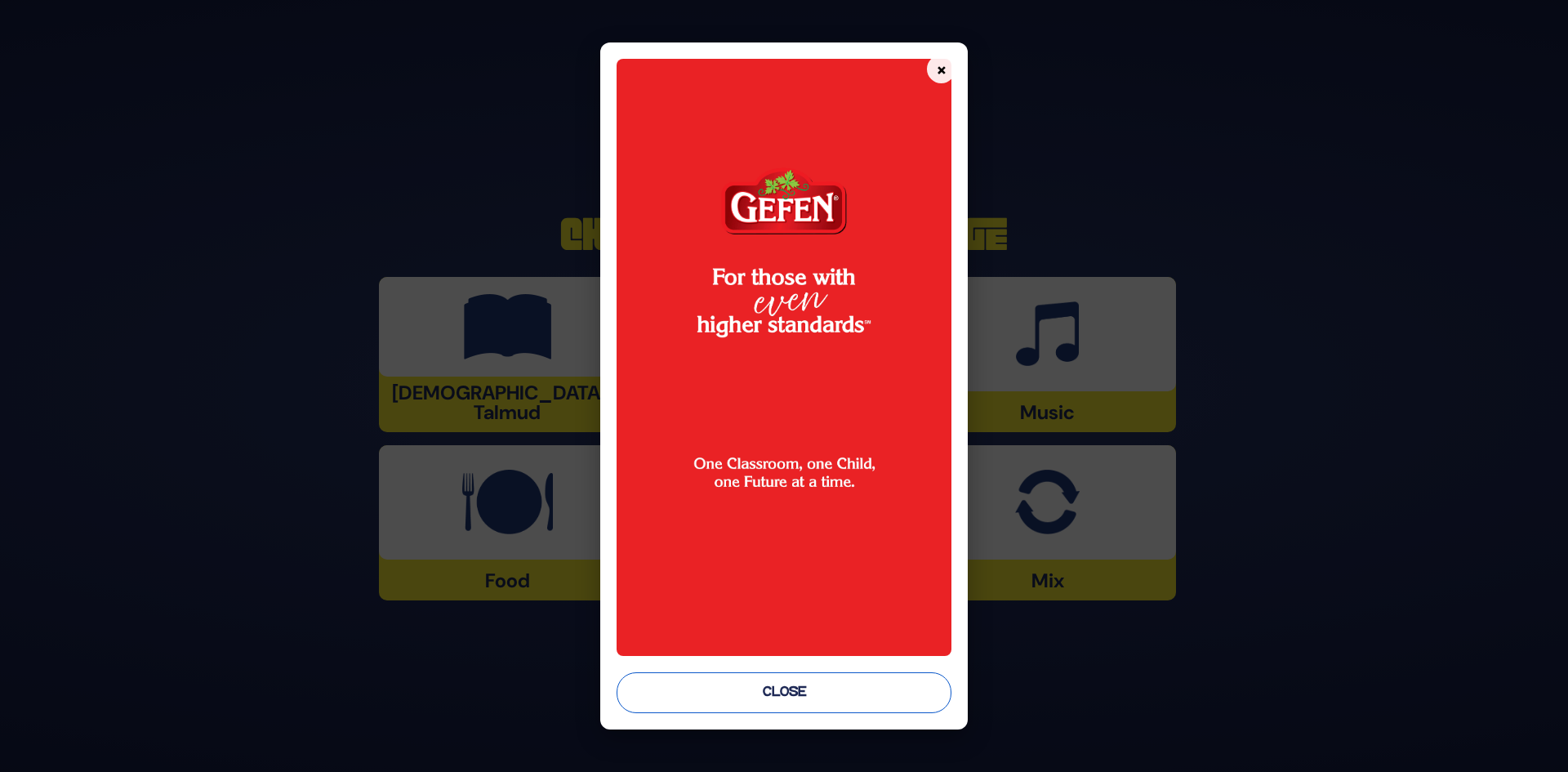
click at [782, 695] on button "Close" at bounding box center [784, 692] width 336 height 41
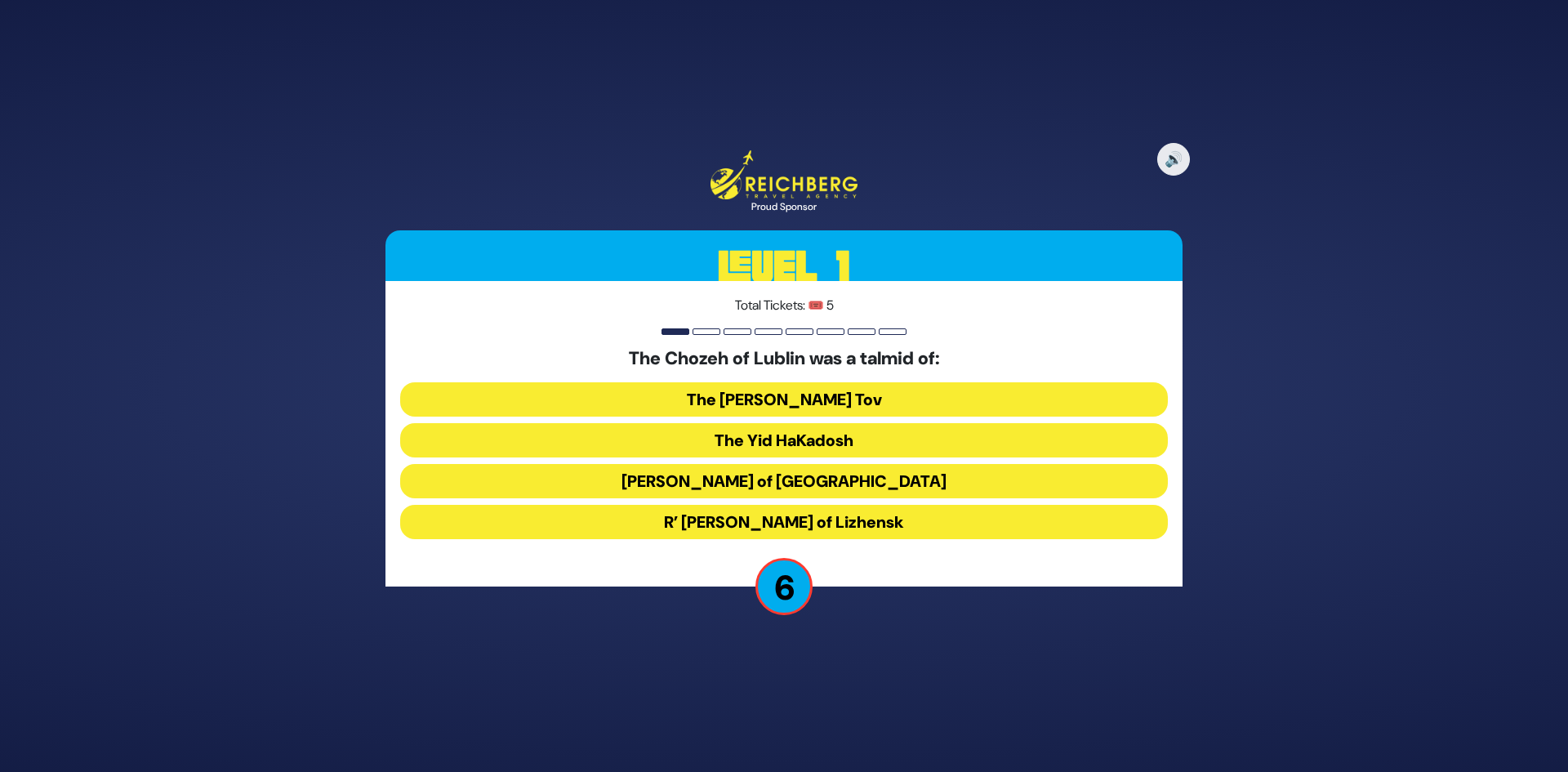
click at [815, 442] on button "The Yid HaKadosh" at bounding box center [784, 440] width 768 height 34
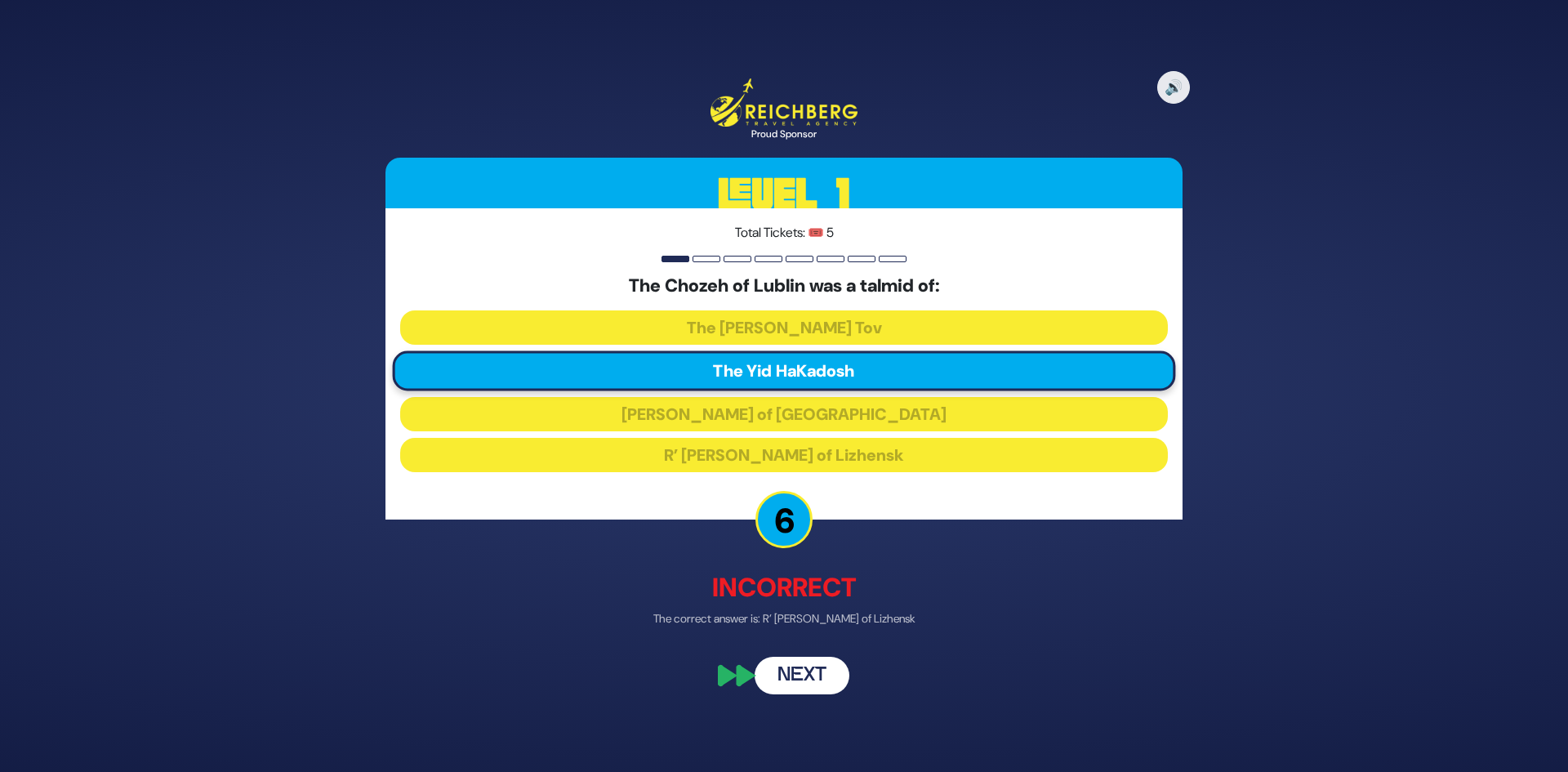
click at [790, 677] on button "Next" at bounding box center [801, 674] width 95 height 38
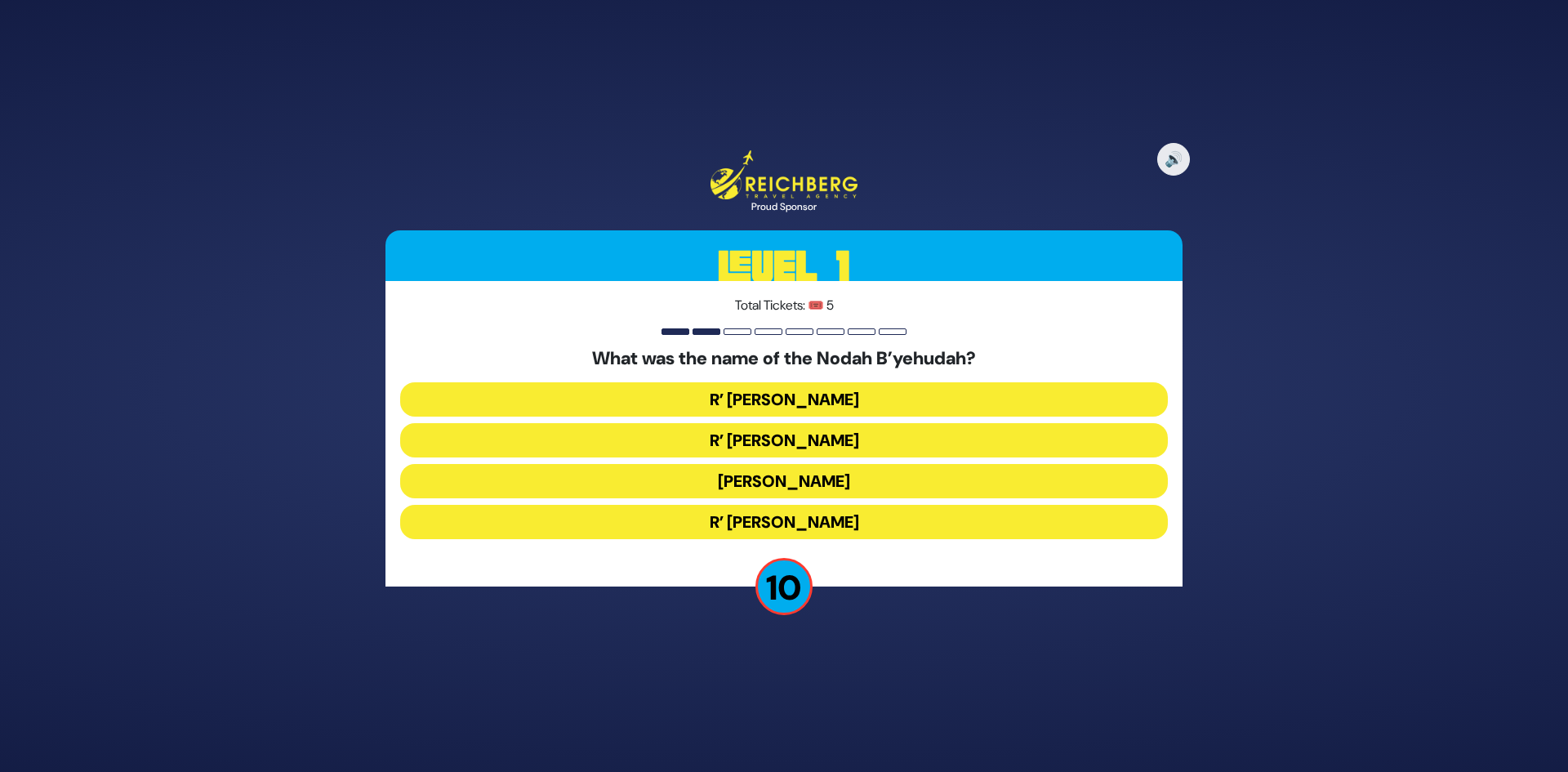
click at [788, 396] on button "R’ Yechezkel" at bounding box center [784, 399] width 768 height 34
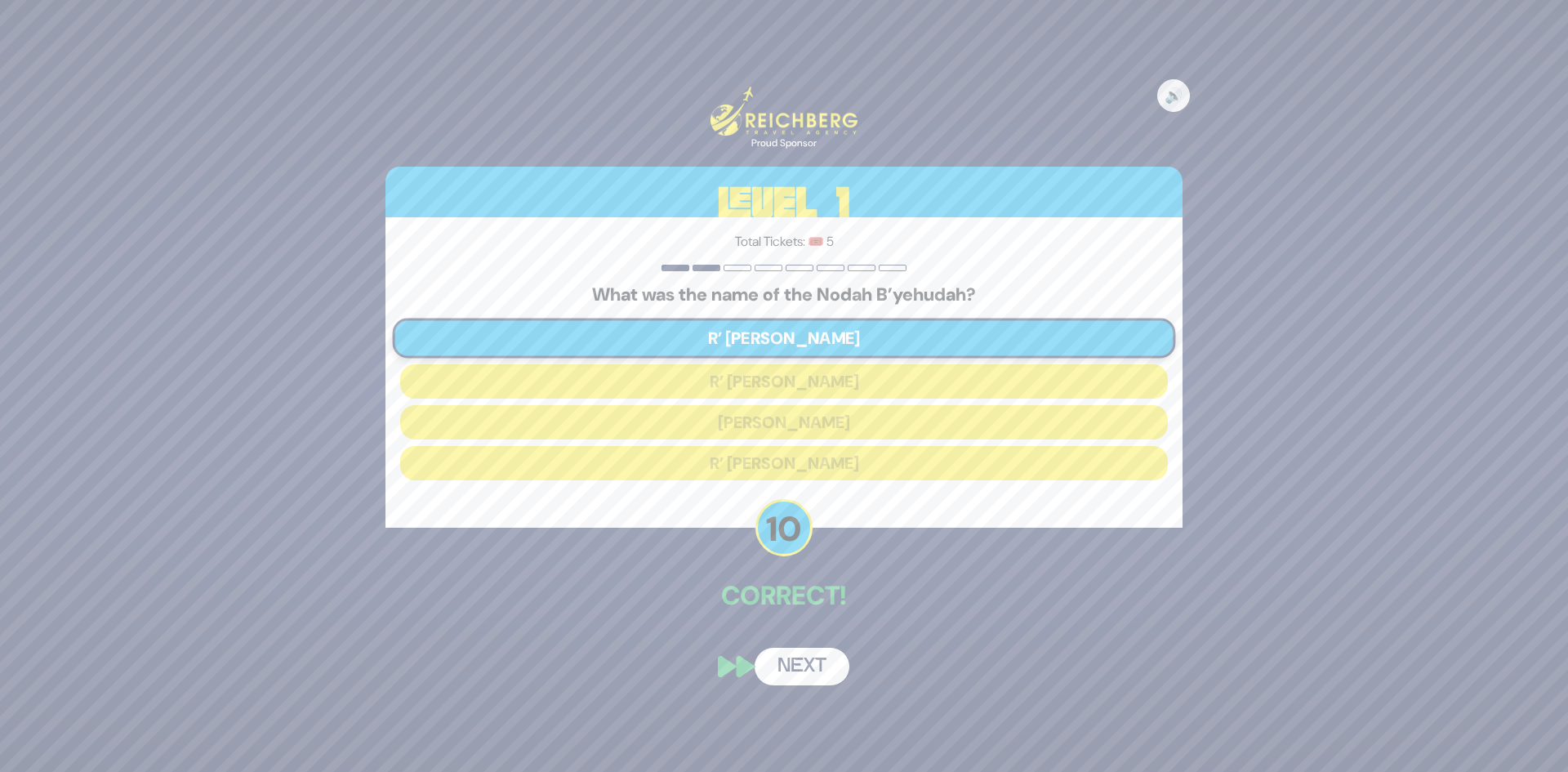
click at [792, 648] on button "Next" at bounding box center [801, 666] width 95 height 38
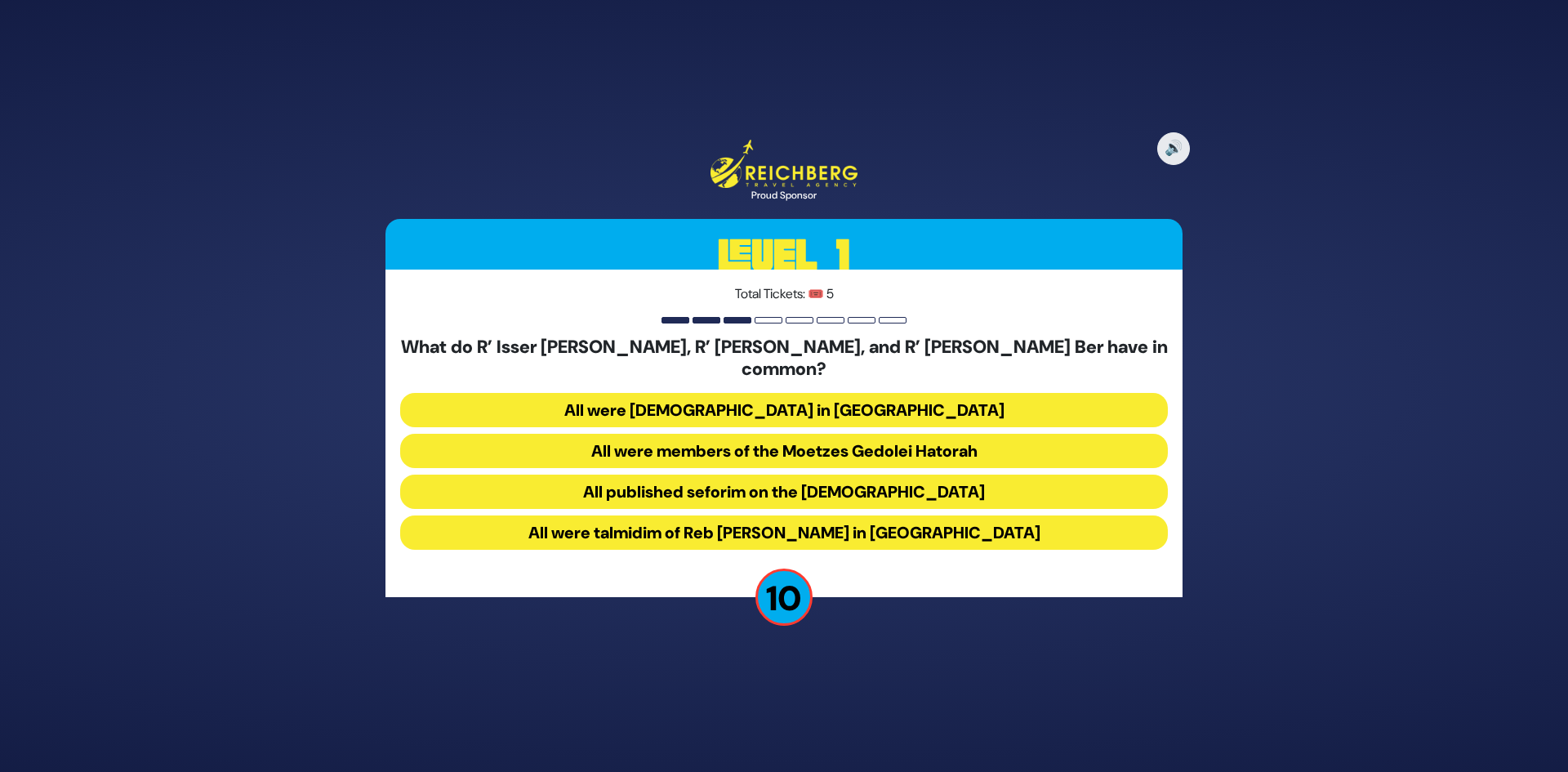
click at [748, 523] on button "All were talmidim of Reb [PERSON_NAME] in [GEOGRAPHIC_DATA]" at bounding box center [784, 532] width 768 height 34
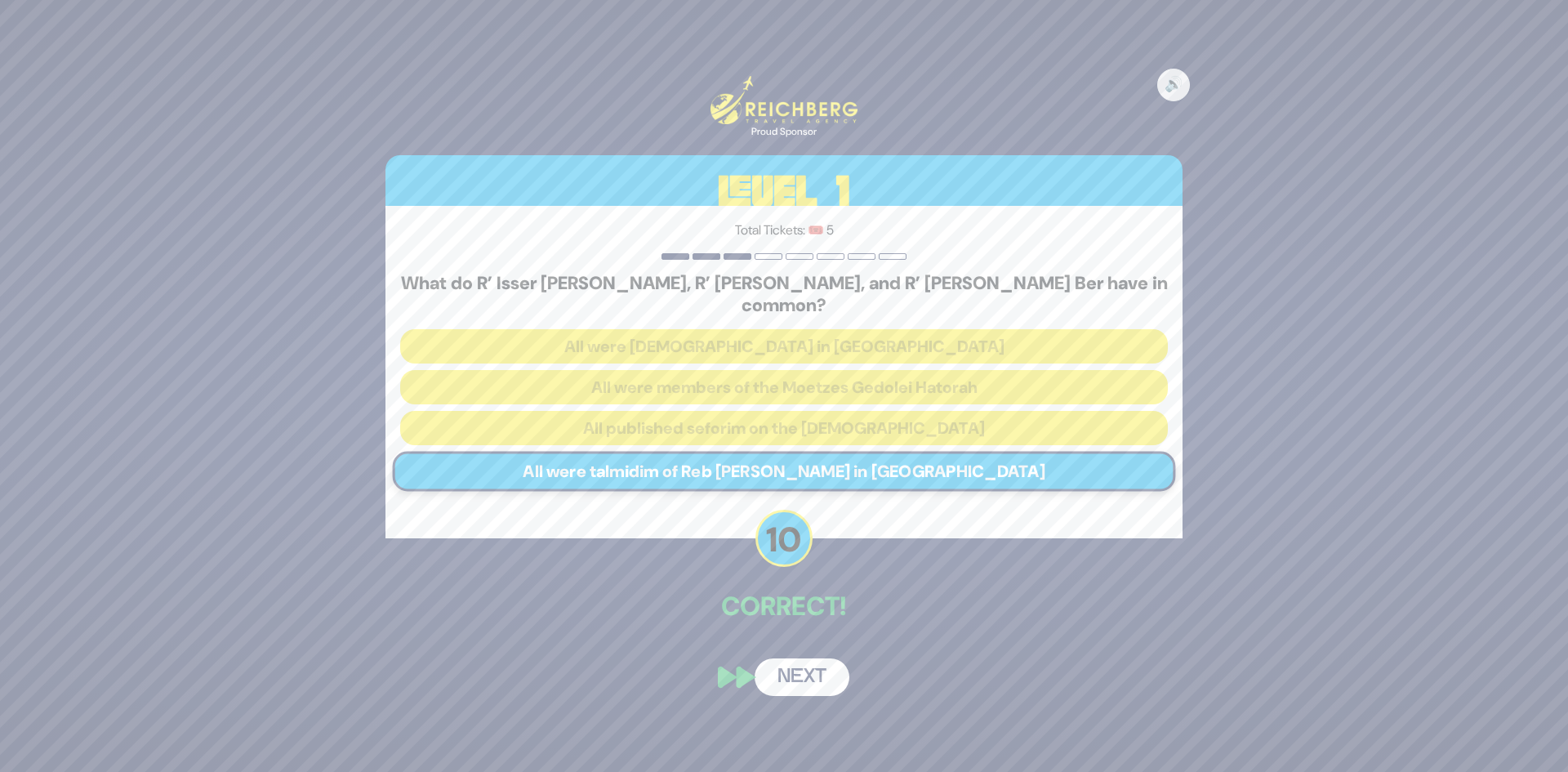
click at [789, 678] on button "Next" at bounding box center [801, 677] width 95 height 38
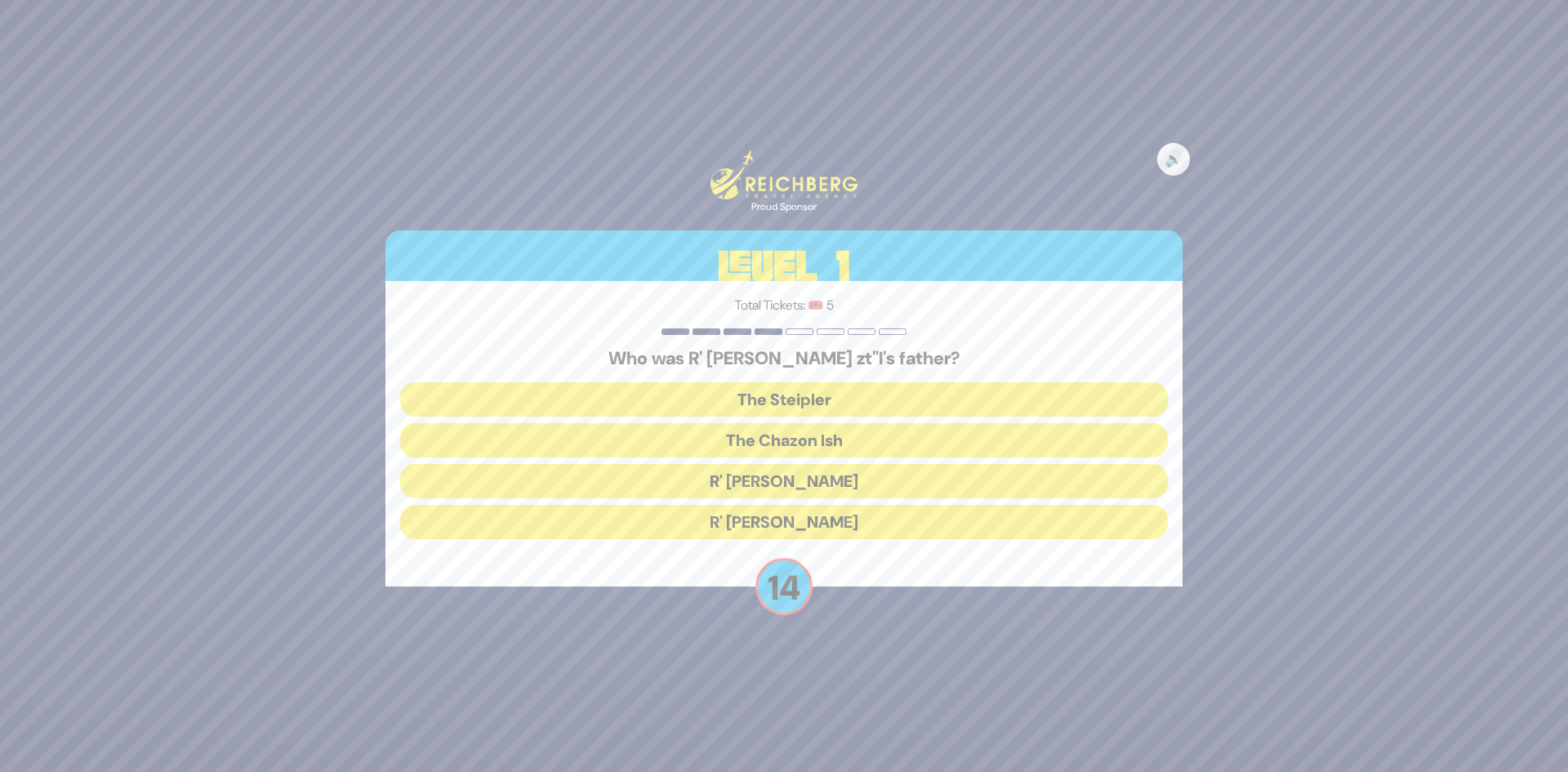
click at [789, 395] on button "The Steipler" at bounding box center [784, 399] width 768 height 34
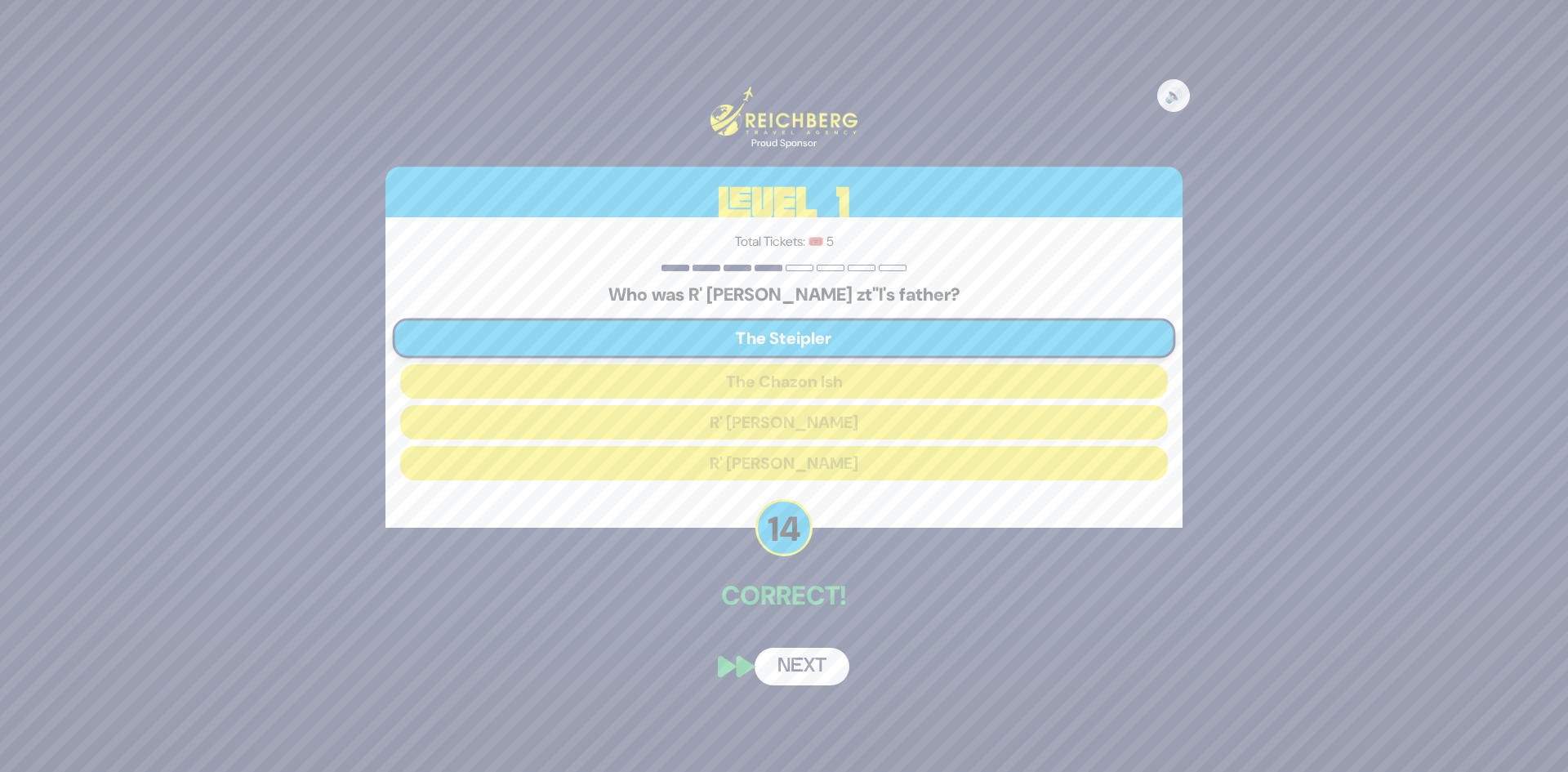
click at [797, 655] on button "Next" at bounding box center [801, 666] width 95 height 38
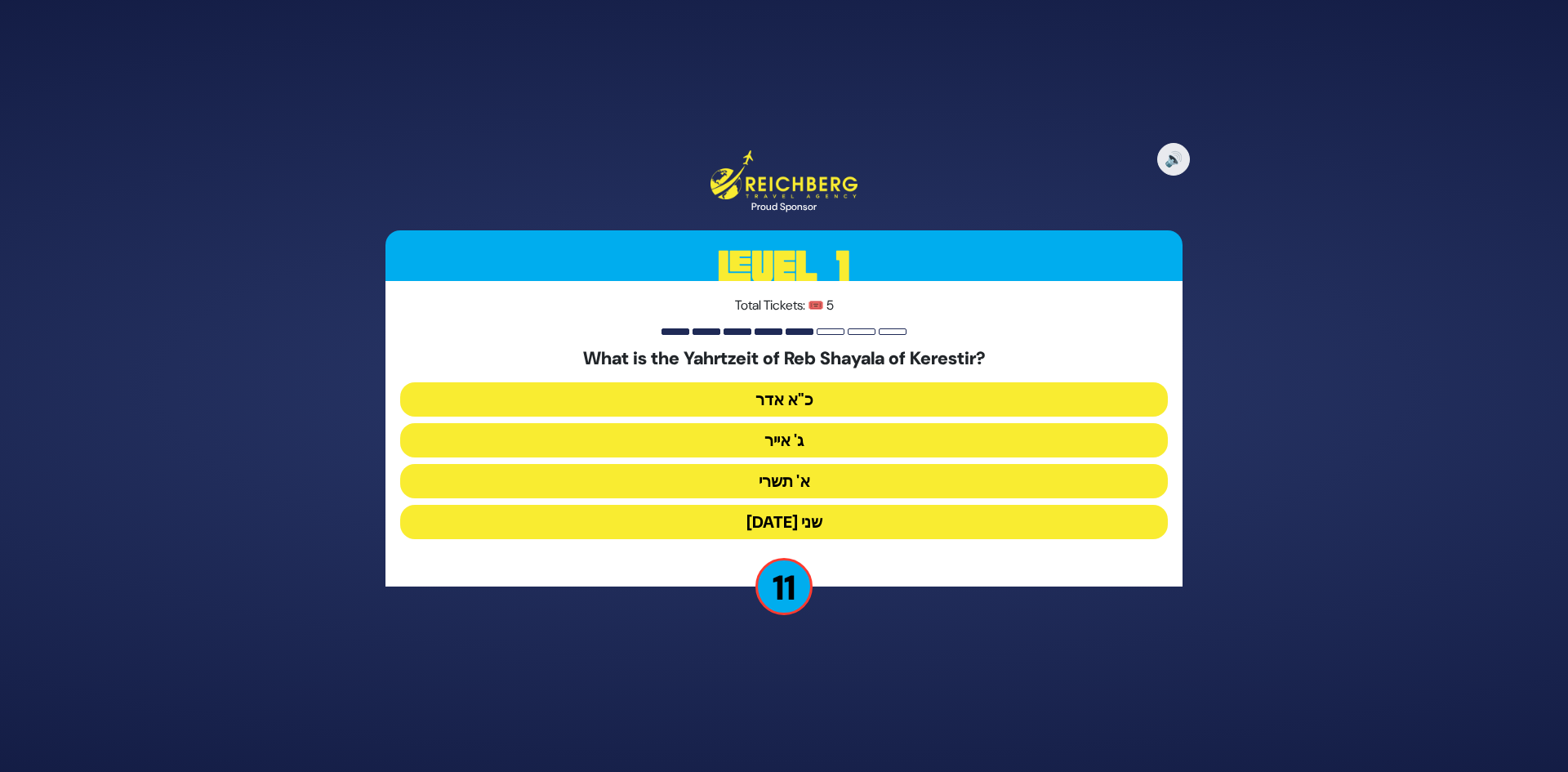
click at [768, 445] on button "ג' אייר" at bounding box center [784, 440] width 768 height 34
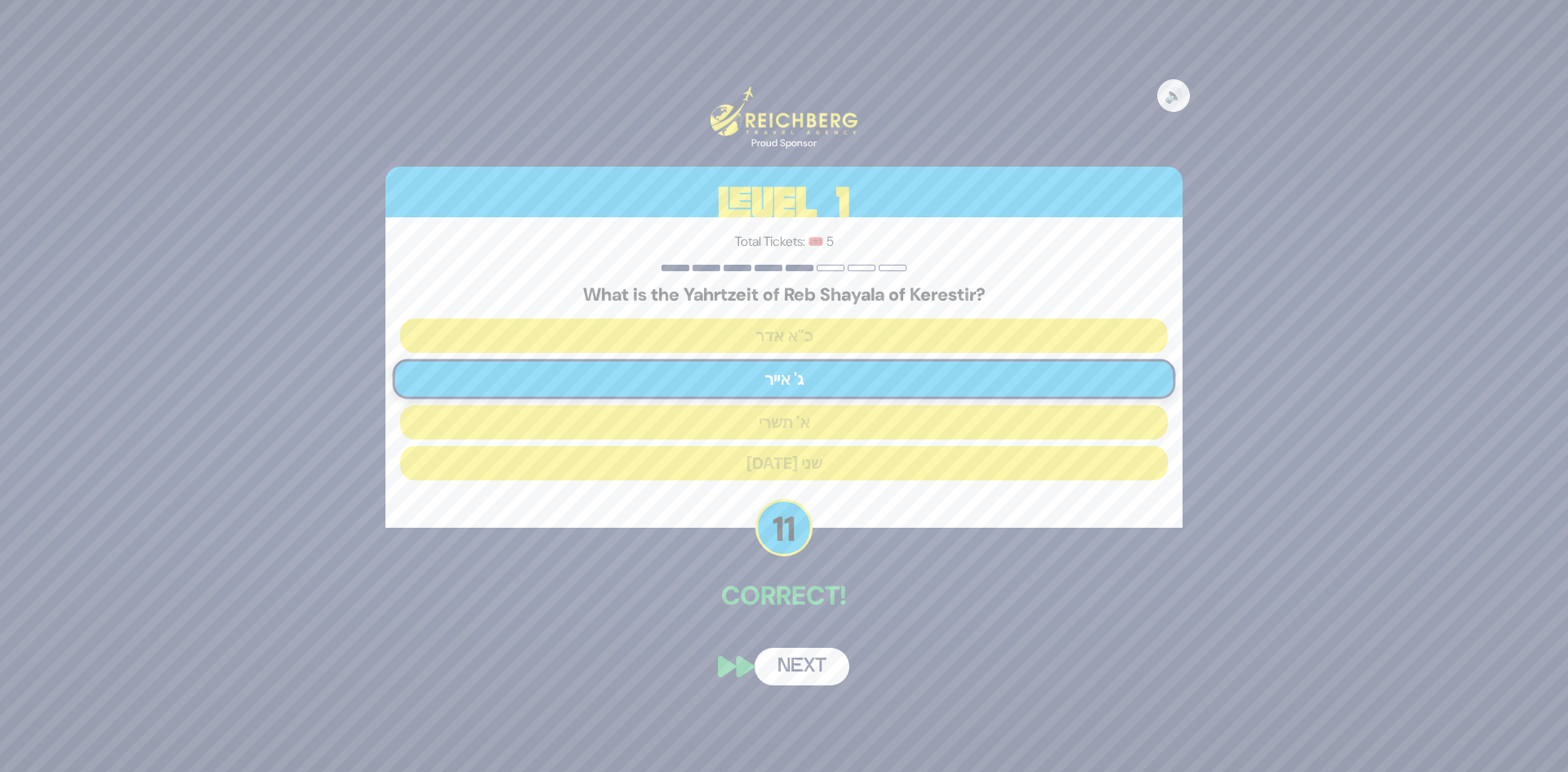
click at [807, 676] on button "Next" at bounding box center [801, 666] width 95 height 38
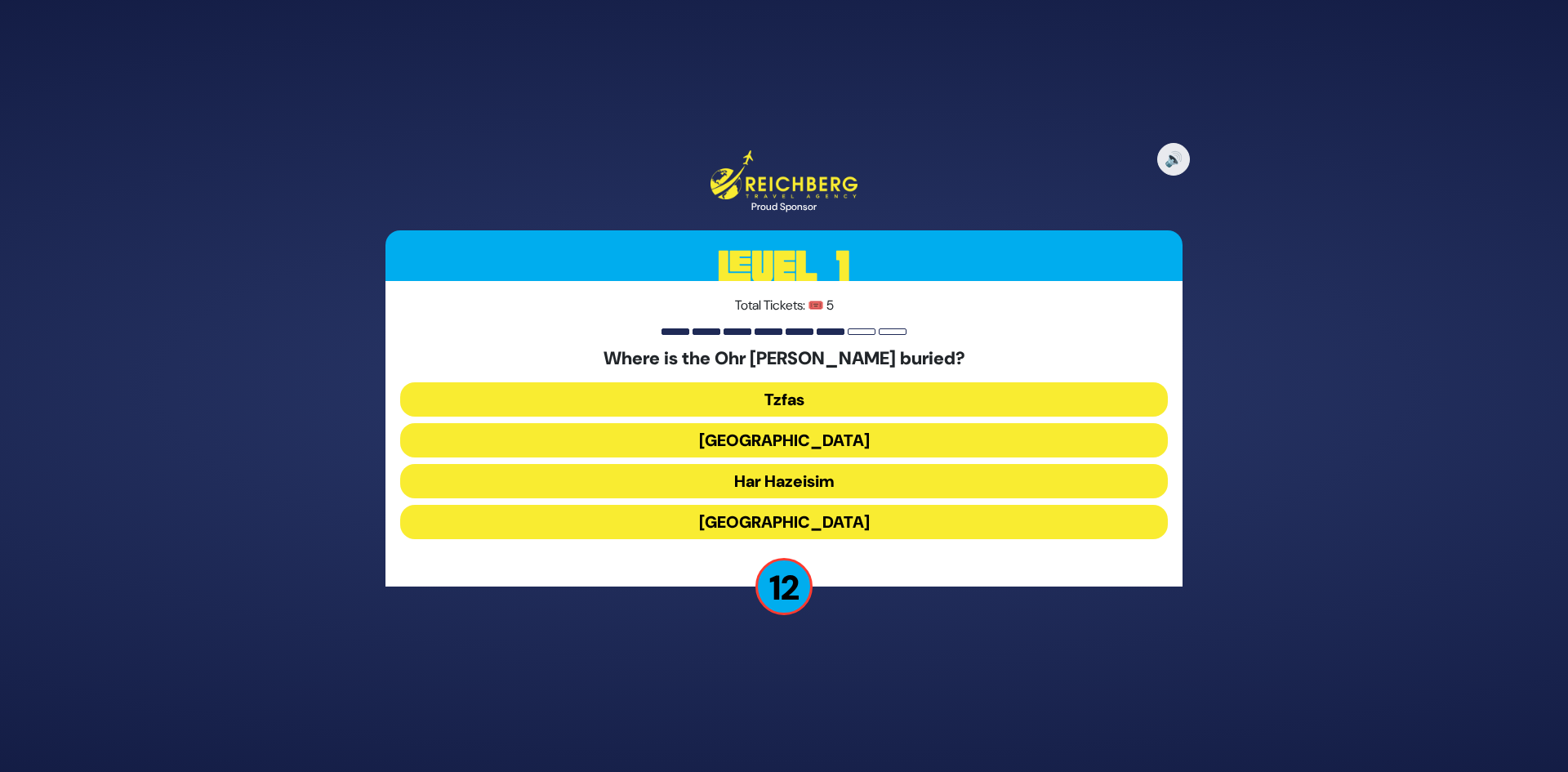
click at [791, 400] on button "Tzfas" at bounding box center [784, 399] width 768 height 34
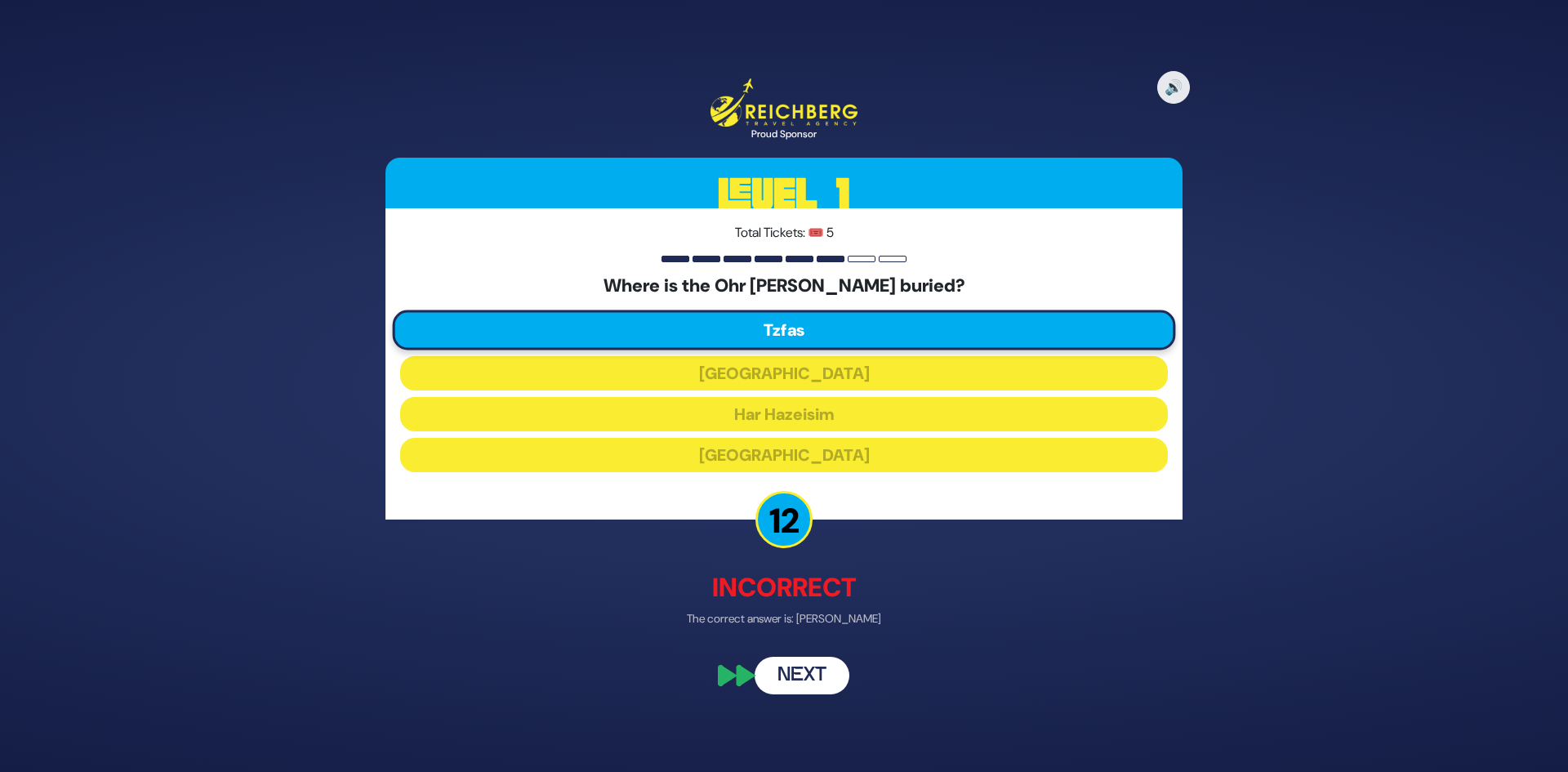
click at [794, 675] on button "Next" at bounding box center [801, 674] width 95 height 38
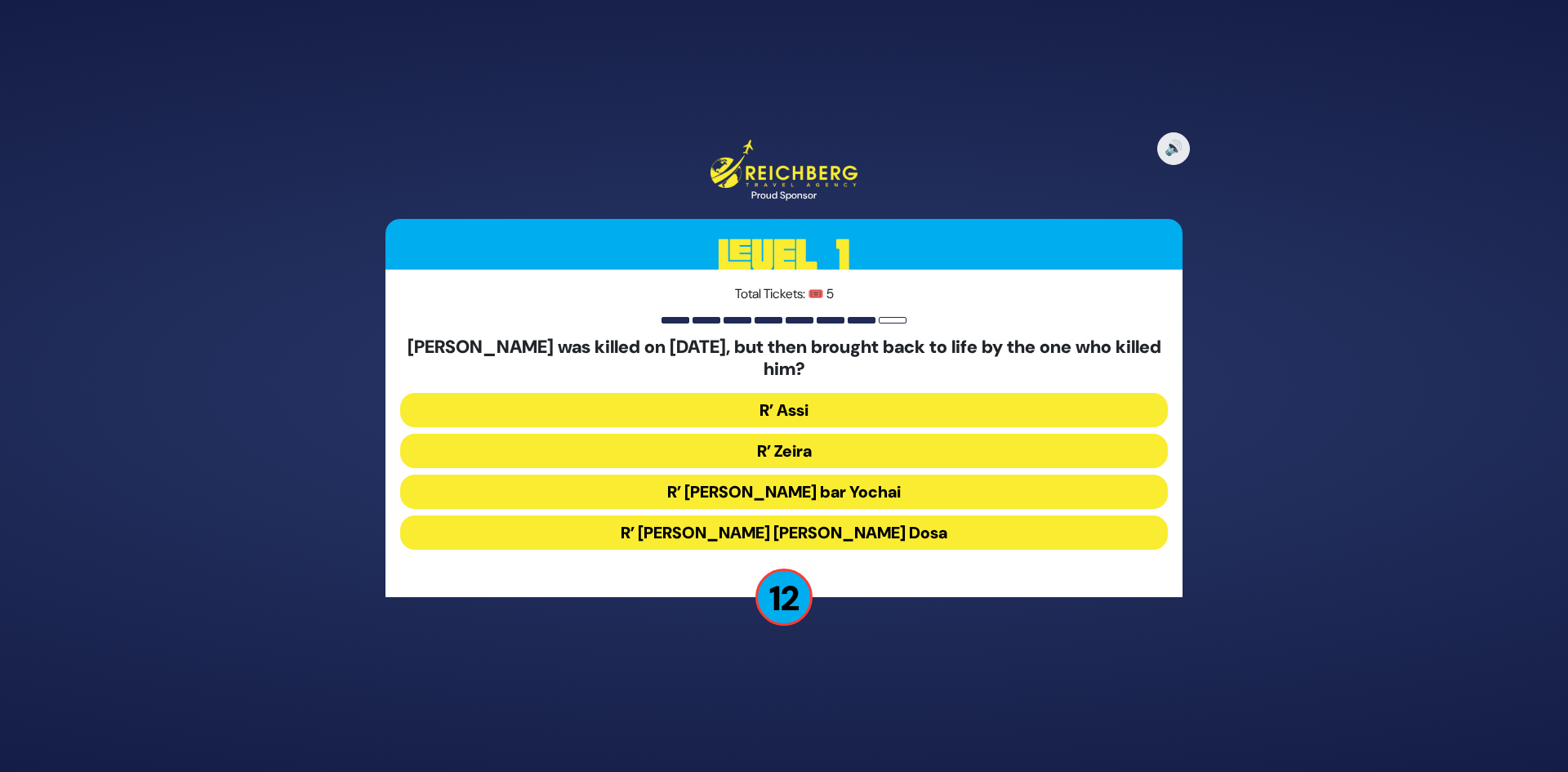
click at [772, 441] on button "R’ Zeira" at bounding box center [784, 450] width 768 height 34
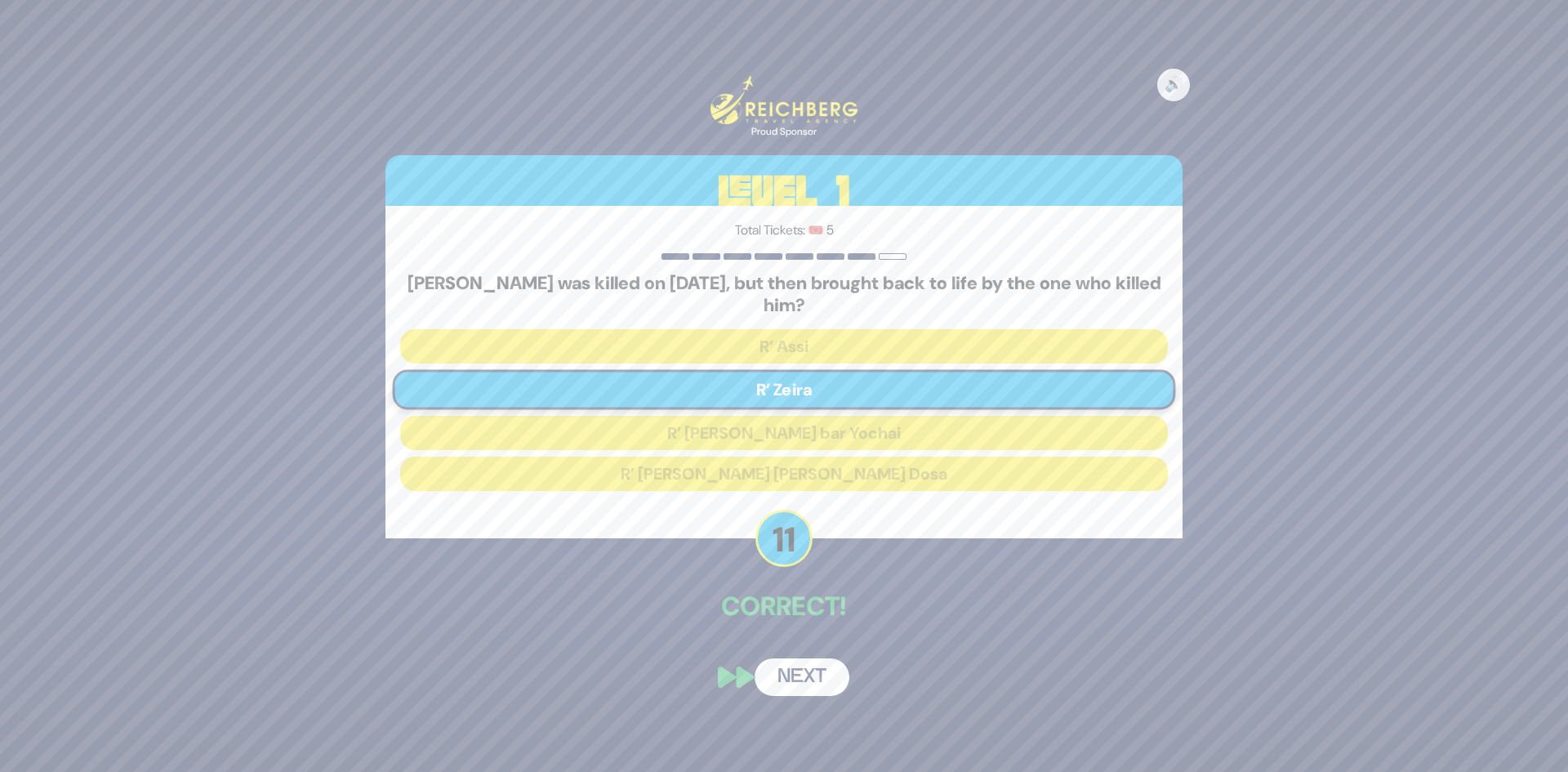
click at [770, 676] on button "Next" at bounding box center [801, 677] width 95 height 38
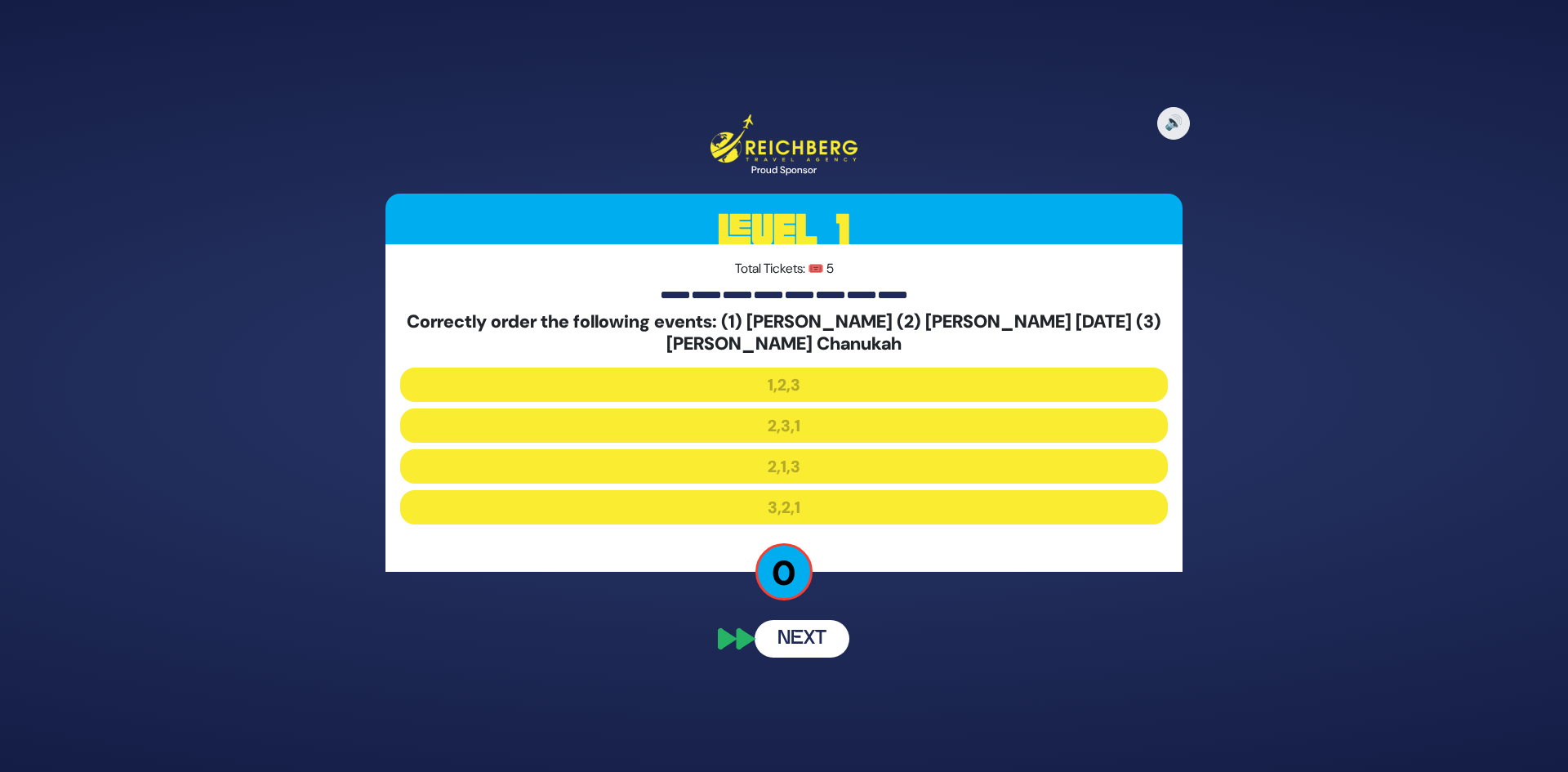
click at [779, 449] on div "Correctly order the following events: (1) Binyan Bayis Sheini (2) Neis Purim (3…" at bounding box center [784, 420] width 768 height 219
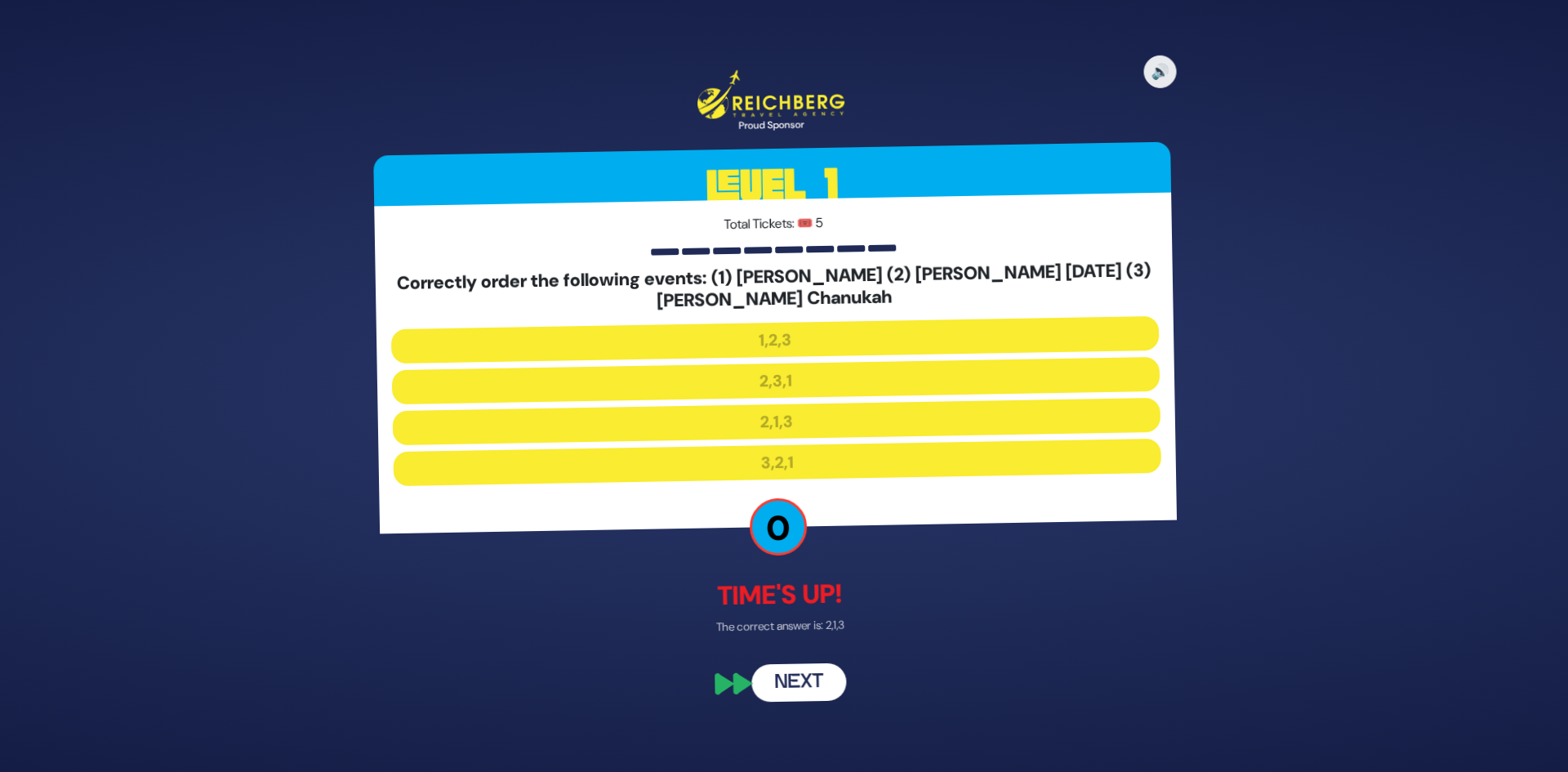
click at [794, 677] on button "Next" at bounding box center [801, 683] width 95 height 38
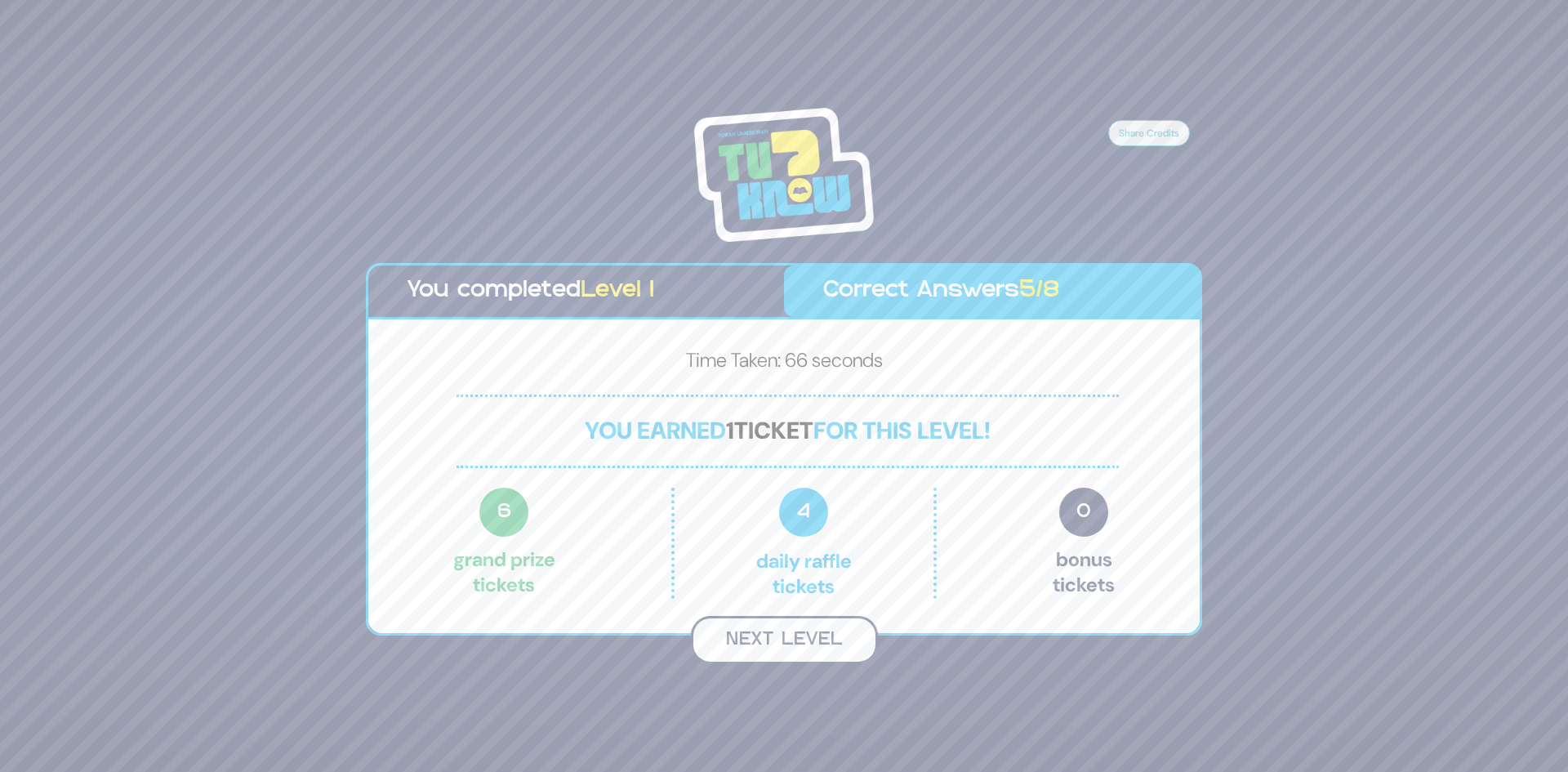
click at [804, 640] on button "Next Level" at bounding box center [784, 640] width 187 height 48
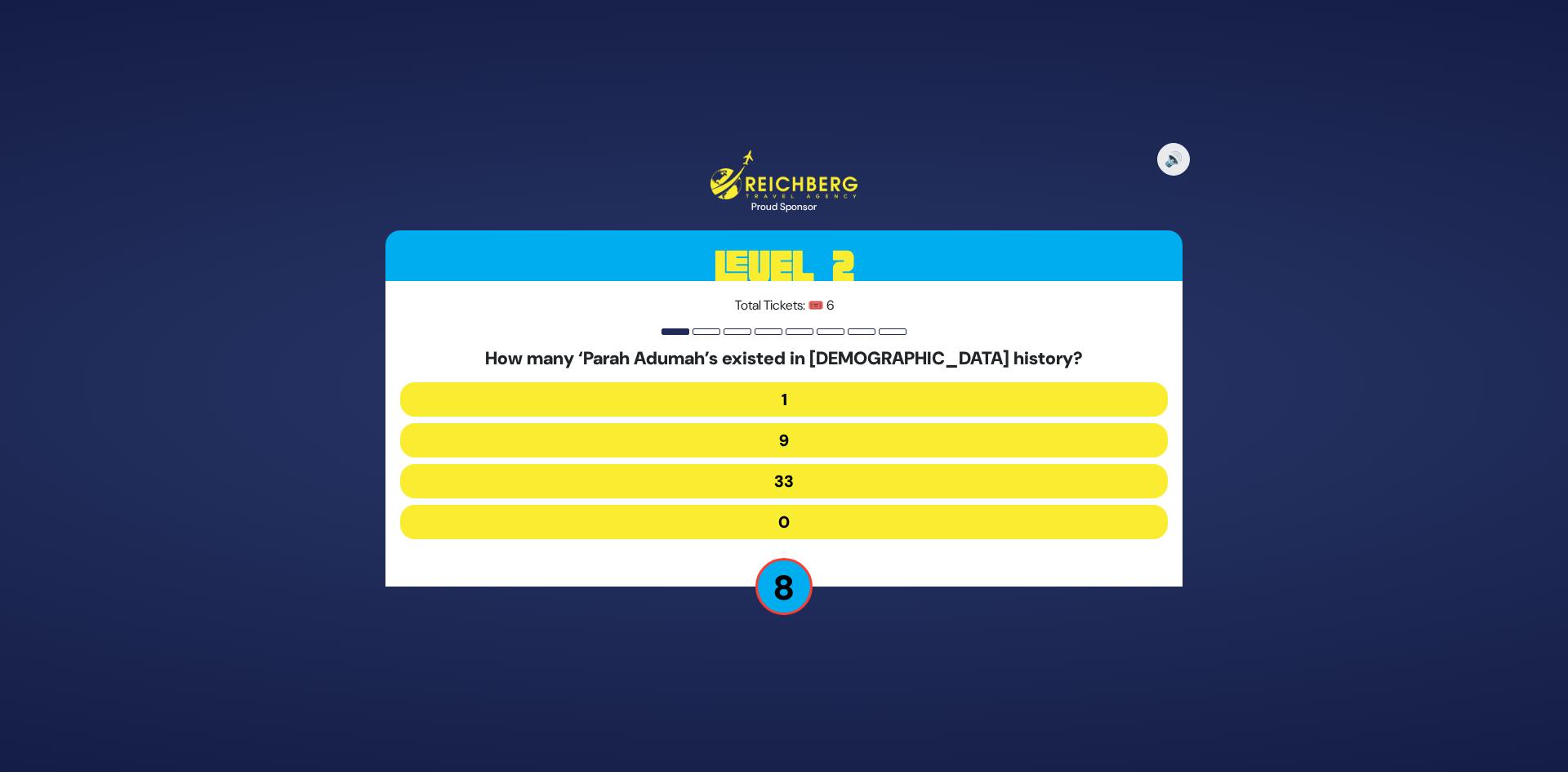
click at [783, 399] on button "1" at bounding box center [784, 399] width 768 height 34
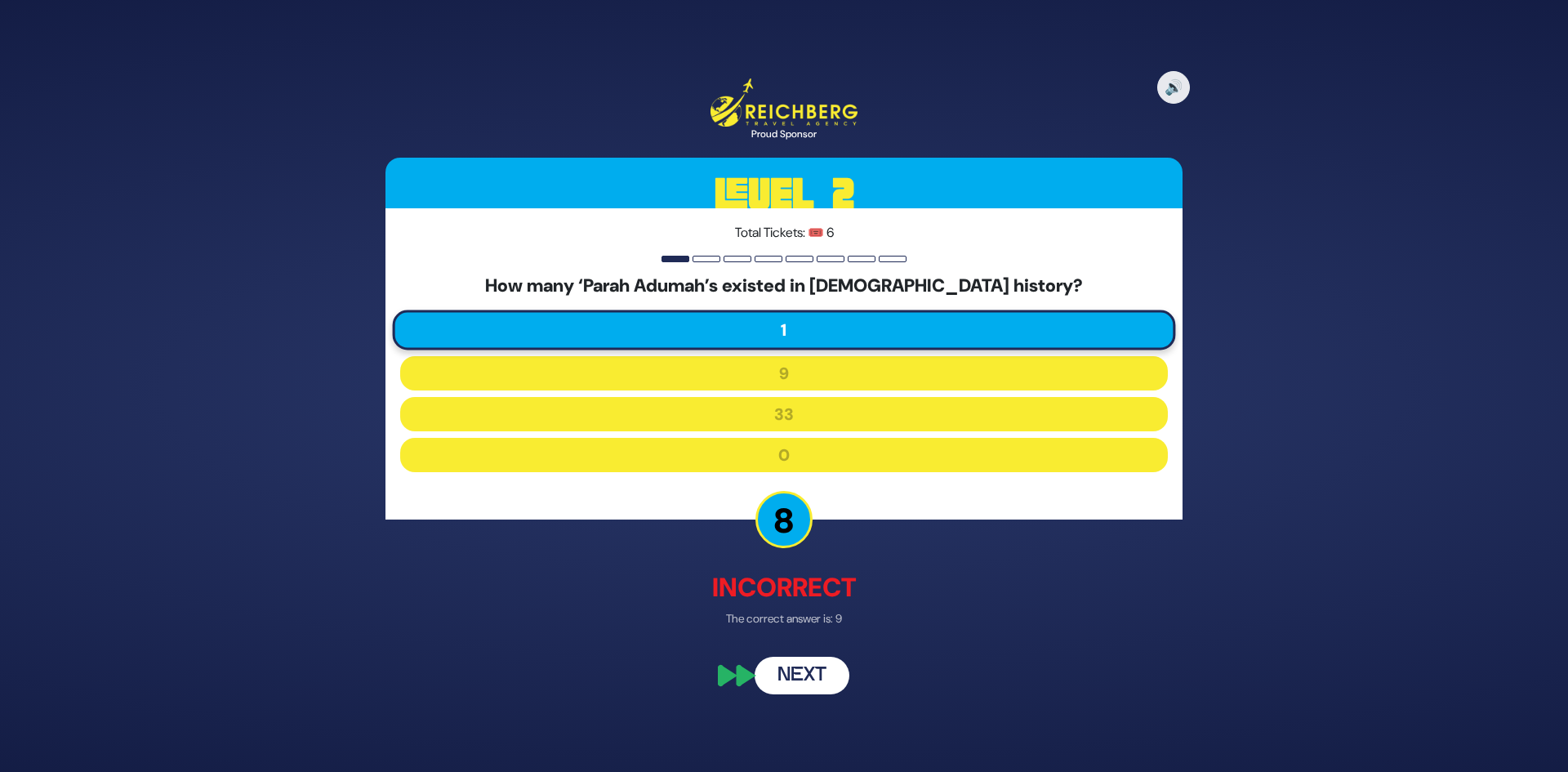
click at [794, 663] on button "Next" at bounding box center [801, 674] width 95 height 38
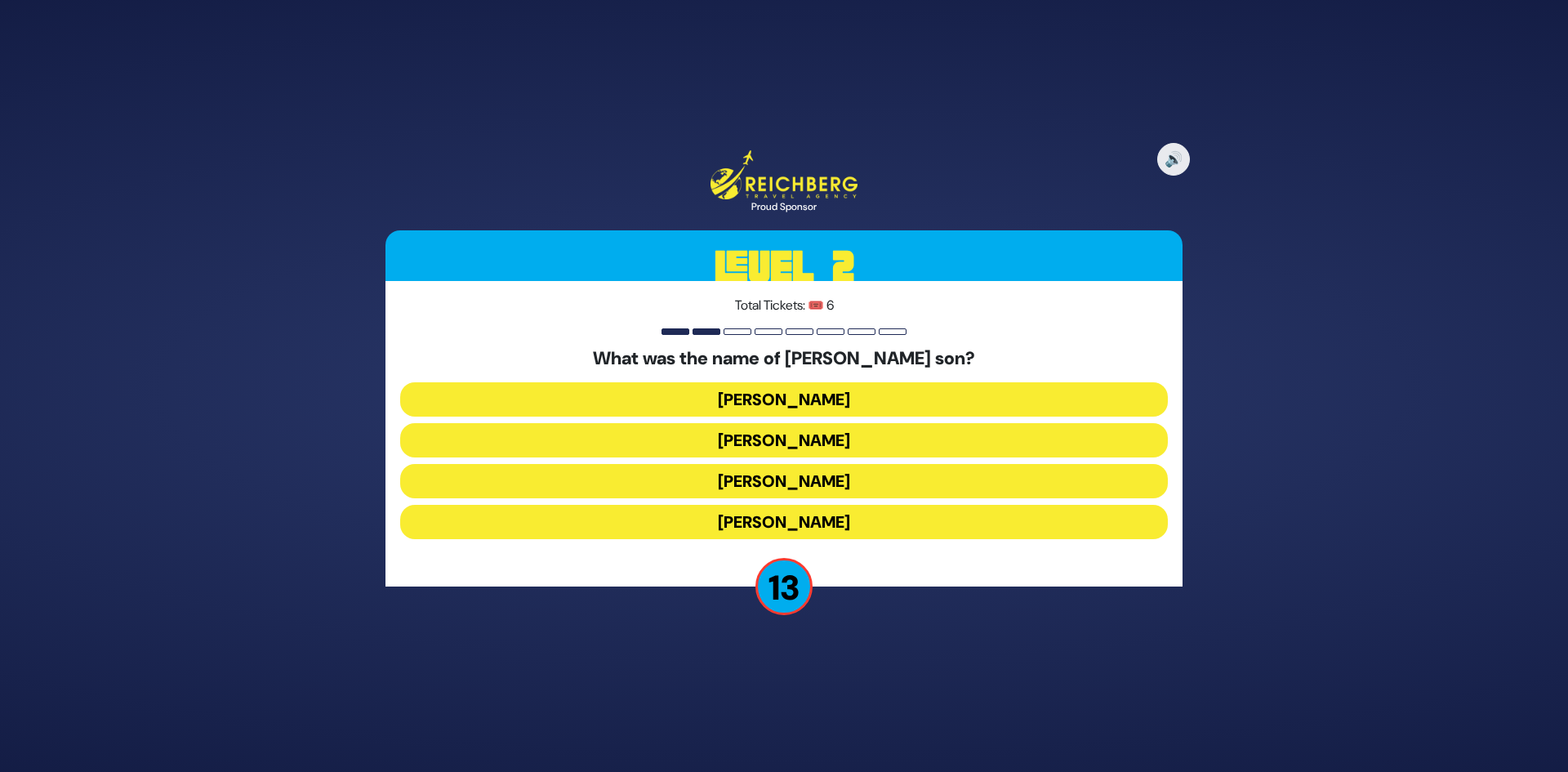
click at [778, 478] on button "[PERSON_NAME]" at bounding box center [784, 481] width 768 height 34
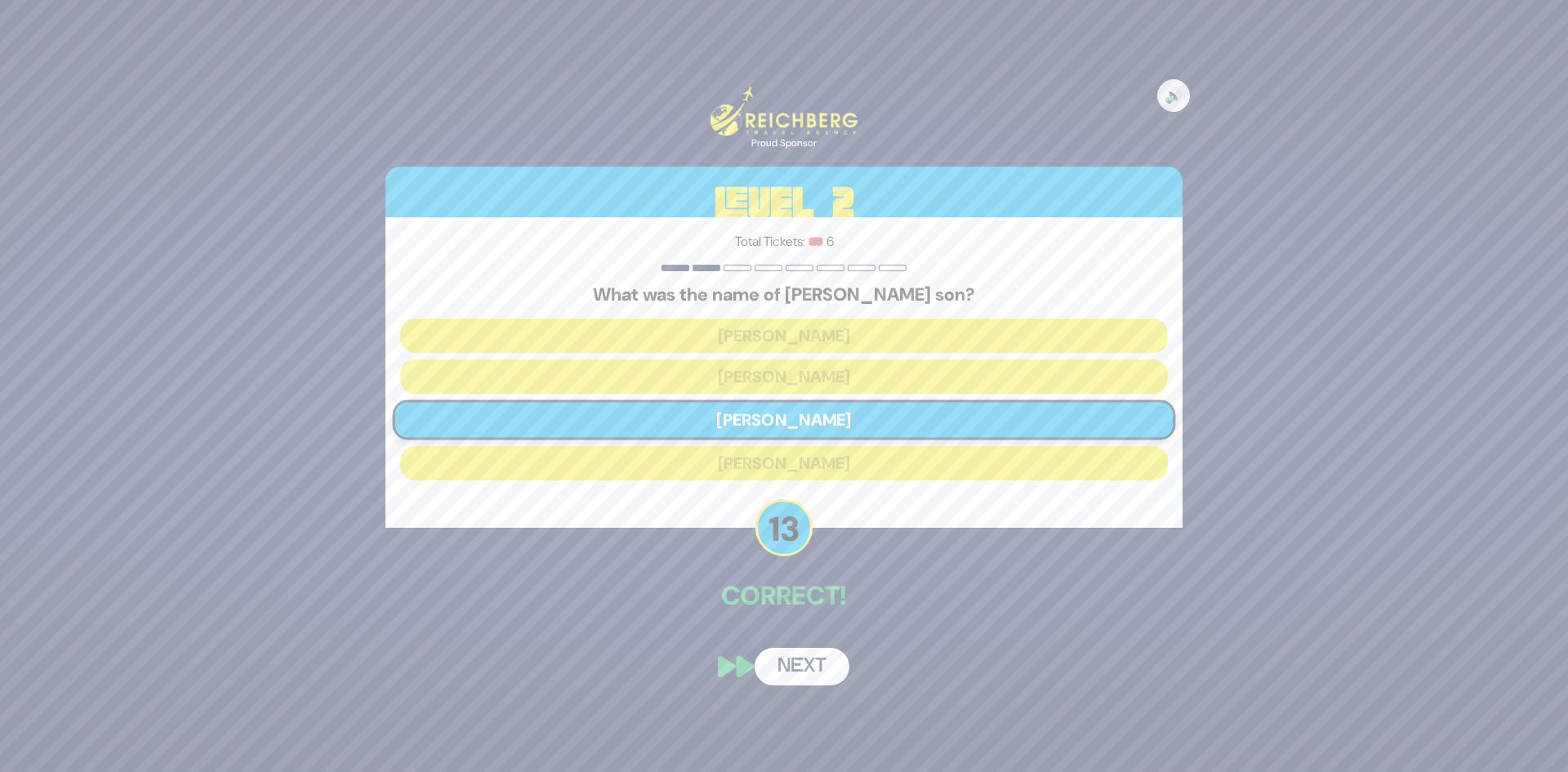
click at [777, 654] on button "Next" at bounding box center [801, 666] width 95 height 38
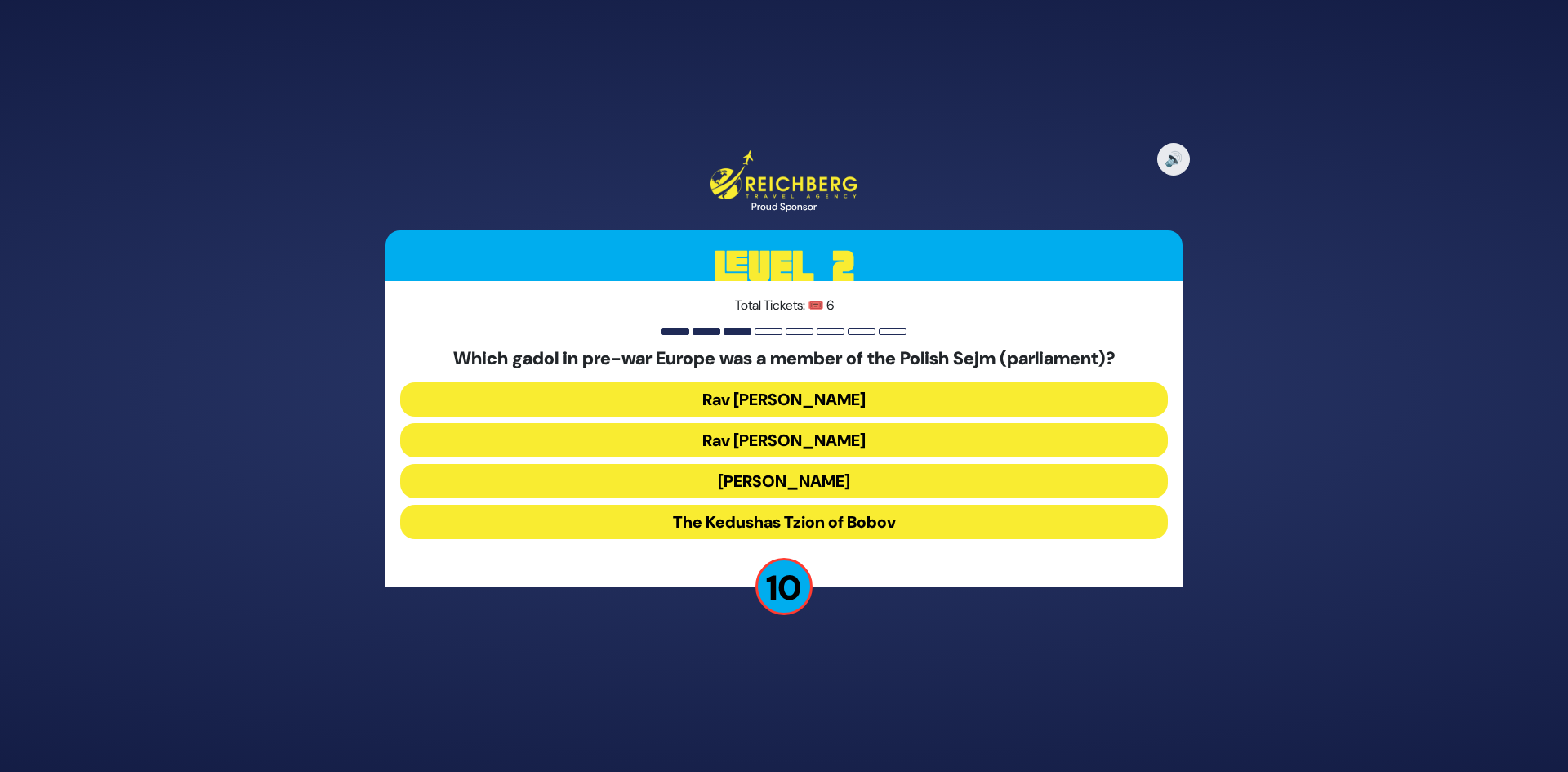
click at [790, 441] on button "Rav Menachem Ziemba" at bounding box center [784, 440] width 768 height 34
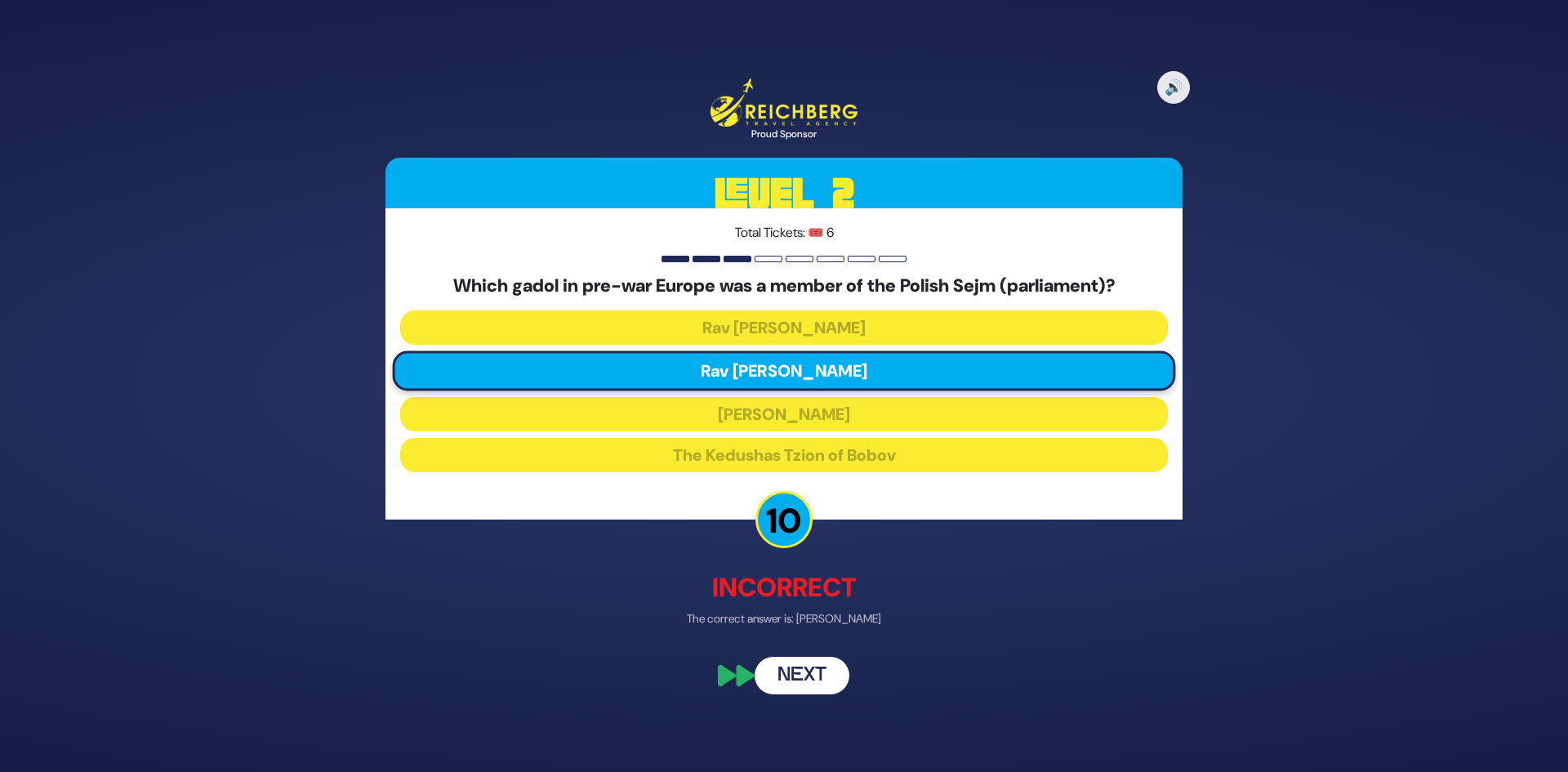
click at [799, 668] on button "Next" at bounding box center [801, 674] width 95 height 38
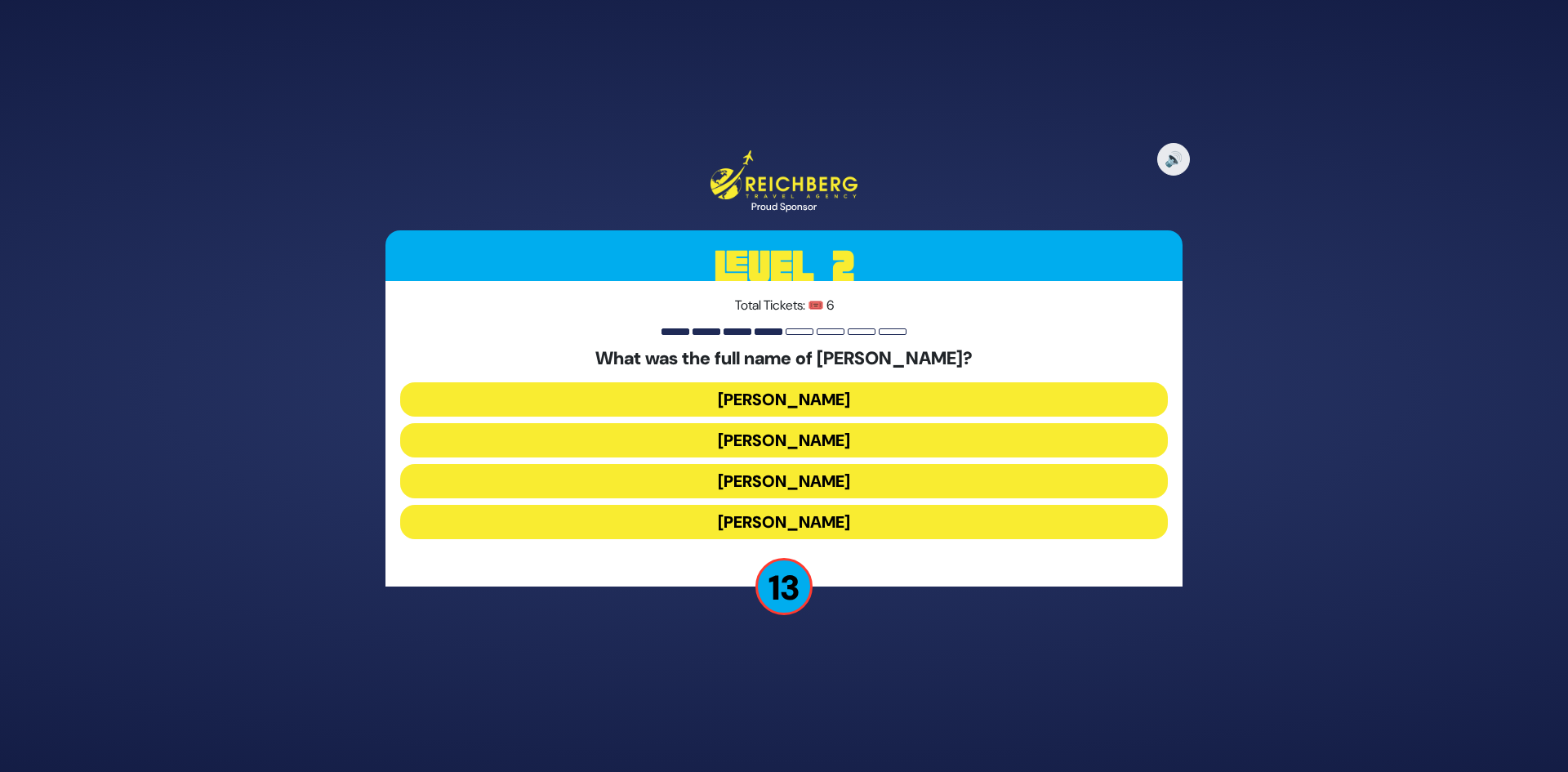
click at [801, 394] on button "Elimelech Gavriel" at bounding box center [784, 399] width 768 height 34
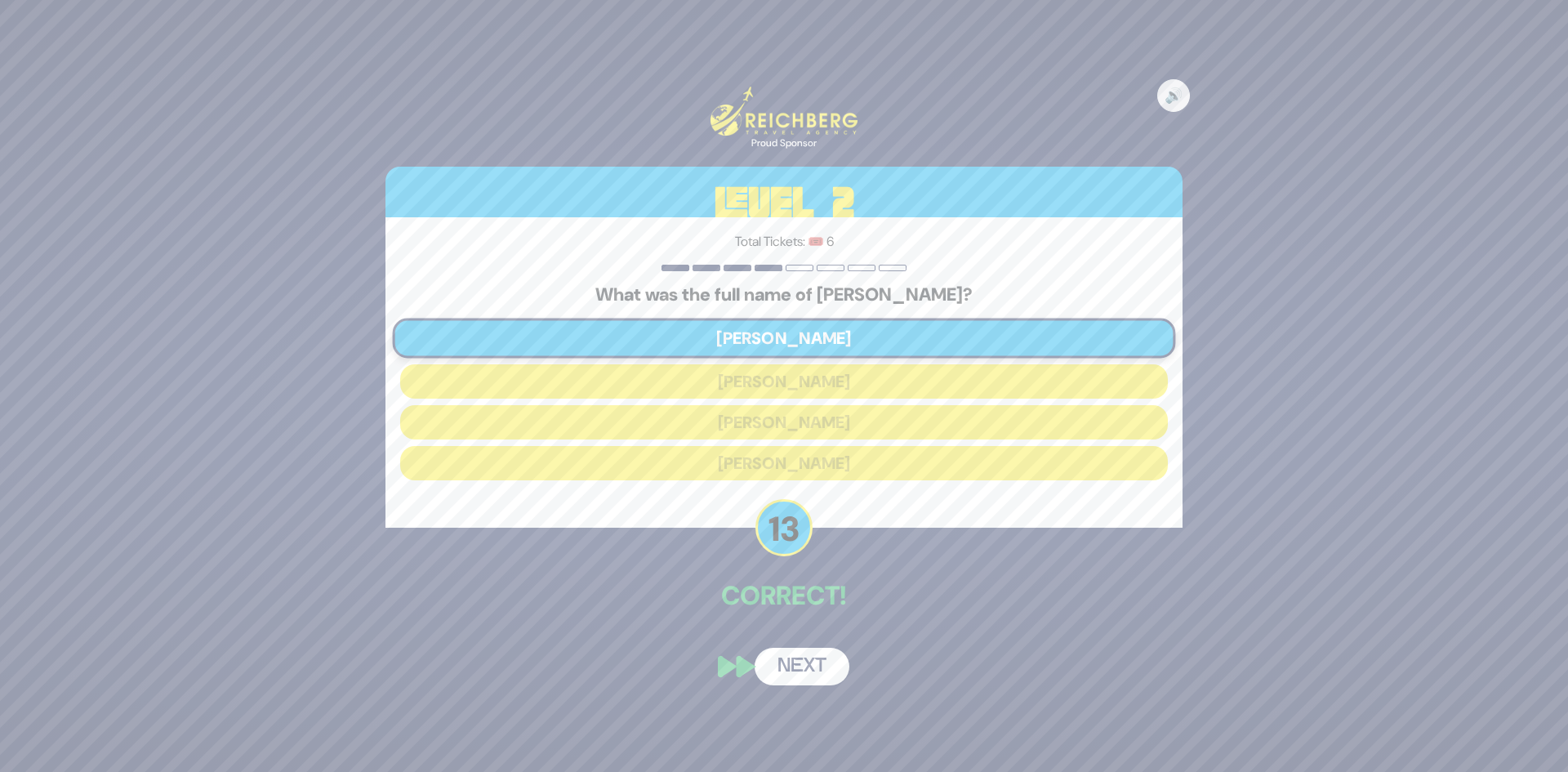
click at [772, 656] on button "Next" at bounding box center [801, 666] width 95 height 38
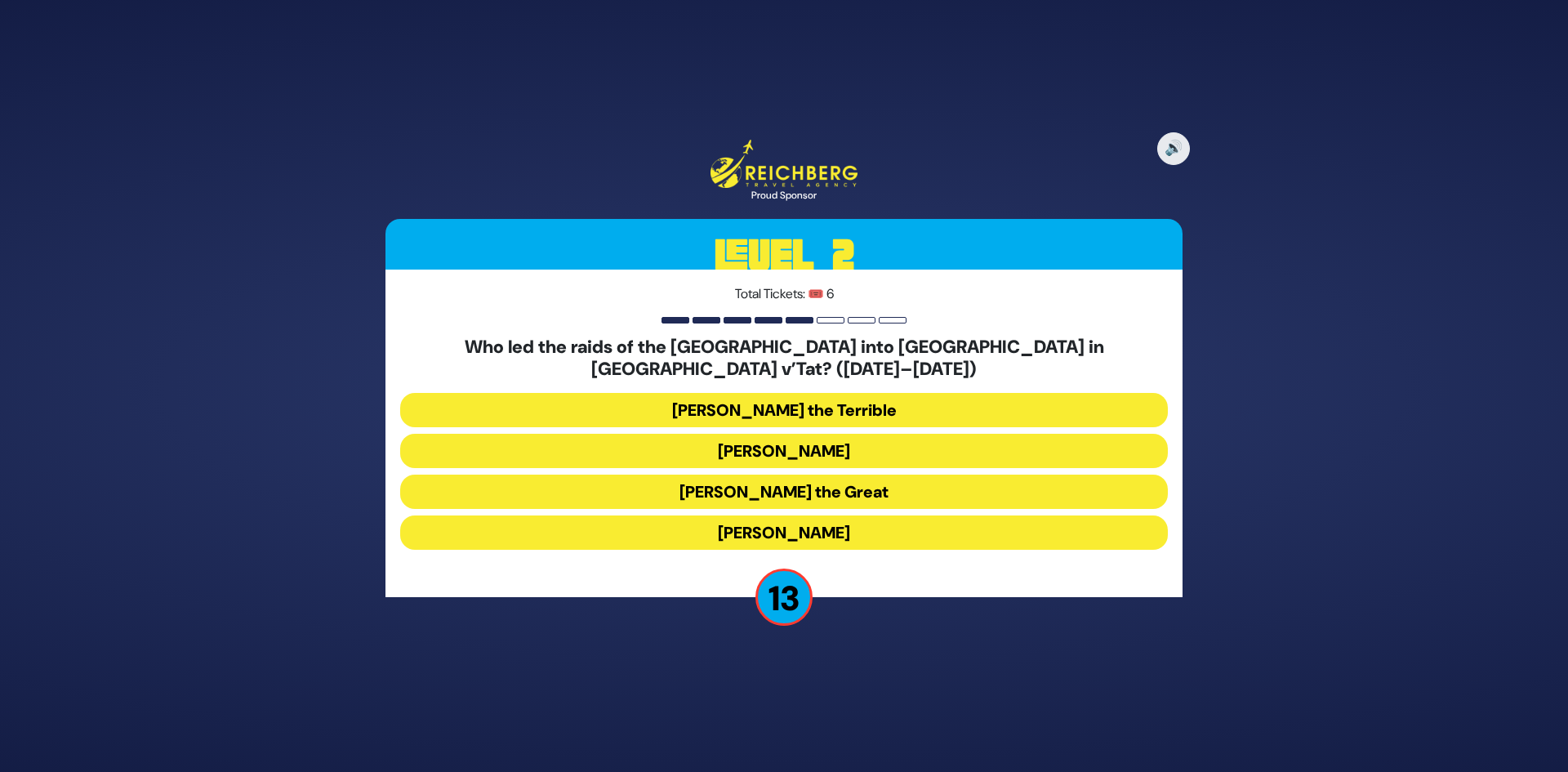
click at [785, 435] on button "Bogdan Chmielnicki" at bounding box center [784, 450] width 768 height 34
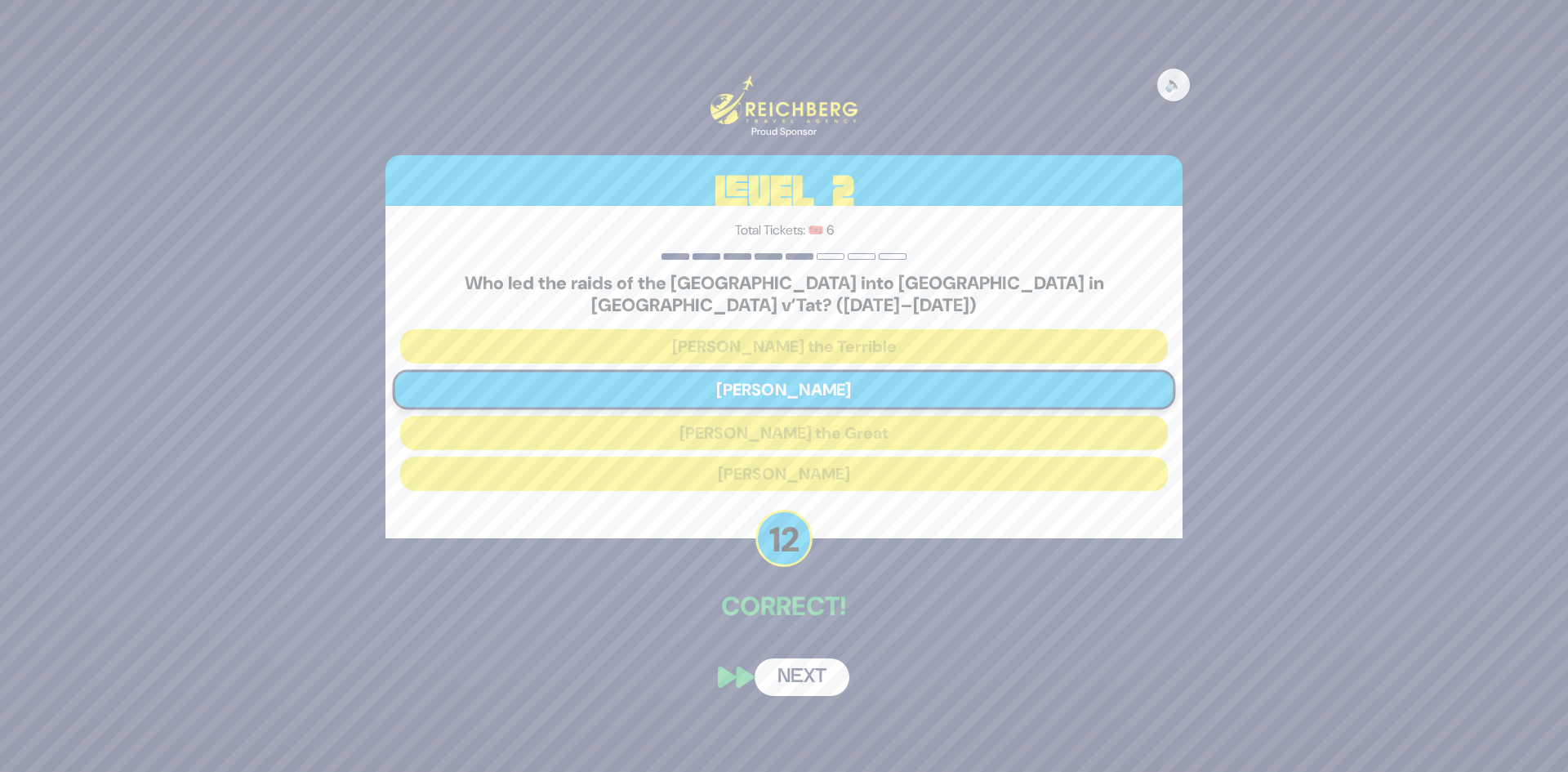
click at [783, 658] on button "Next" at bounding box center [801, 677] width 95 height 38
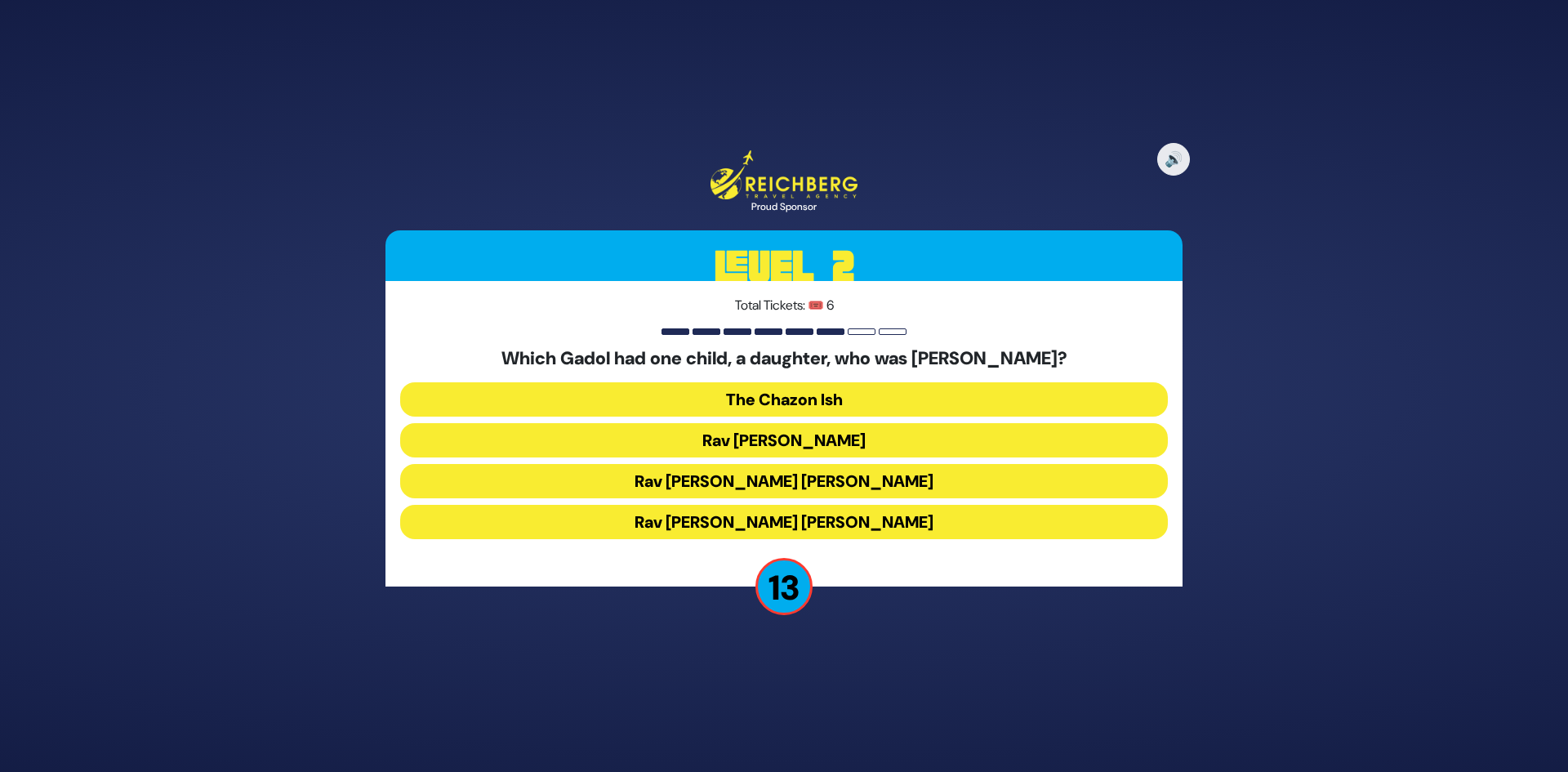
click at [771, 476] on button "Rav [PERSON_NAME] [PERSON_NAME]" at bounding box center [784, 481] width 768 height 34
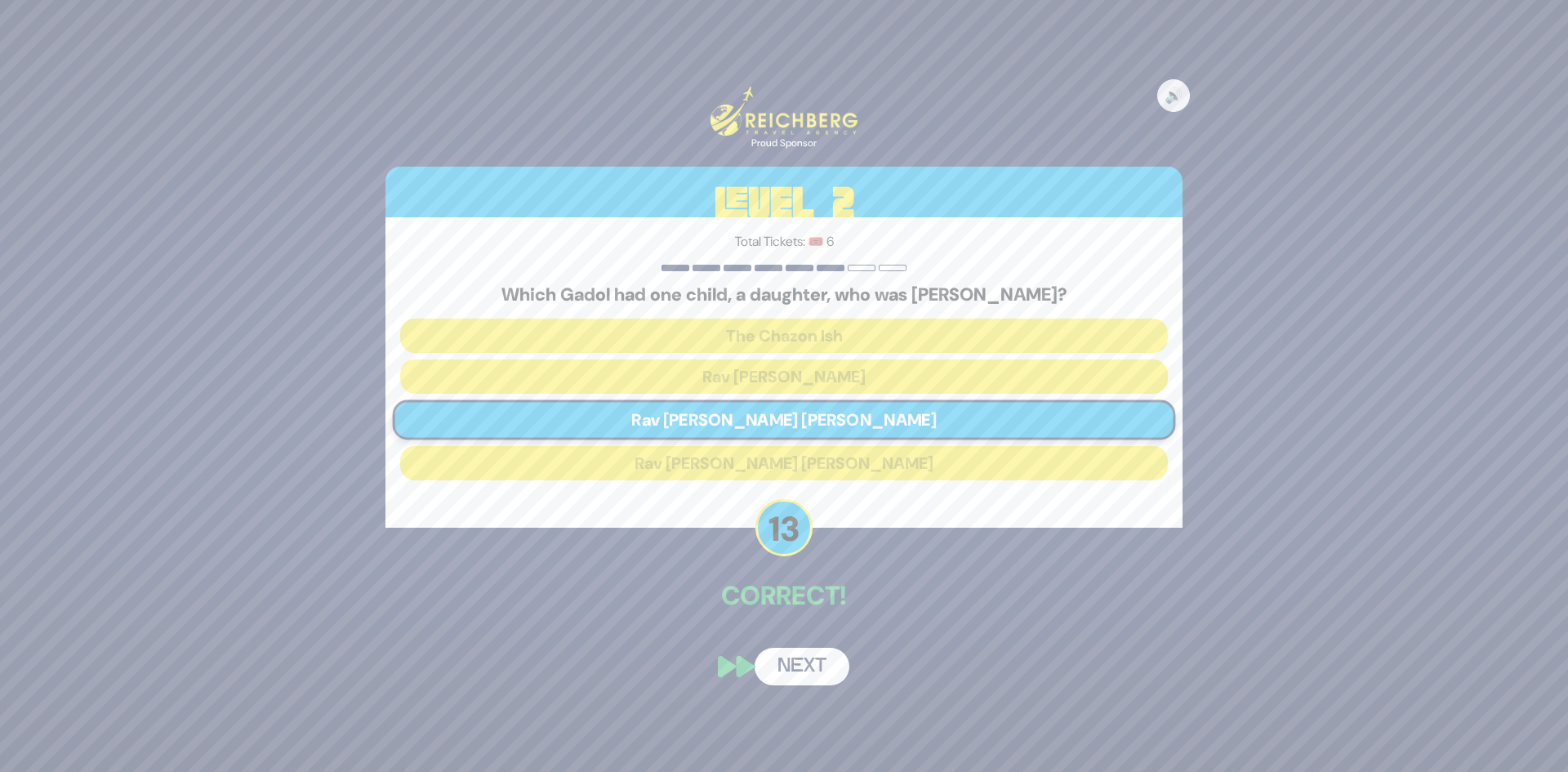
click at [806, 667] on button "Next" at bounding box center [801, 666] width 95 height 38
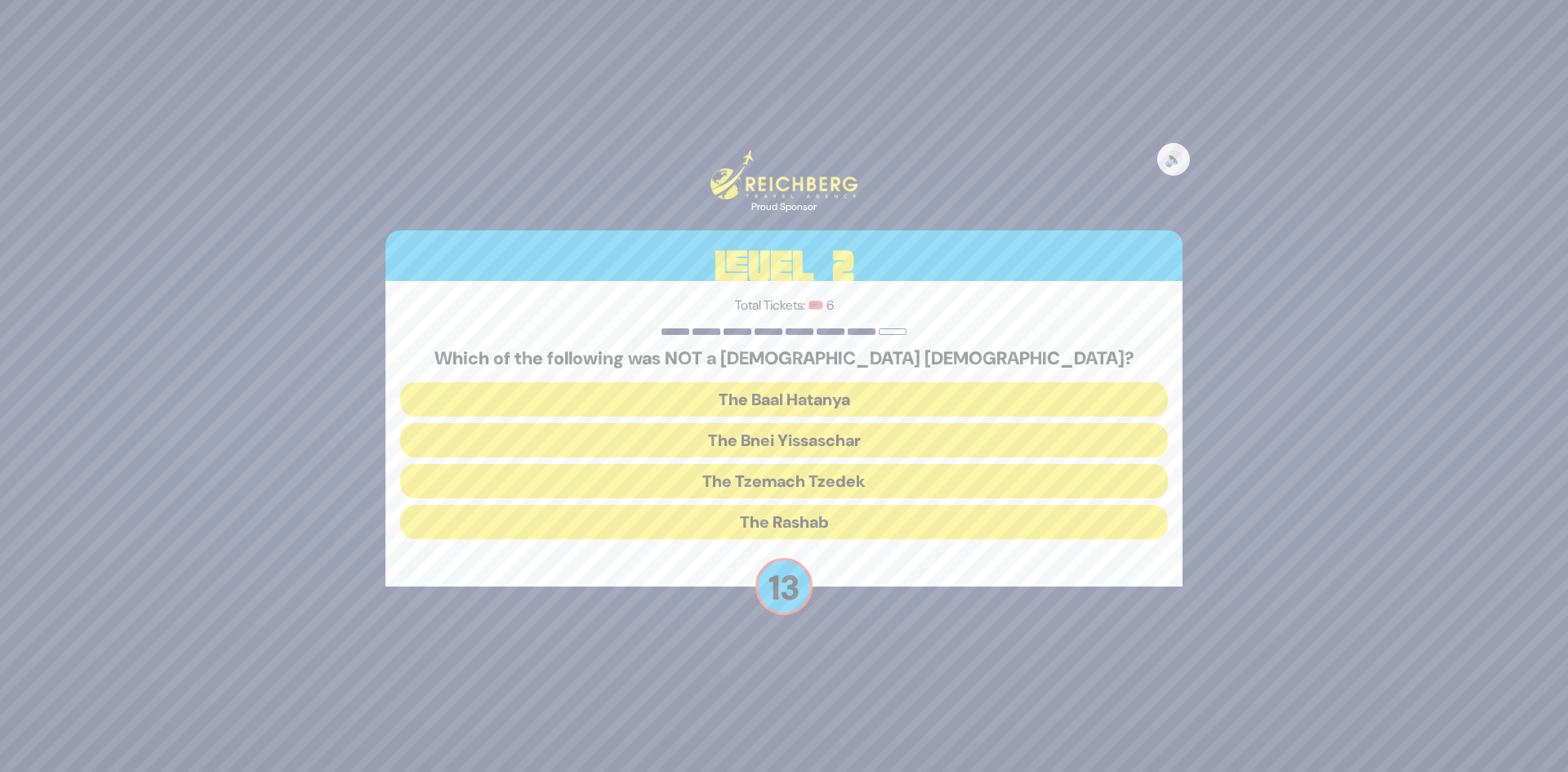
click at [805, 441] on button "The Bnei Yissaschar" at bounding box center [784, 440] width 768 height 34
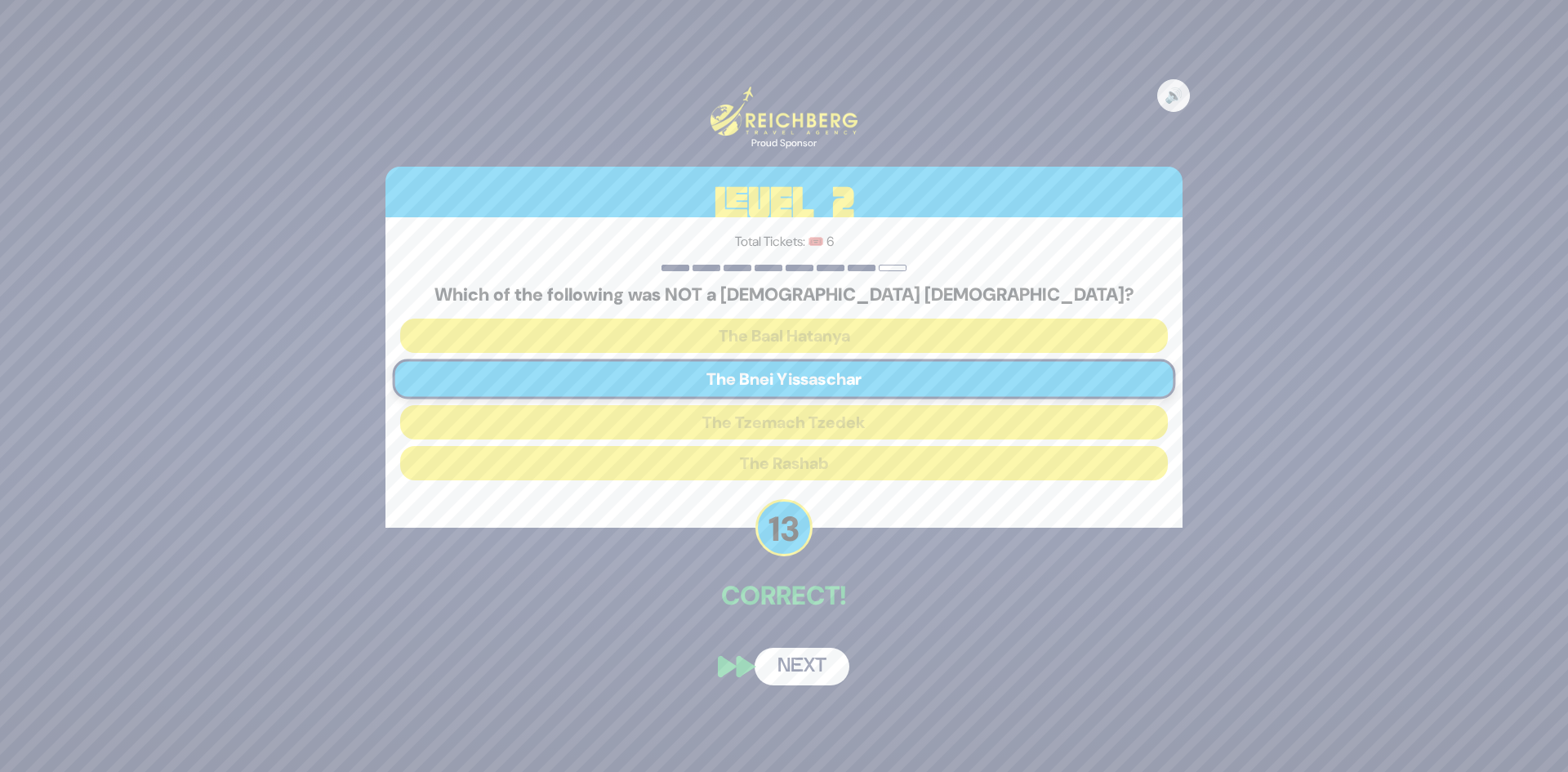
click at [783, 651] on button "Next" at bounding box center [801, 666] width 95 height 38
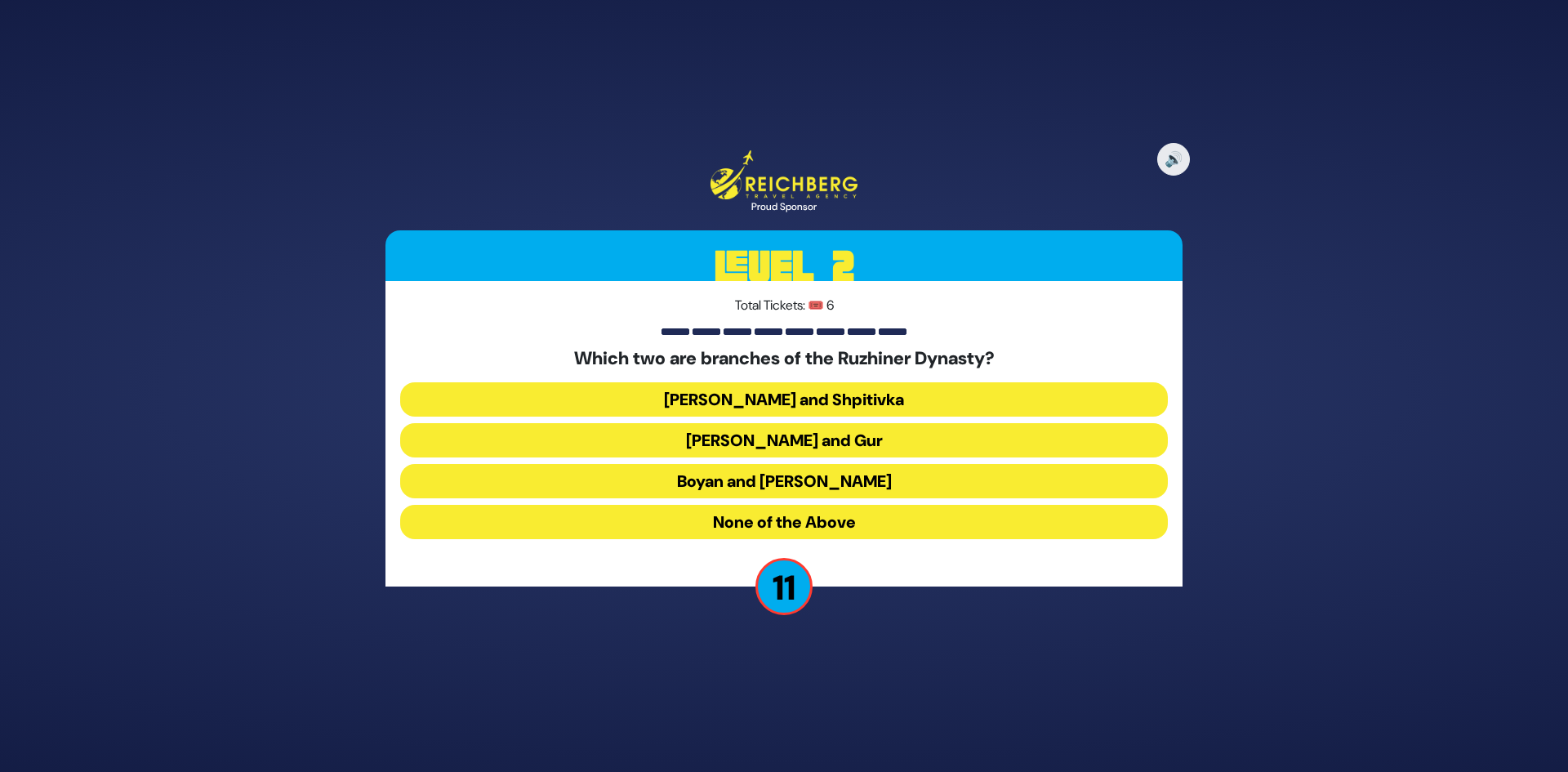
click at [779, 478] on button "Boyan and Sadigura" at bounding box center [784, 481] width 768 height 34
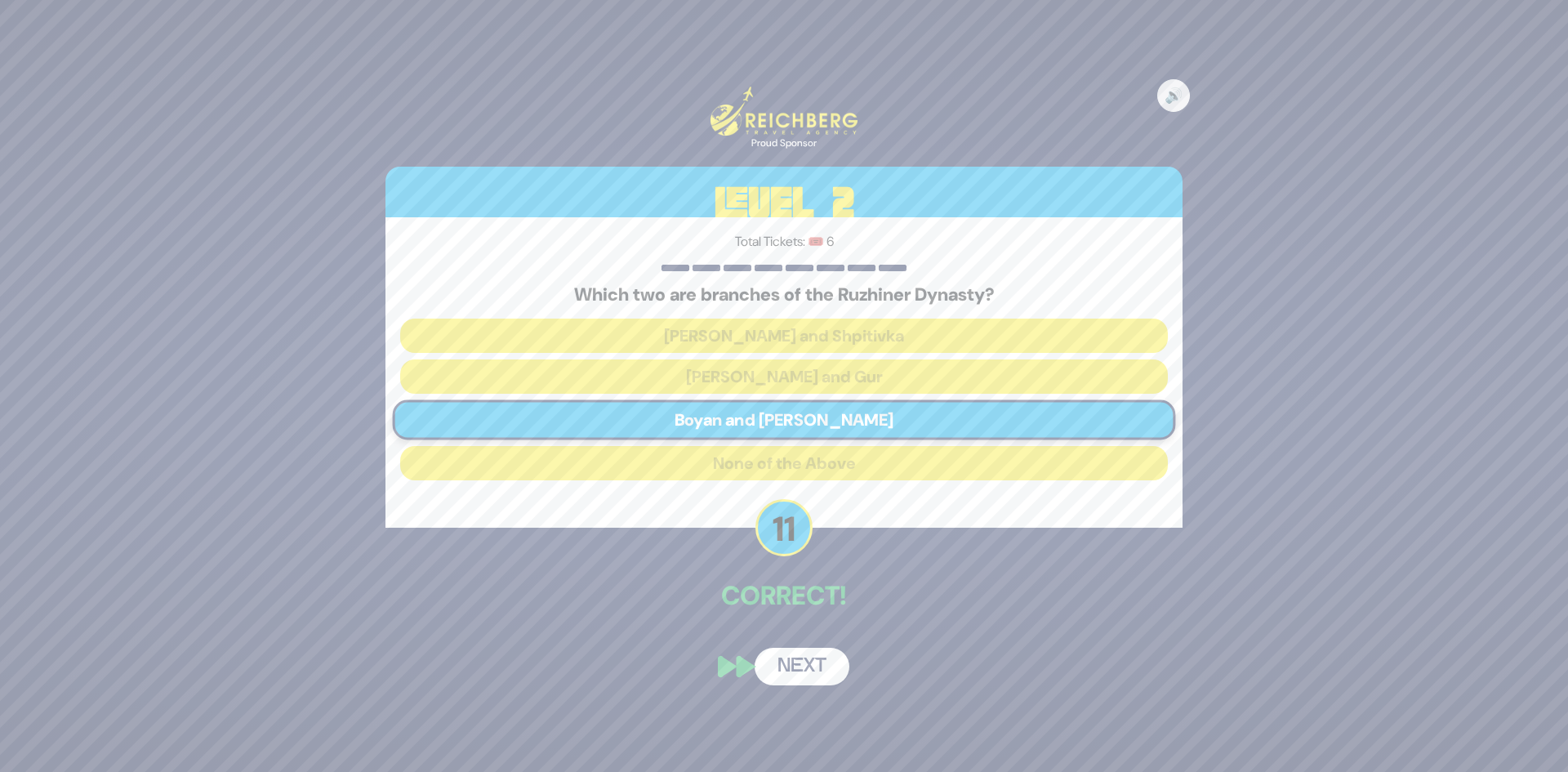
click at [799, 663] on button "Next" at bounding box center [801, 666] width 95 height 38
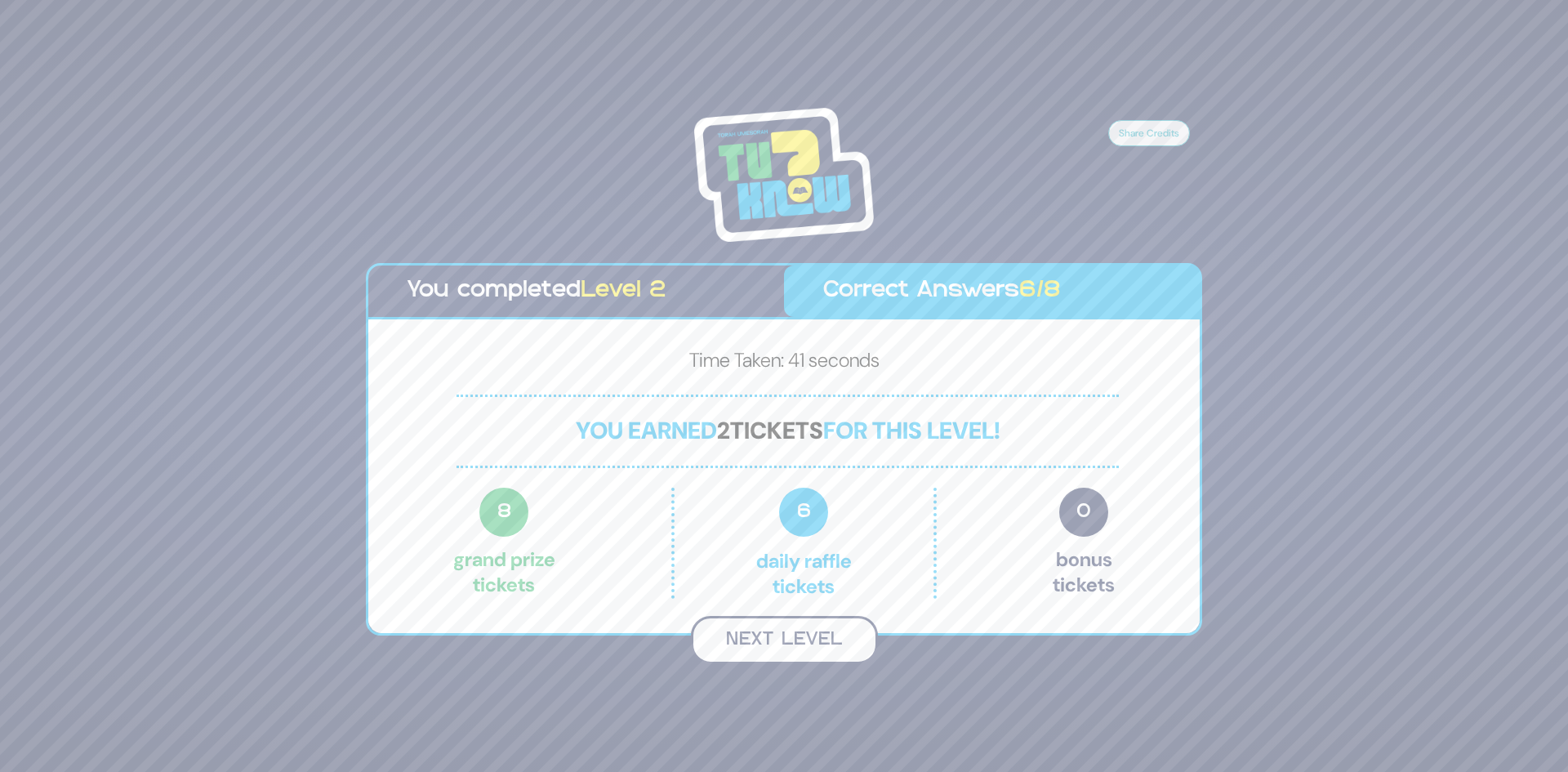
click at [779, 638] on button "Next Level" at bounding box center [784, 640] width 187 height 48
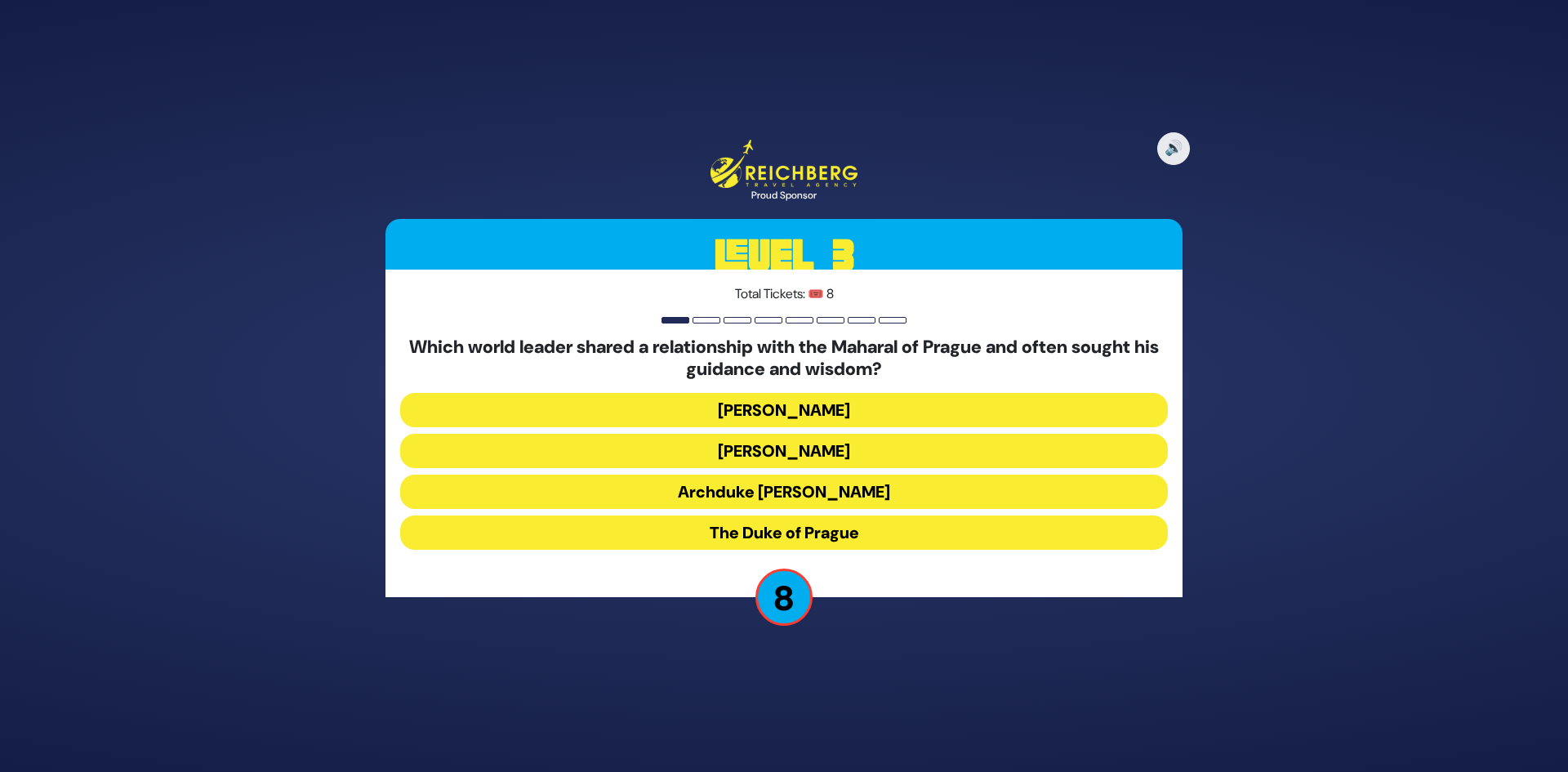
click at [778, 405] on button "[PERSON_NAME]" at bounding box center [784, 409] width 768 height 34
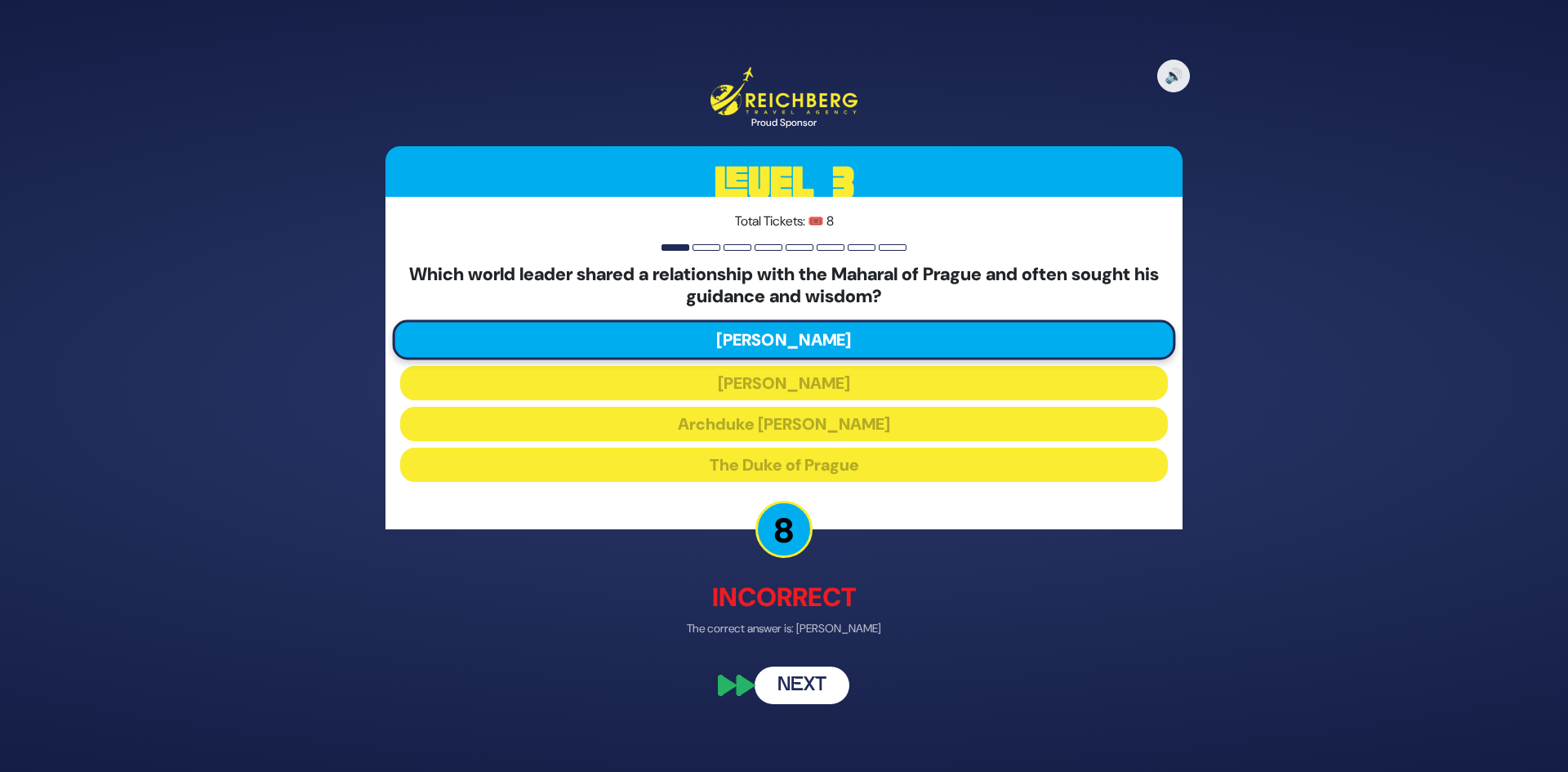
click at [806, 686] on button "Next" at bounding box center [801, 686] width 95 height 38
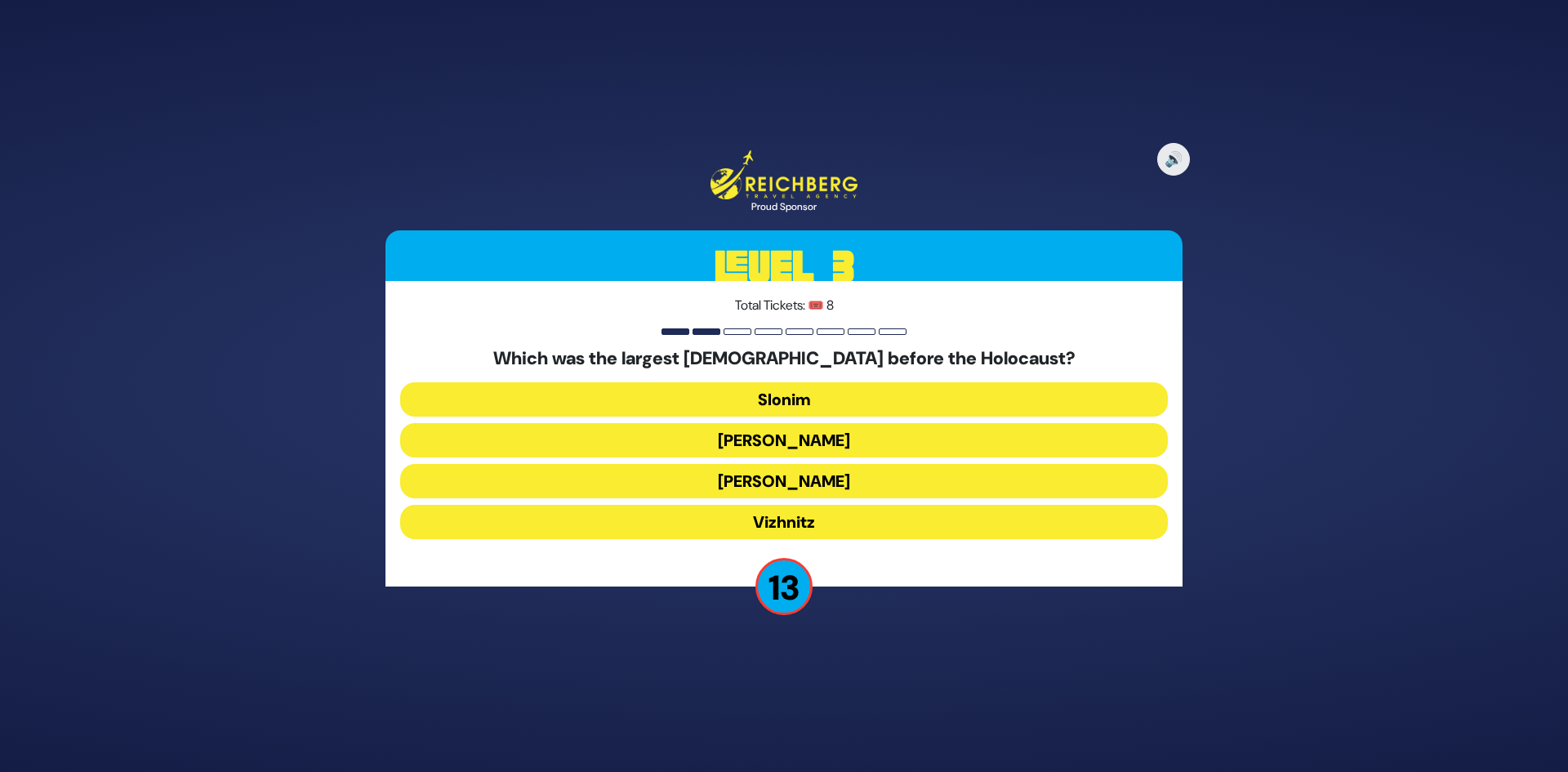
click at [782, 492] on button "[PERSON_NAME]" at bounding box center [784, 481] width 768 height 34
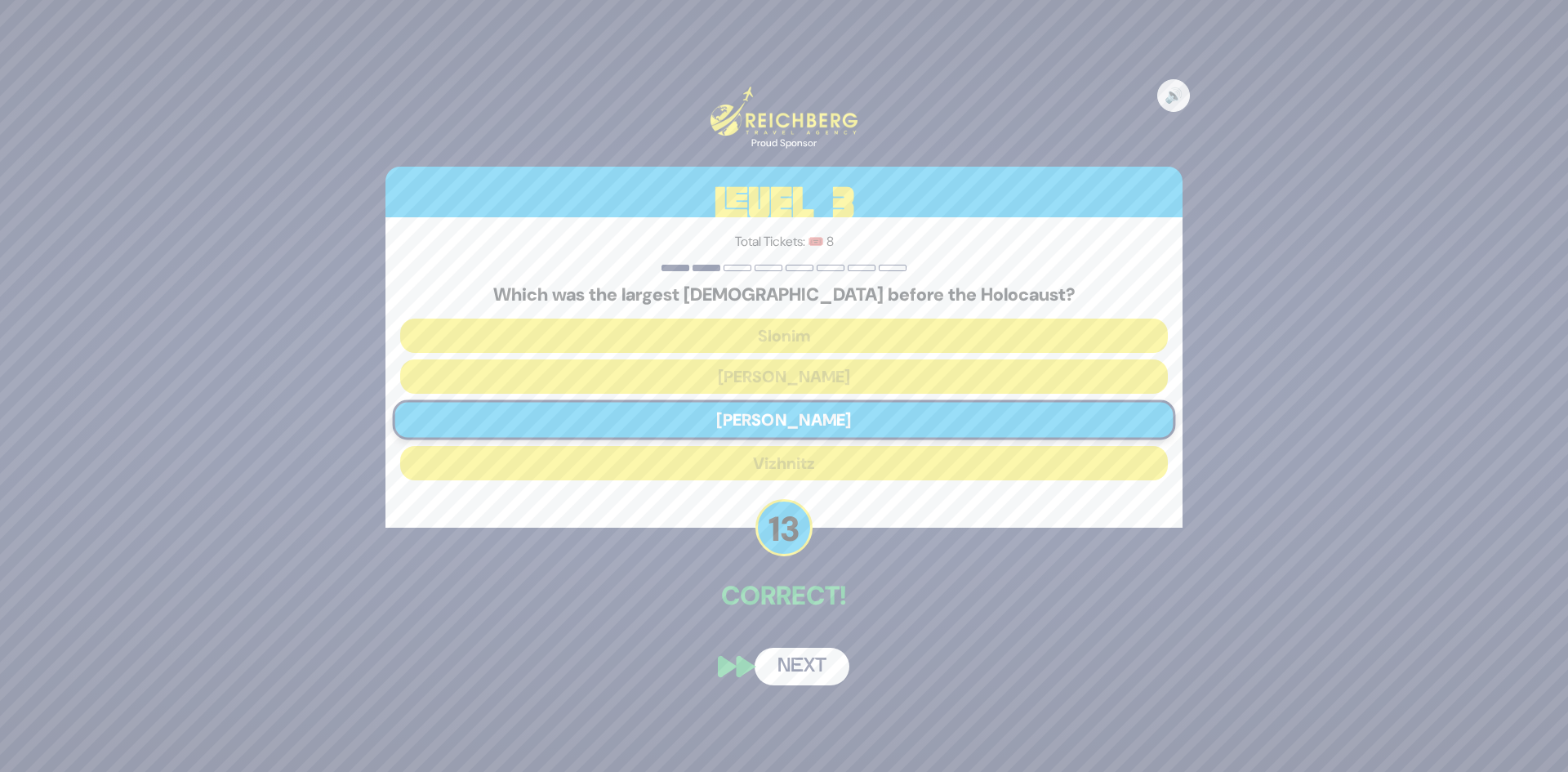
click at [795, 668] on button "Next" at bounding box center [801, 666] width 95 height 38
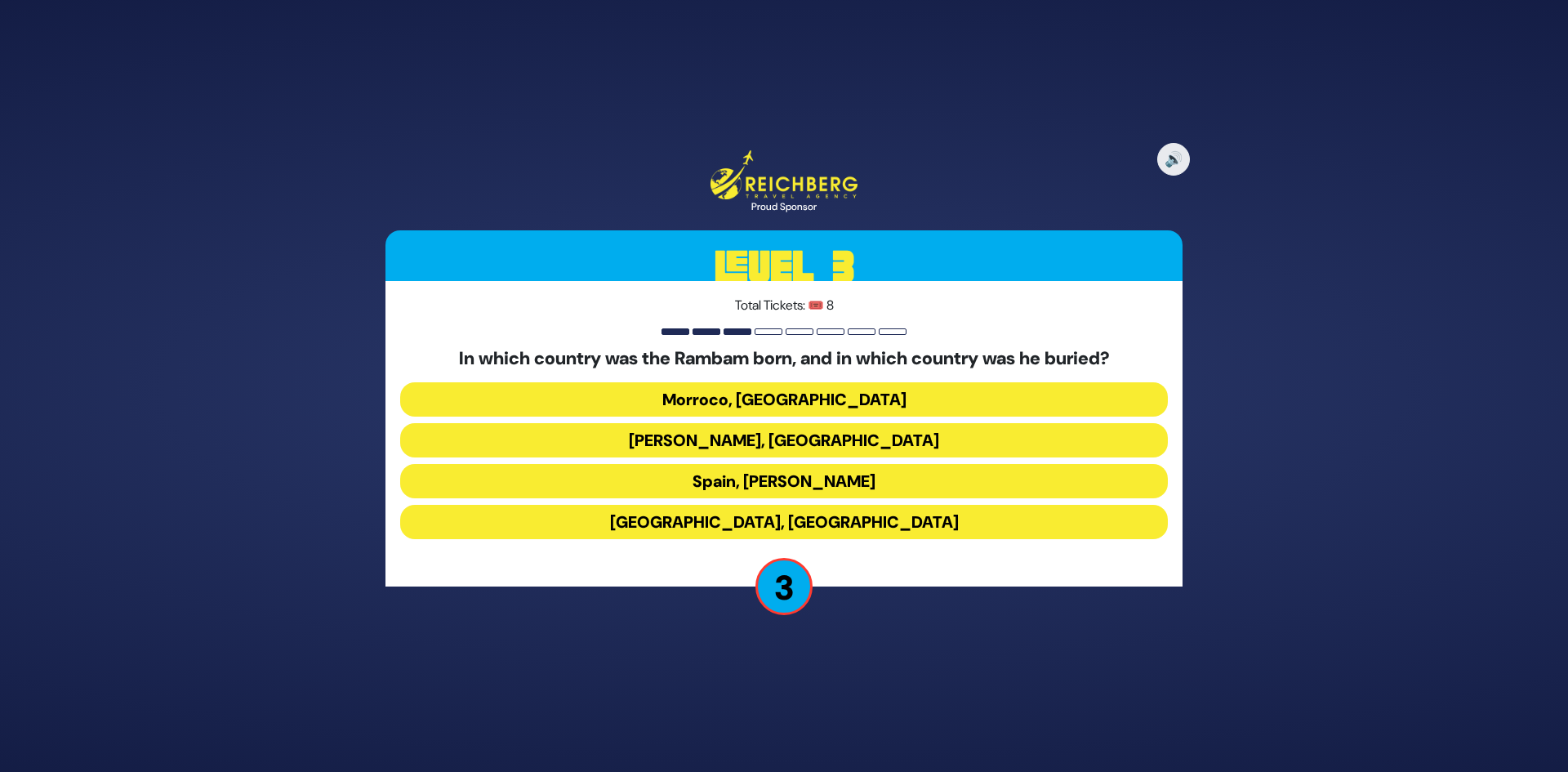
click at [722, 477] on button "Spain, Eretz Yisroel" at bounding box center [784, 481] width 768 height 34
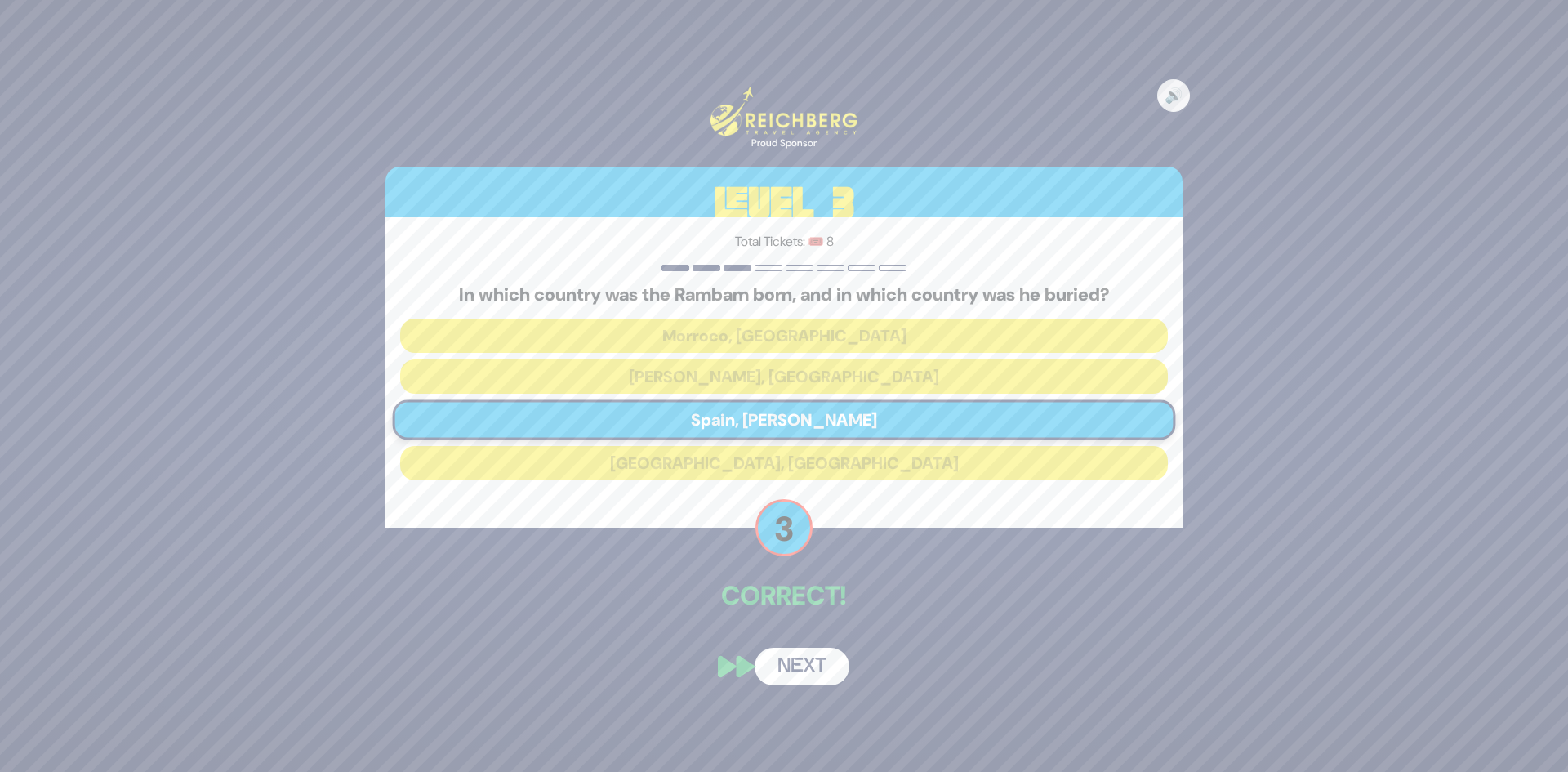
click at [784, 662] on button "Next" at bounding box center [801, 666] width 95 height 38
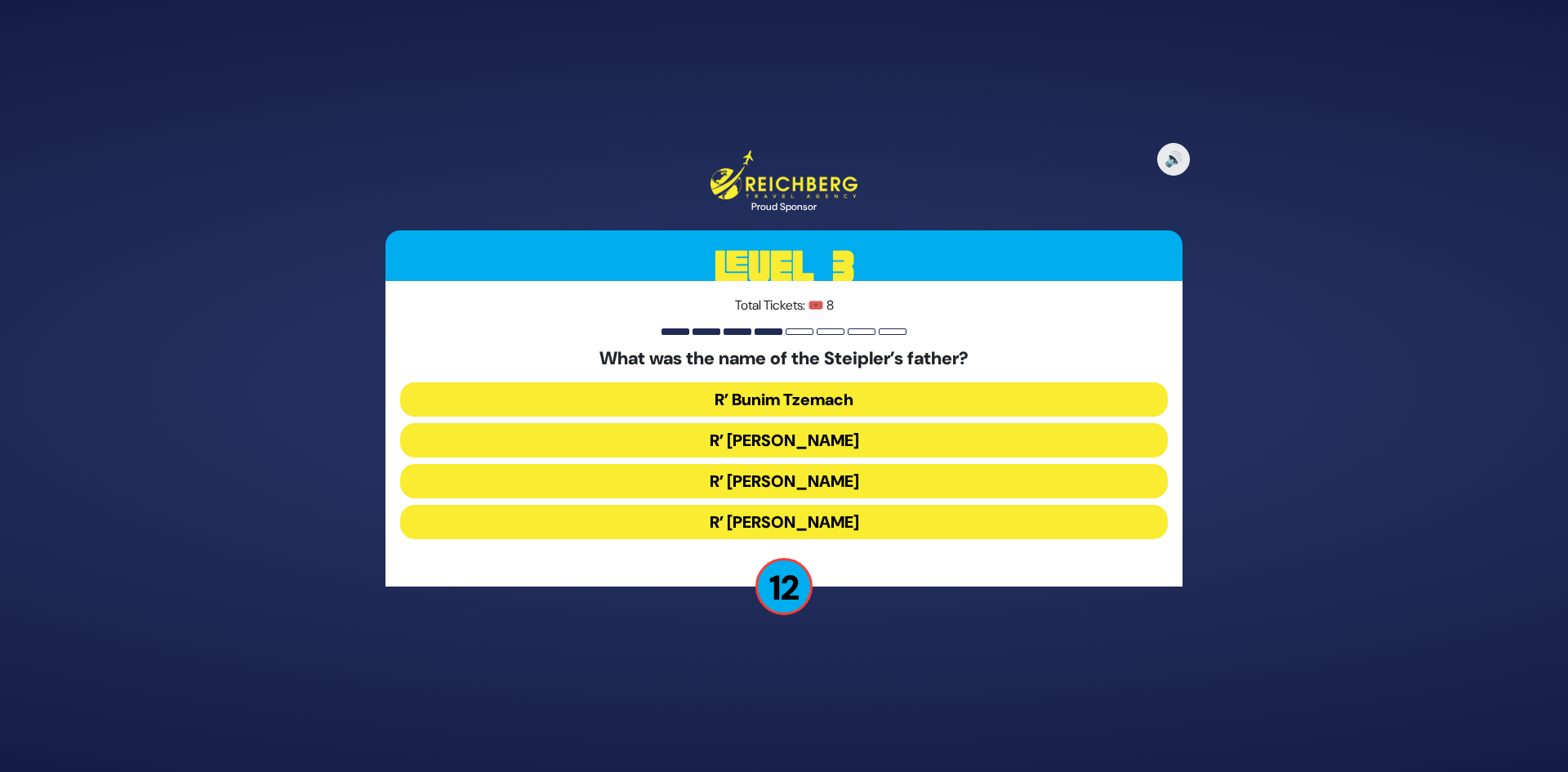
click at [760, 481] on button "R’ Shmaryahu Yosef Chaim" at bounding box center [784, 481] width 768 height 34
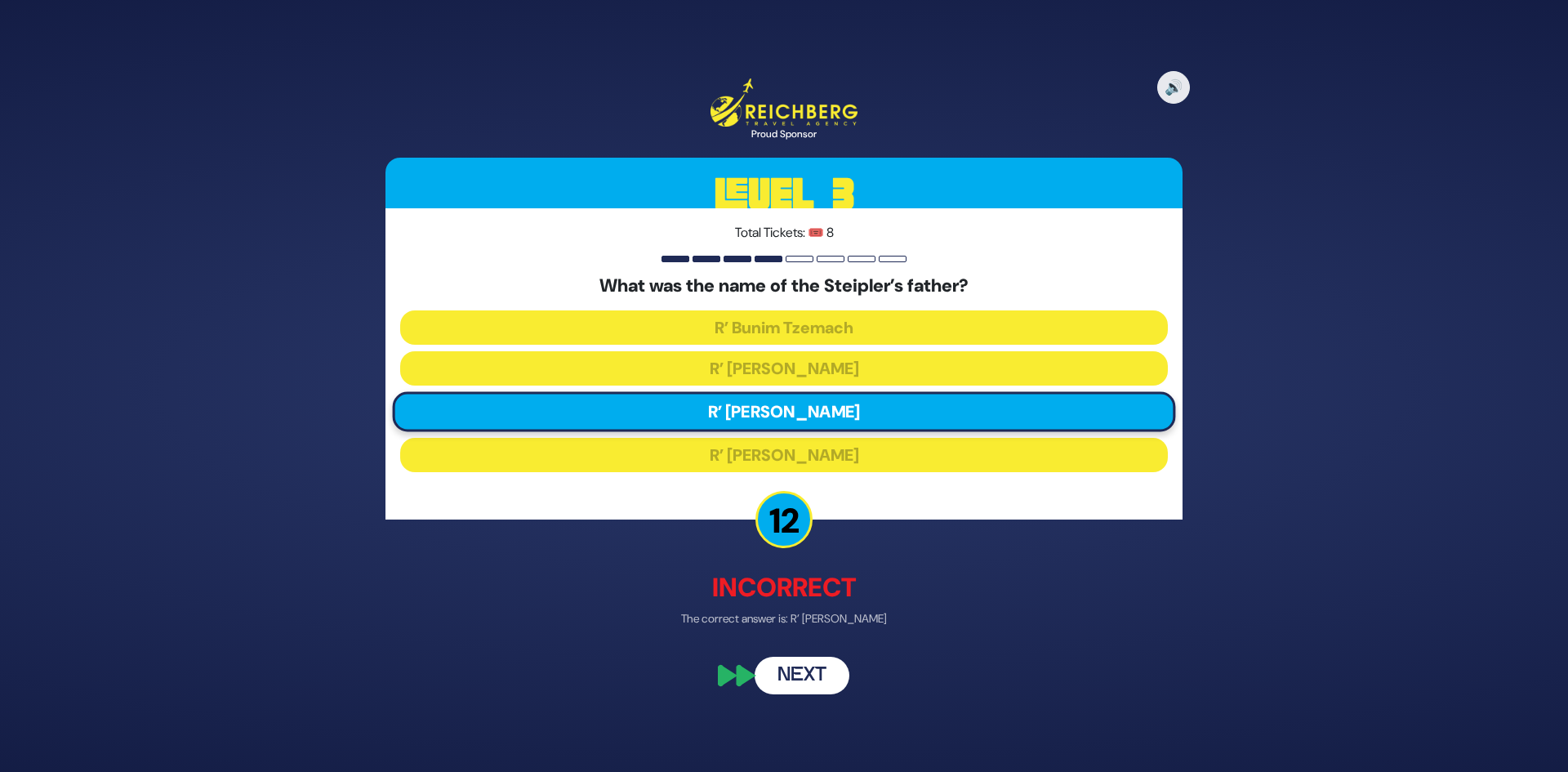
click at [794, 678] on button "Next" at bounding box center [801, 674] width 95 height 38
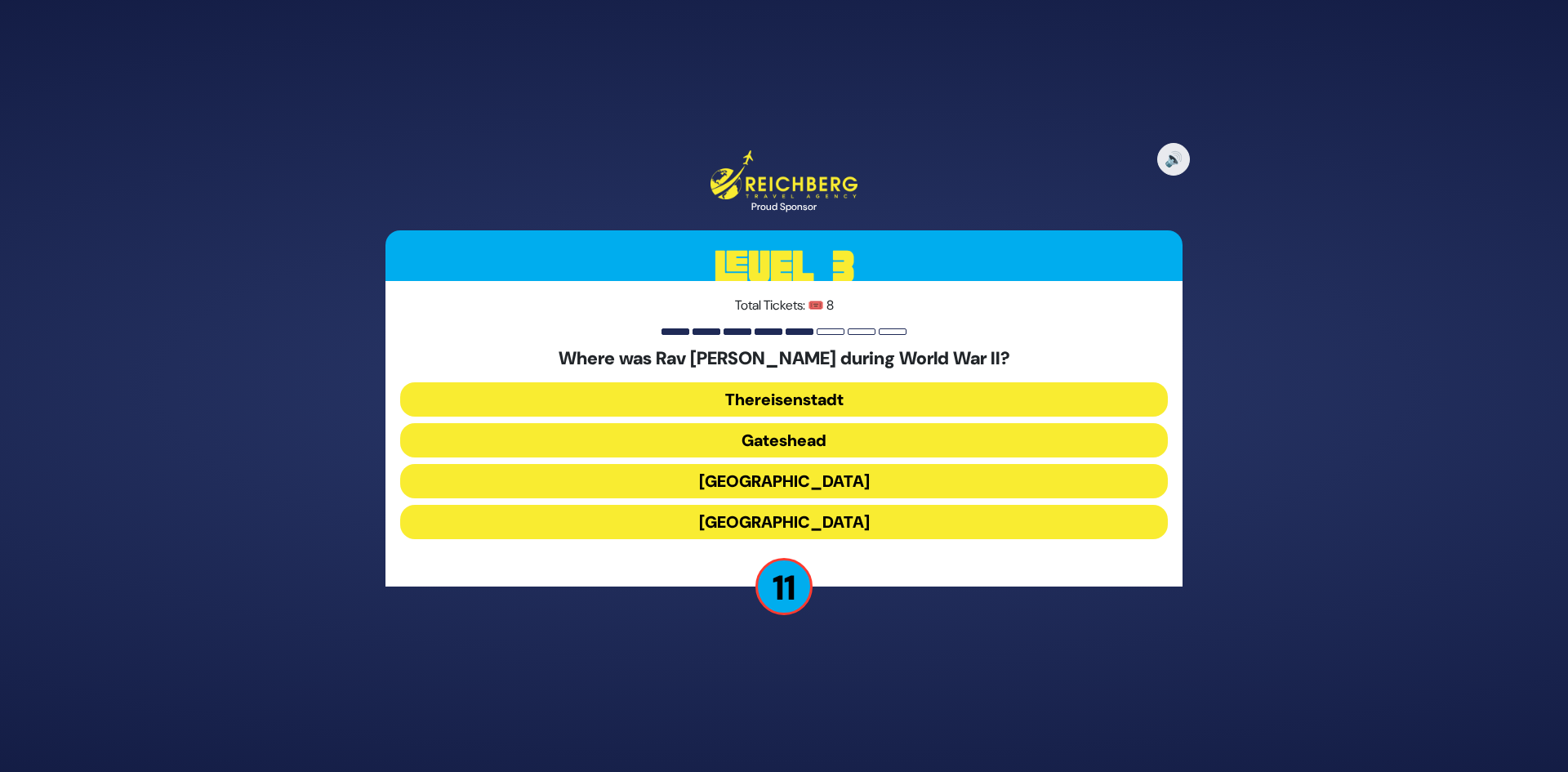
click at [775, 436] on button "Gateshead" at bounding box center [784, 440] width 768 height 34
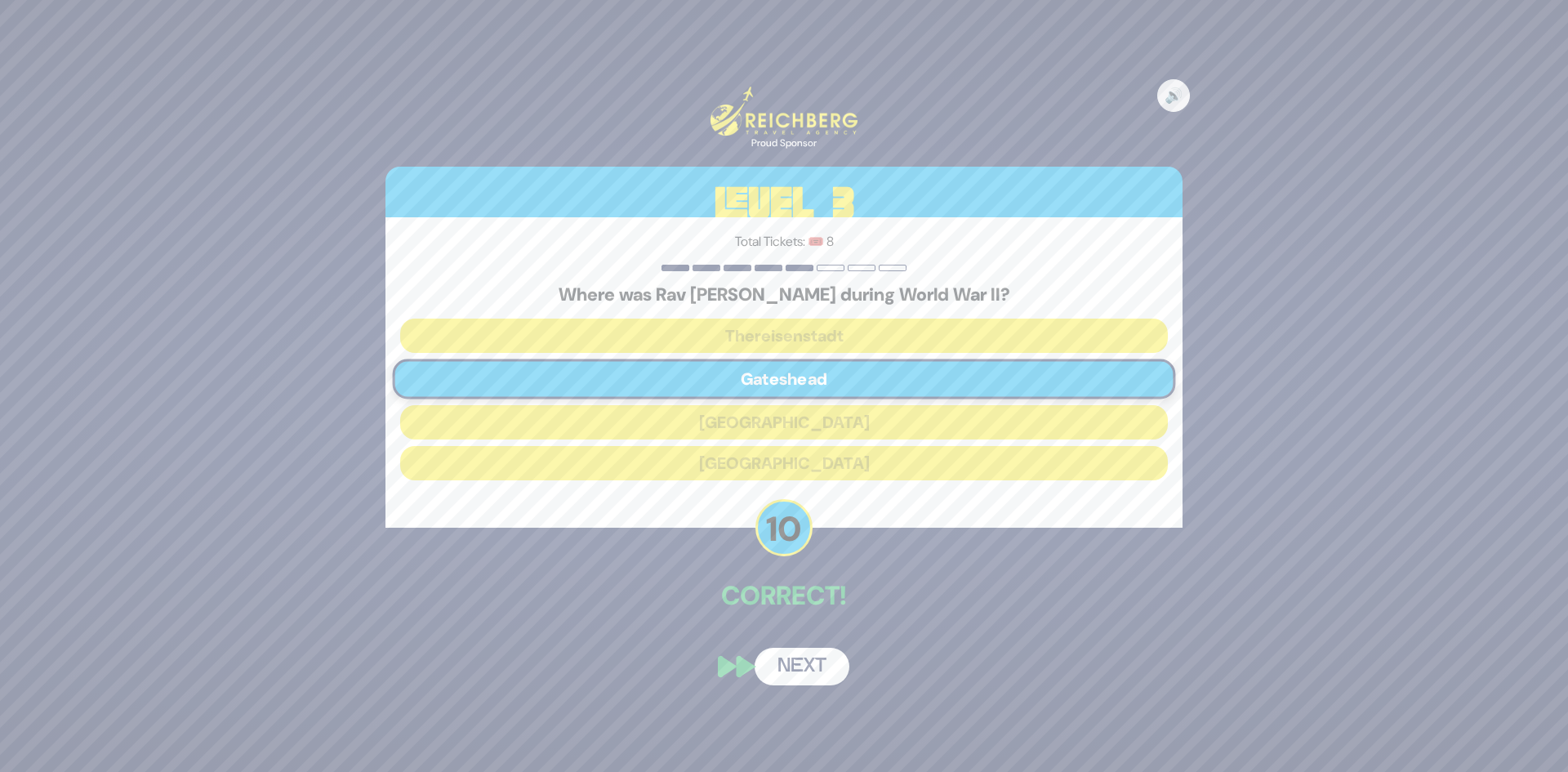
click at [799, 675] on button "Next" at bounding box center [801, 666] width 95 height 38
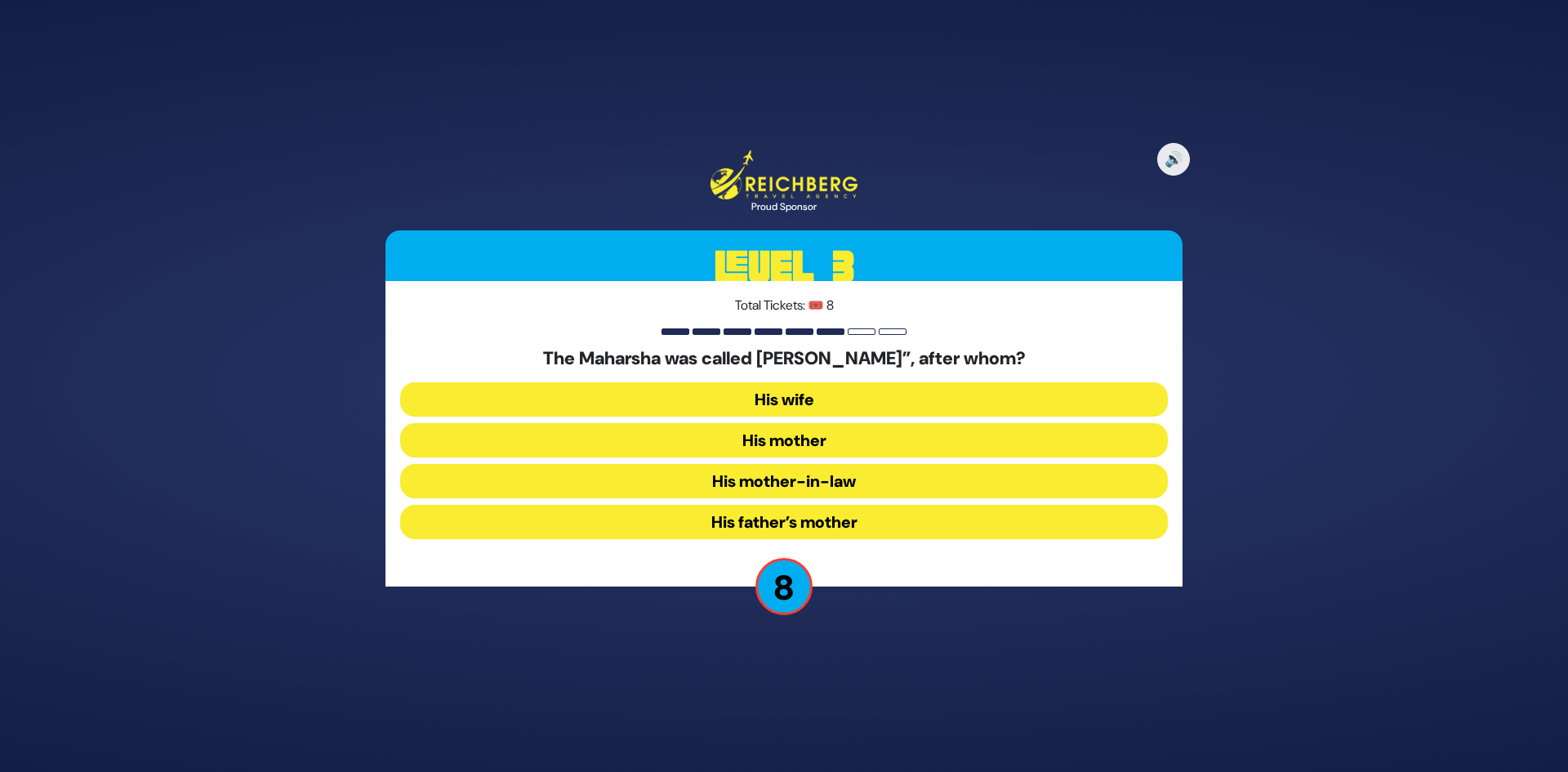
click at [780, 440] on button "His mother" at bounding box center [784, 440] width 768 height 34
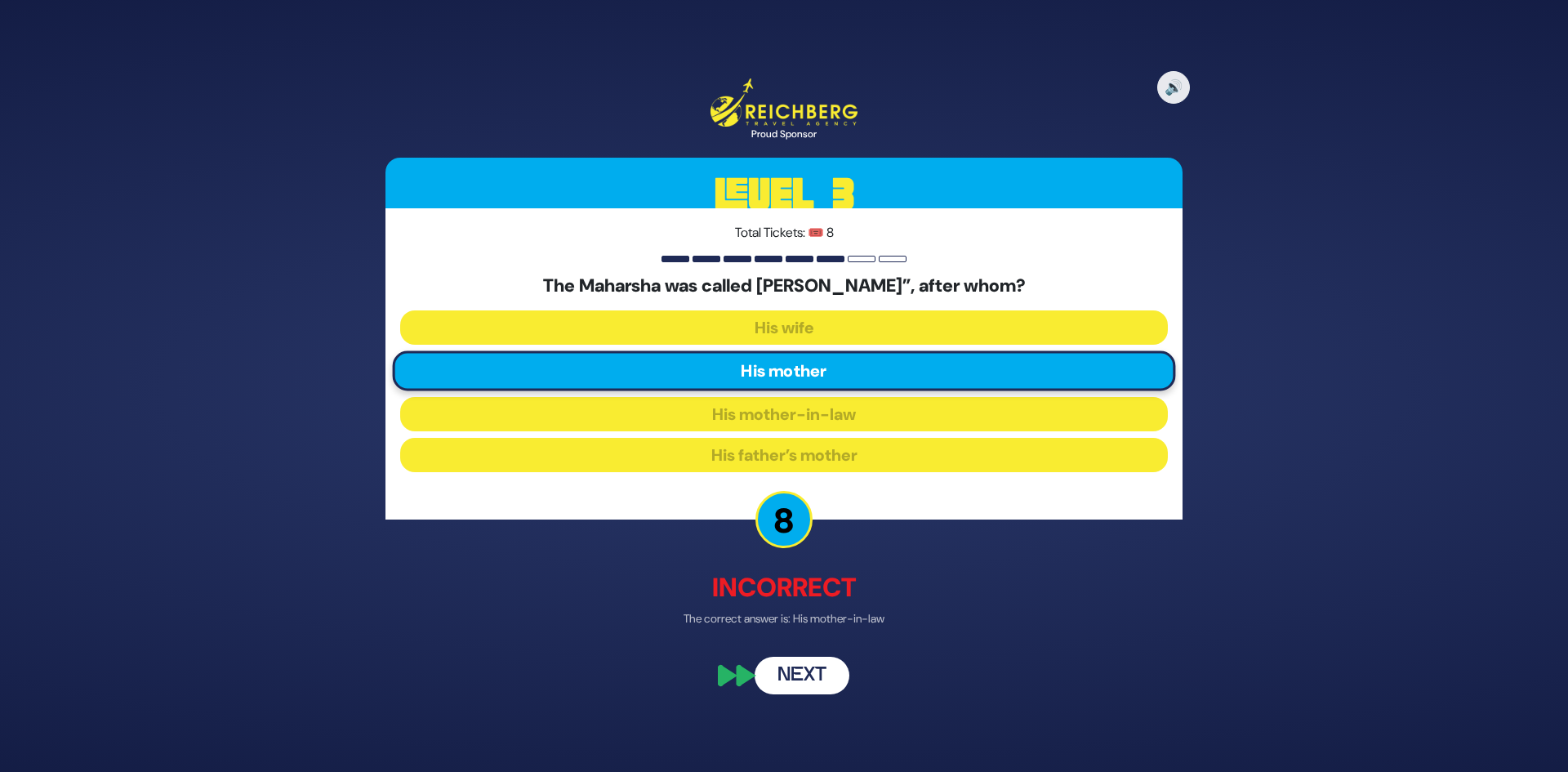
click at [810, 671] on button "Next" at bounding box center [801, 674] width 95 height 38
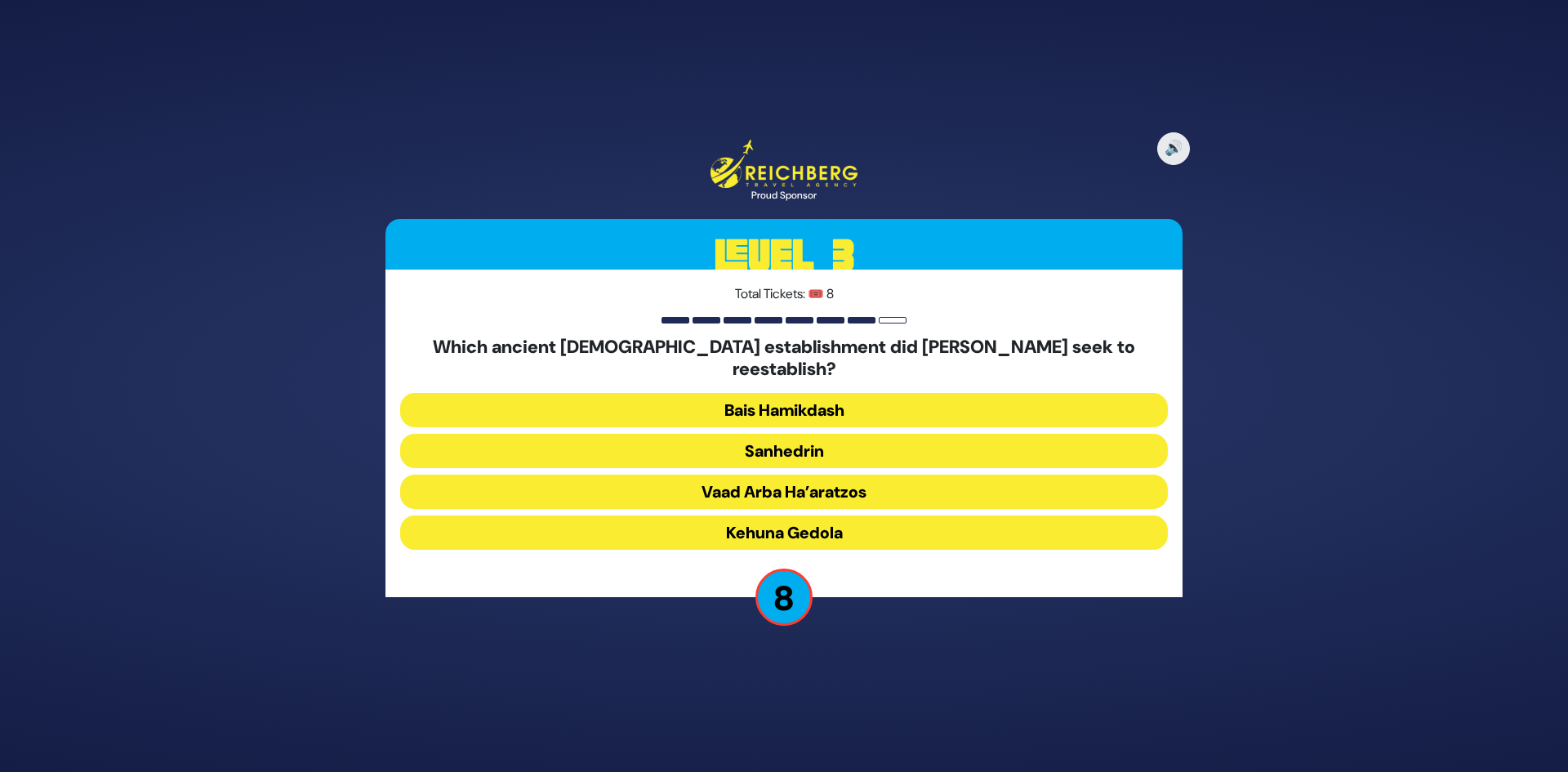
click at [758, 433] on button "Sanhedrin" at bounding box center [784, 450] width 768 height 34
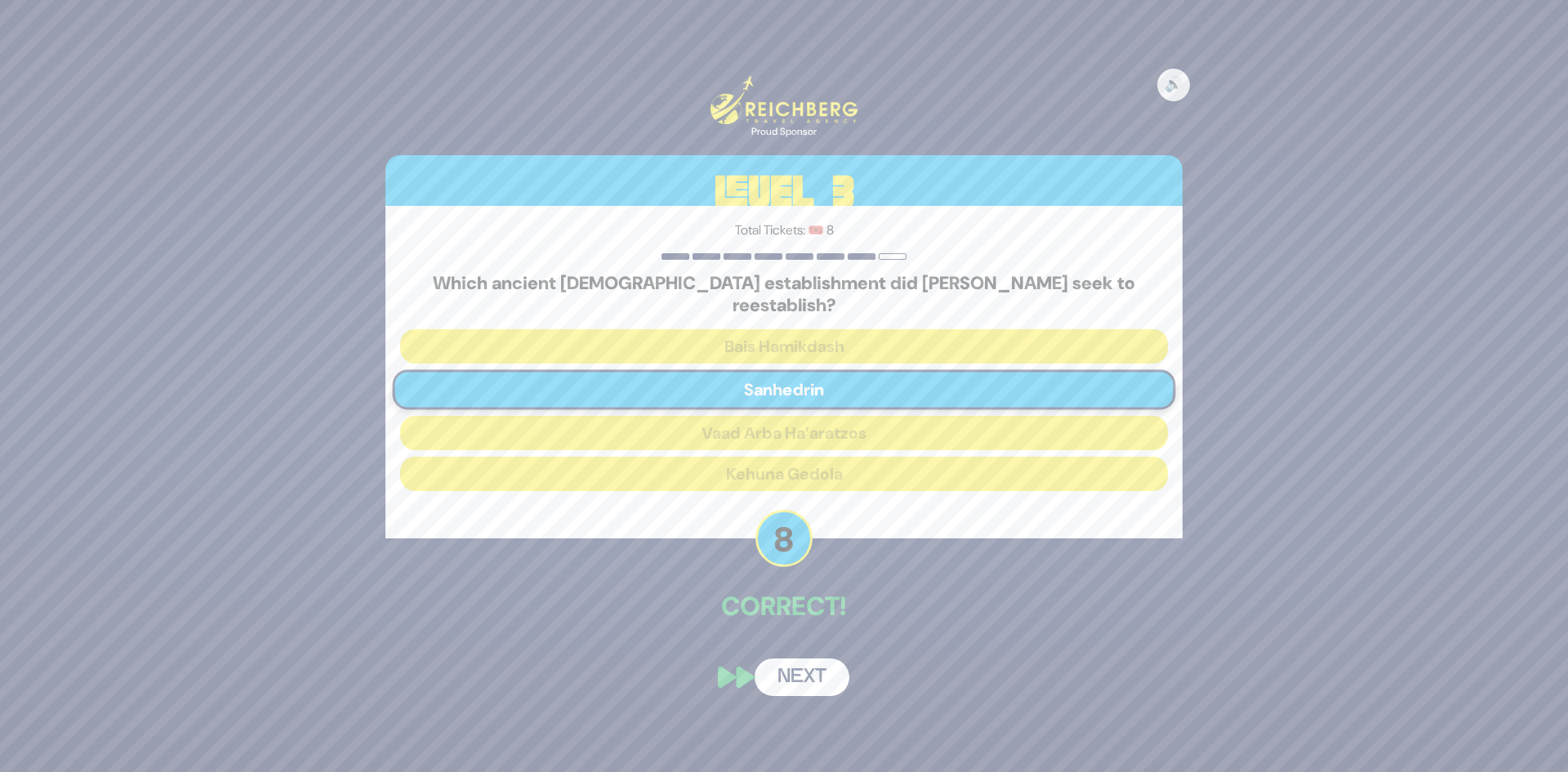
click at [800, 660] on button "Next" at bounding box center [801, 677] width 95 height 38
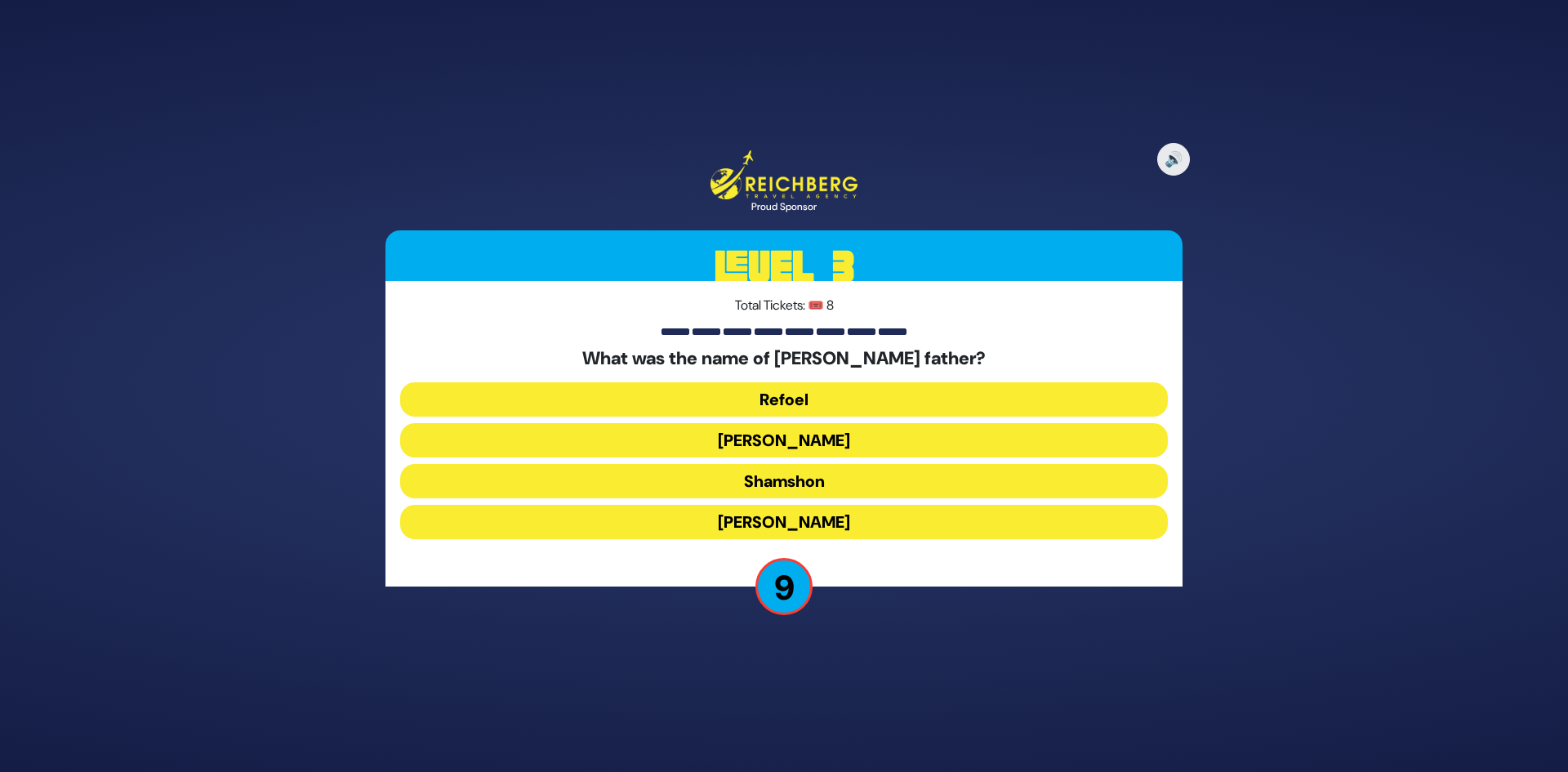
click at [782, 515] on button "Tzvi" at bounding box center [784, 522] width 768 height 34
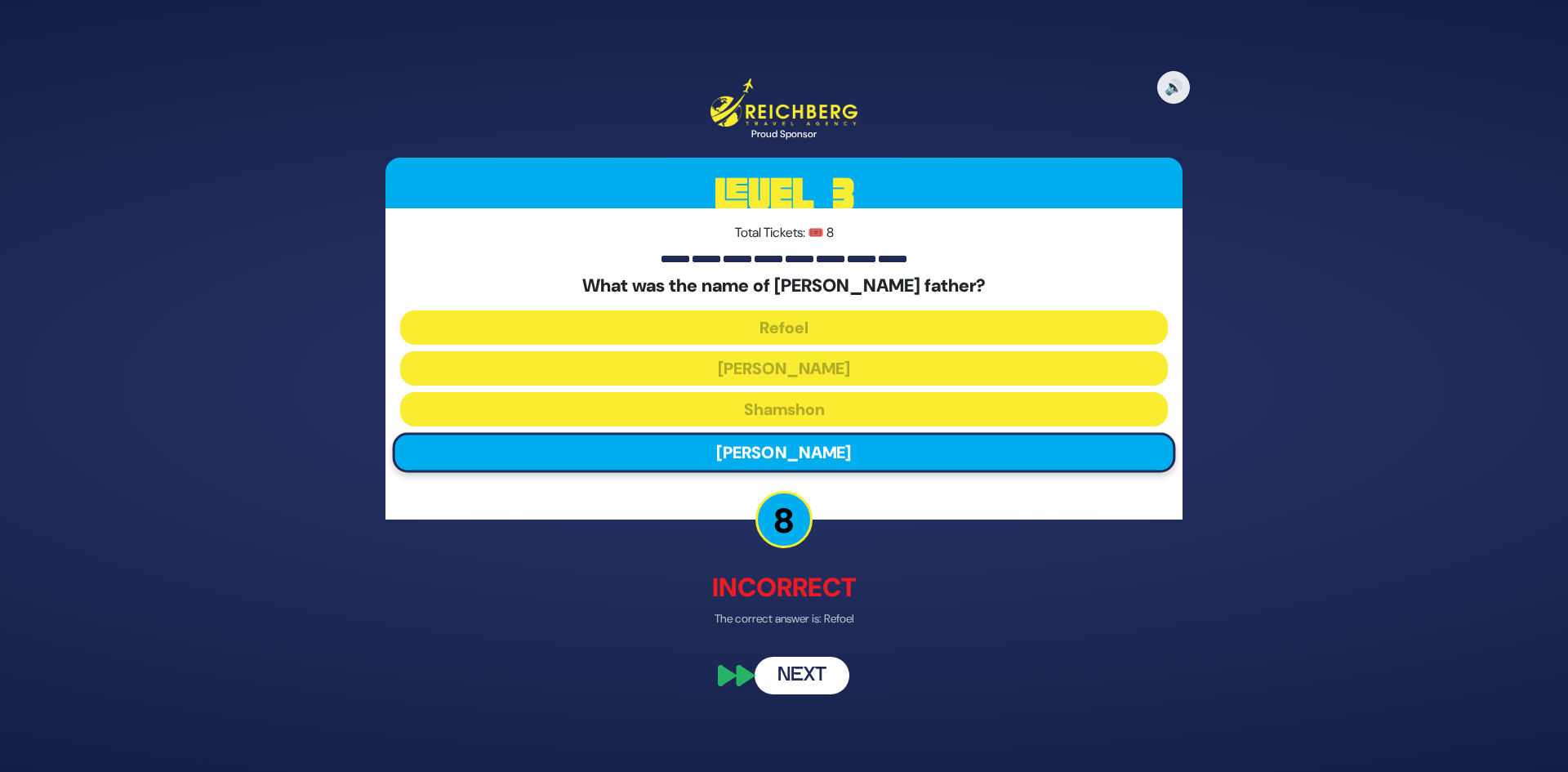
click at [798, 668] on button "Next" at bounding box center [801, 674] width 95 height 38
